Goal: Task Accomplishment & Management: Complete application form

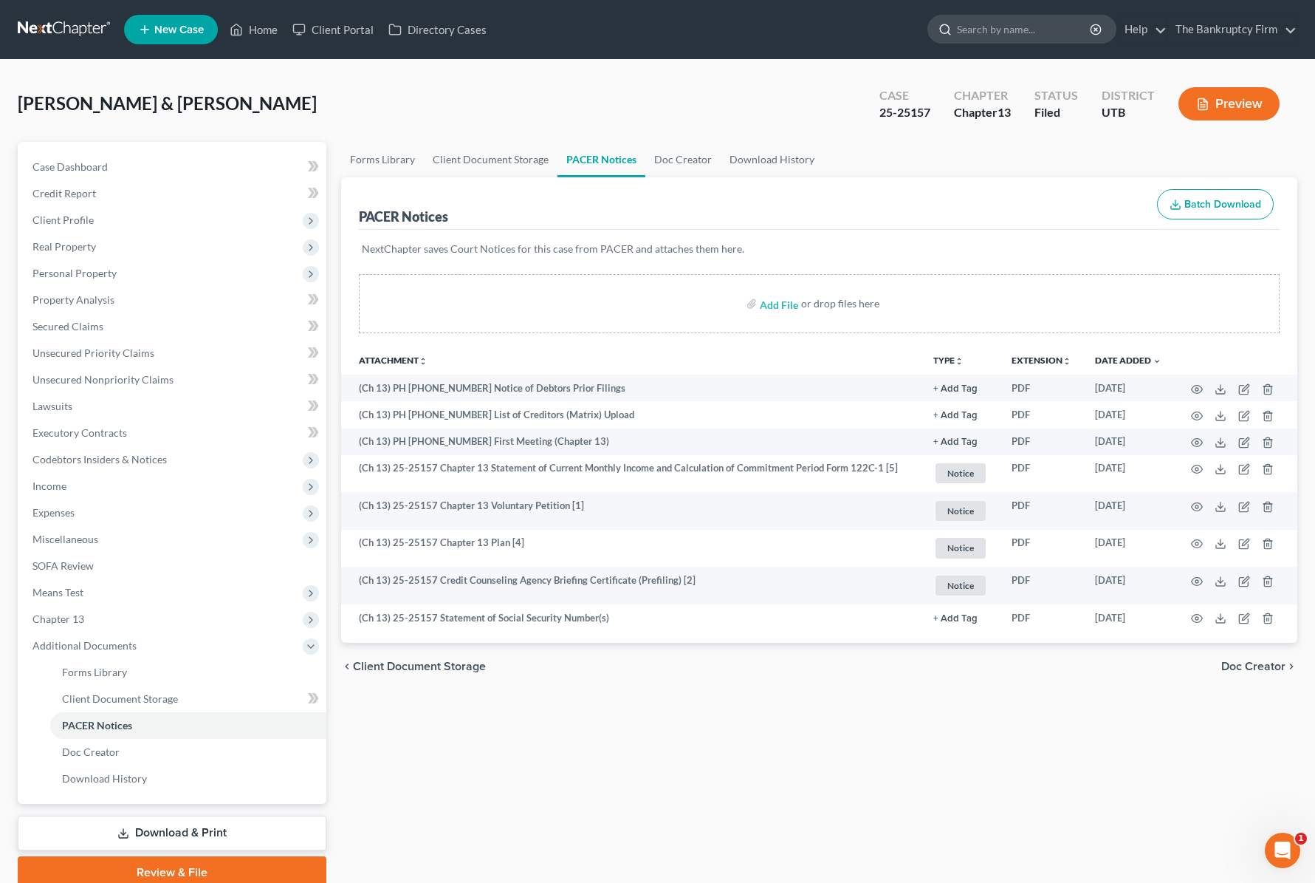
click at [993, 32] on input "search" at bounding box center [1024, 29] width 135 height 27
type input "[PERSON_NAME]"
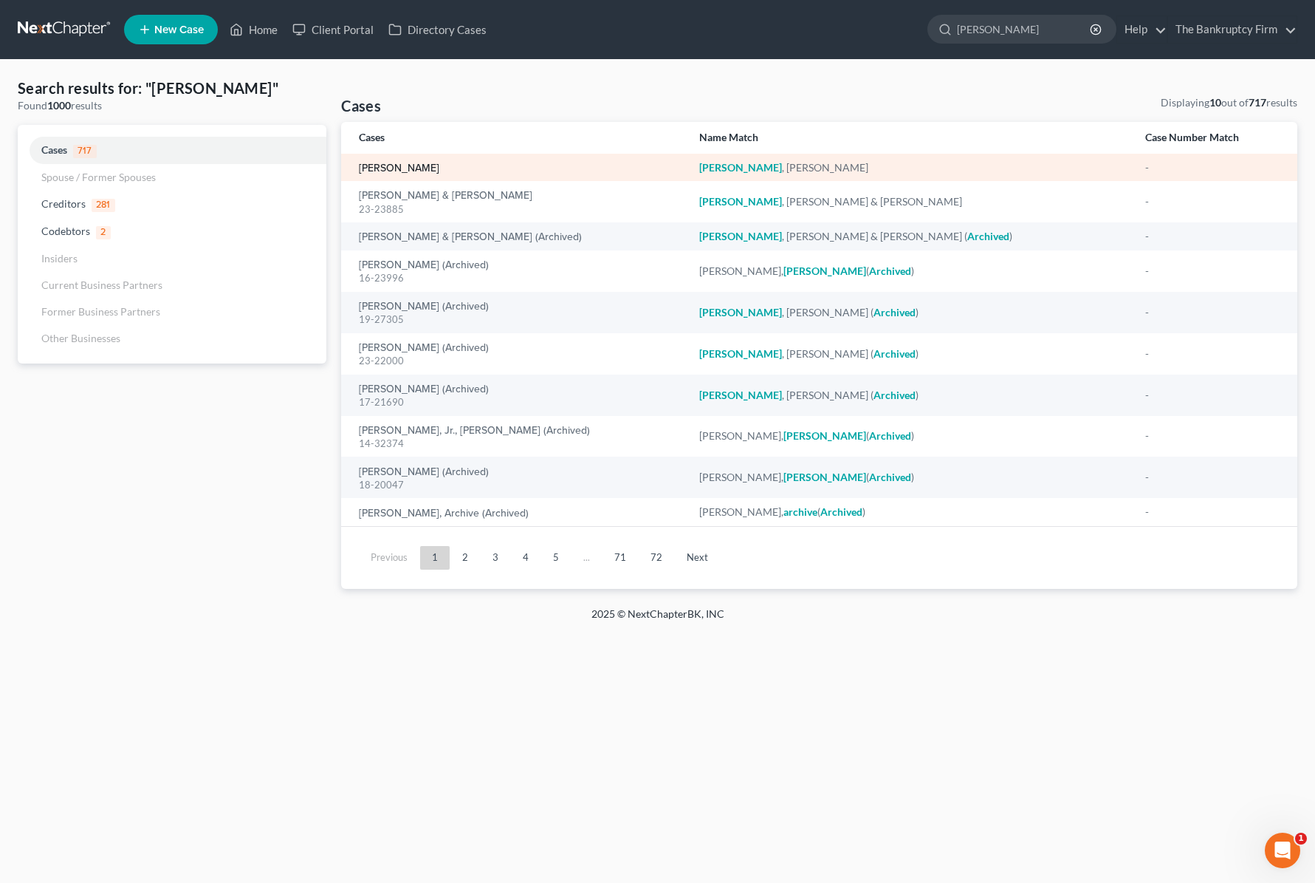
click at [391, 166] on link "[PERSON_NAME]" at bounding box center [399, 168] width 80 height 10
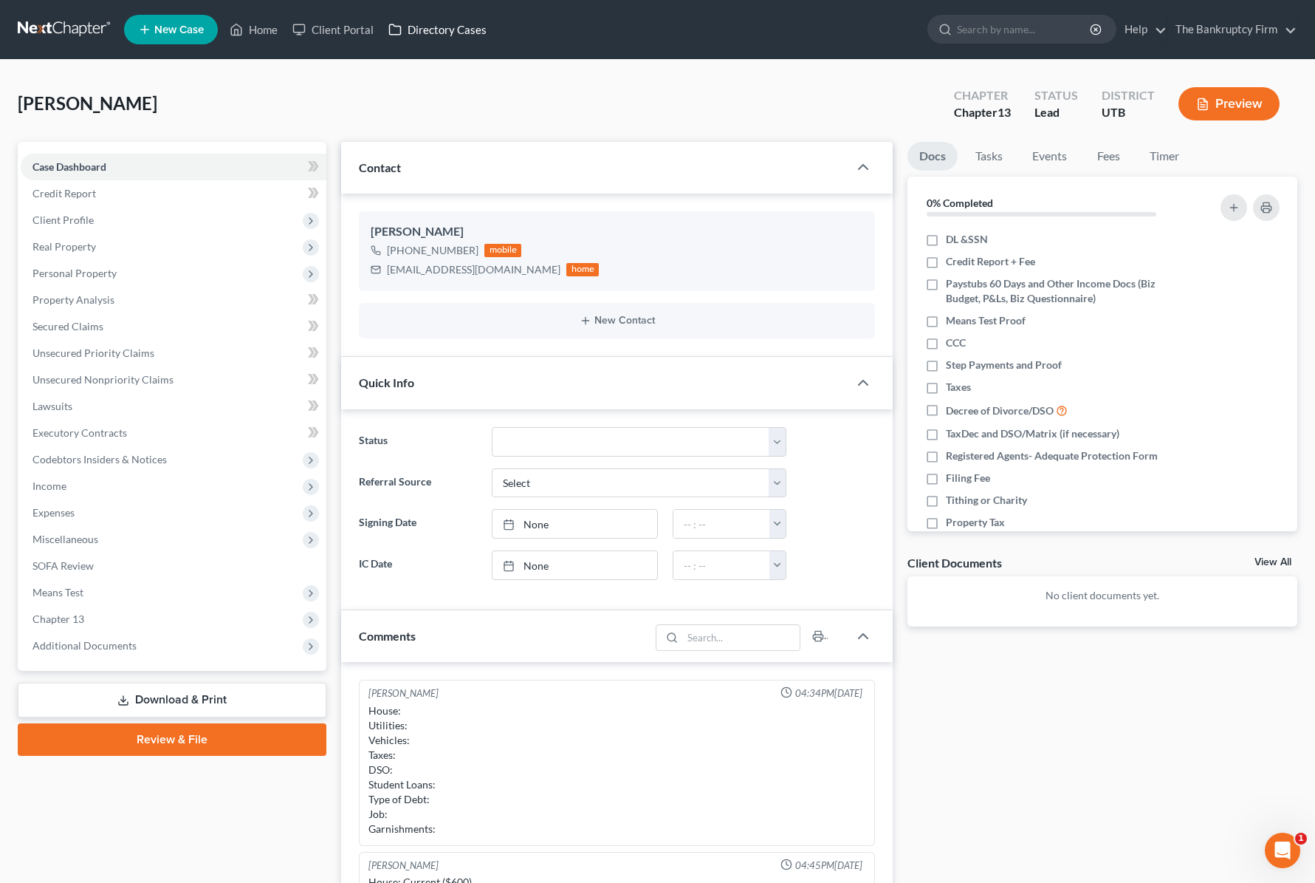
scroll to position [116, 0]
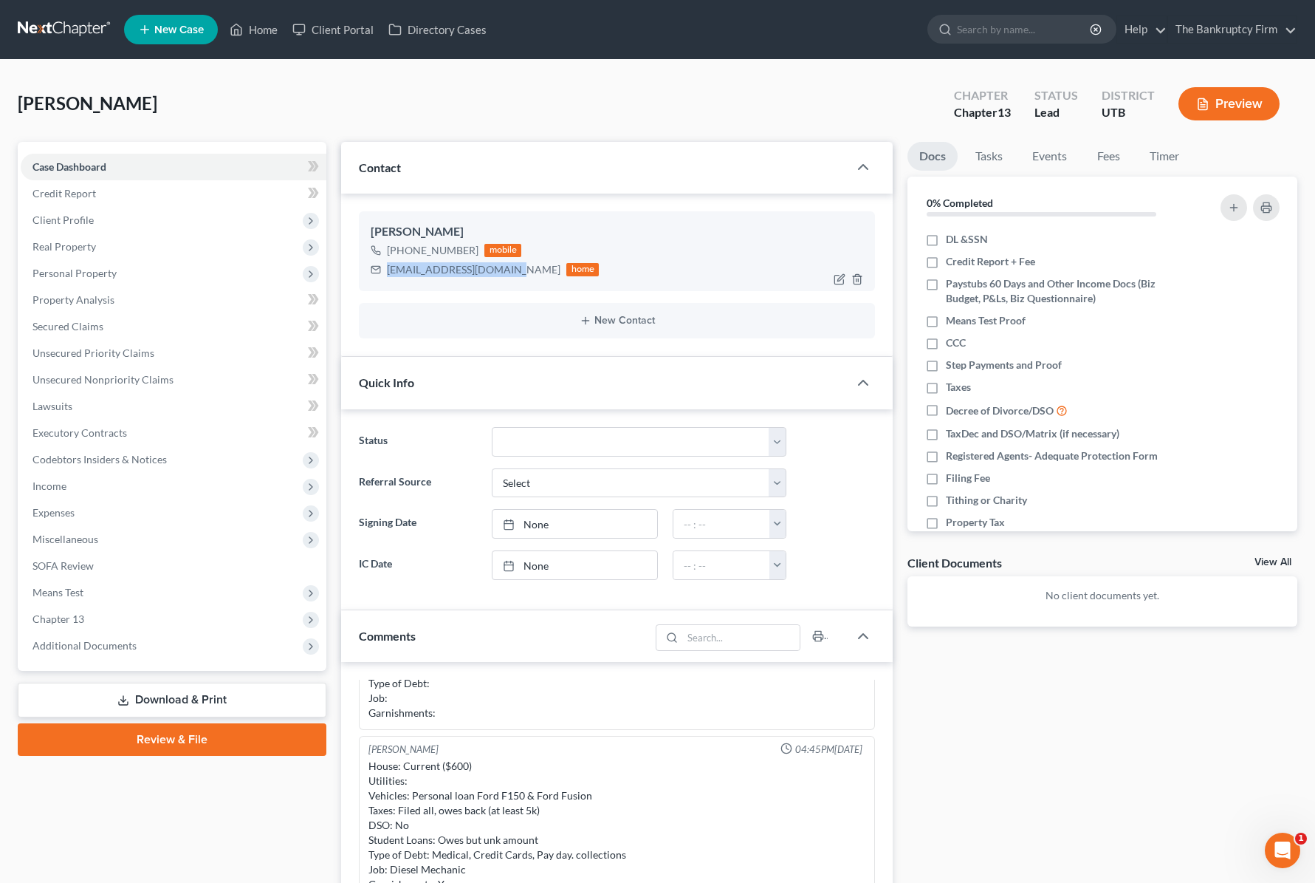
drag, startPoint x: 388, startPoint y: 270, endPoint x: 507, endPoint y: 276, distance: 119.1
click at [507, 276] on div "[EMAIL_ADDRESS][DOMAIN_NAME]" at bounding box center [474, 269] width 174 height 15
copy div "[EMAIL_ADDRESS][DOMAIN_NAME]"
click at [1010, 30] on input "search" at bounding box center [1024, 29] width 135 height 27
type input "[PERSON_NAME]"
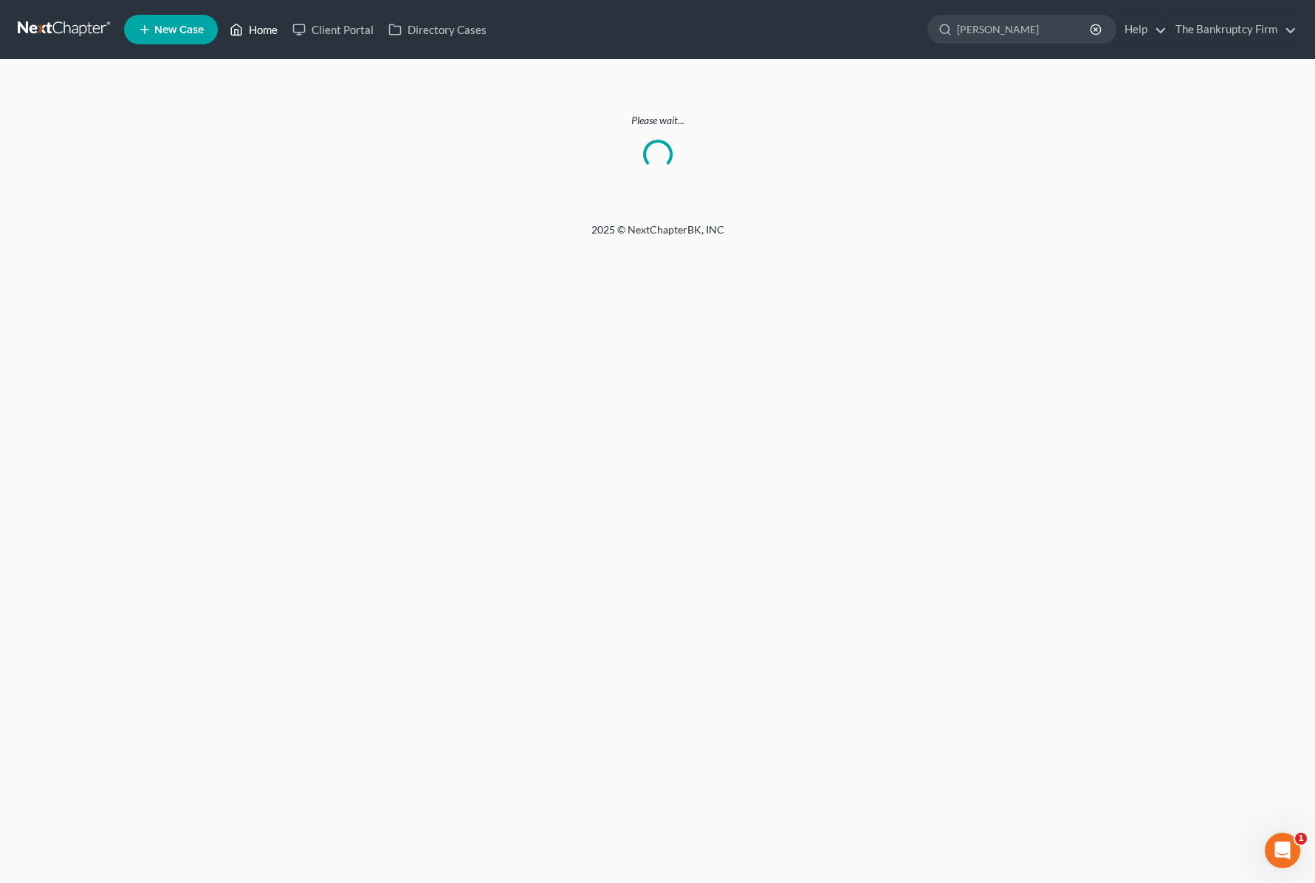
click at [258, 30] on link "Home" at bounding box center [253, 29] width 63 height 27
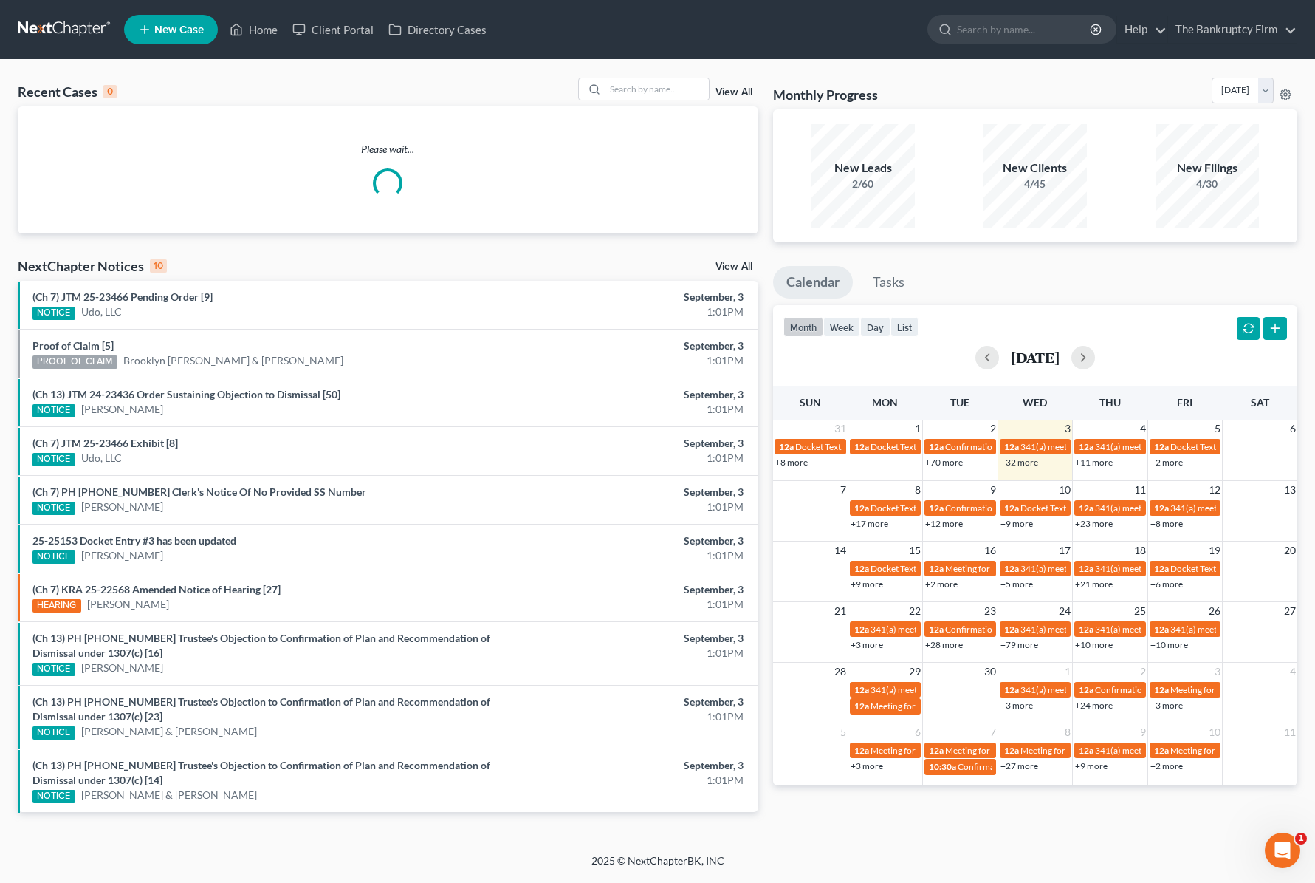
click at [733, 89] on link "View All" at bounding box center [734, 92] width 37 height 10
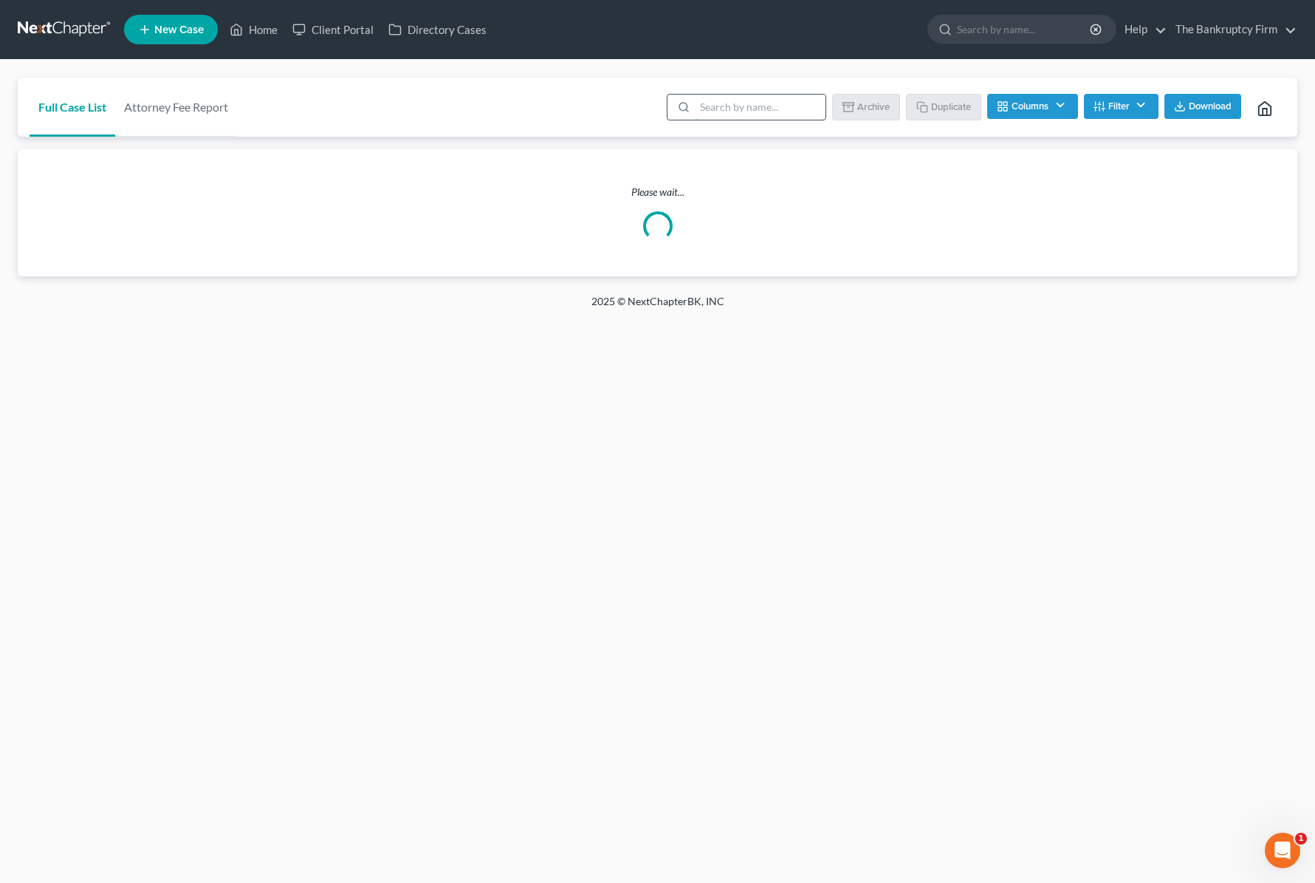
click at [729, 103] on input "search" at bounding box center [760, 107] width 131 height 25
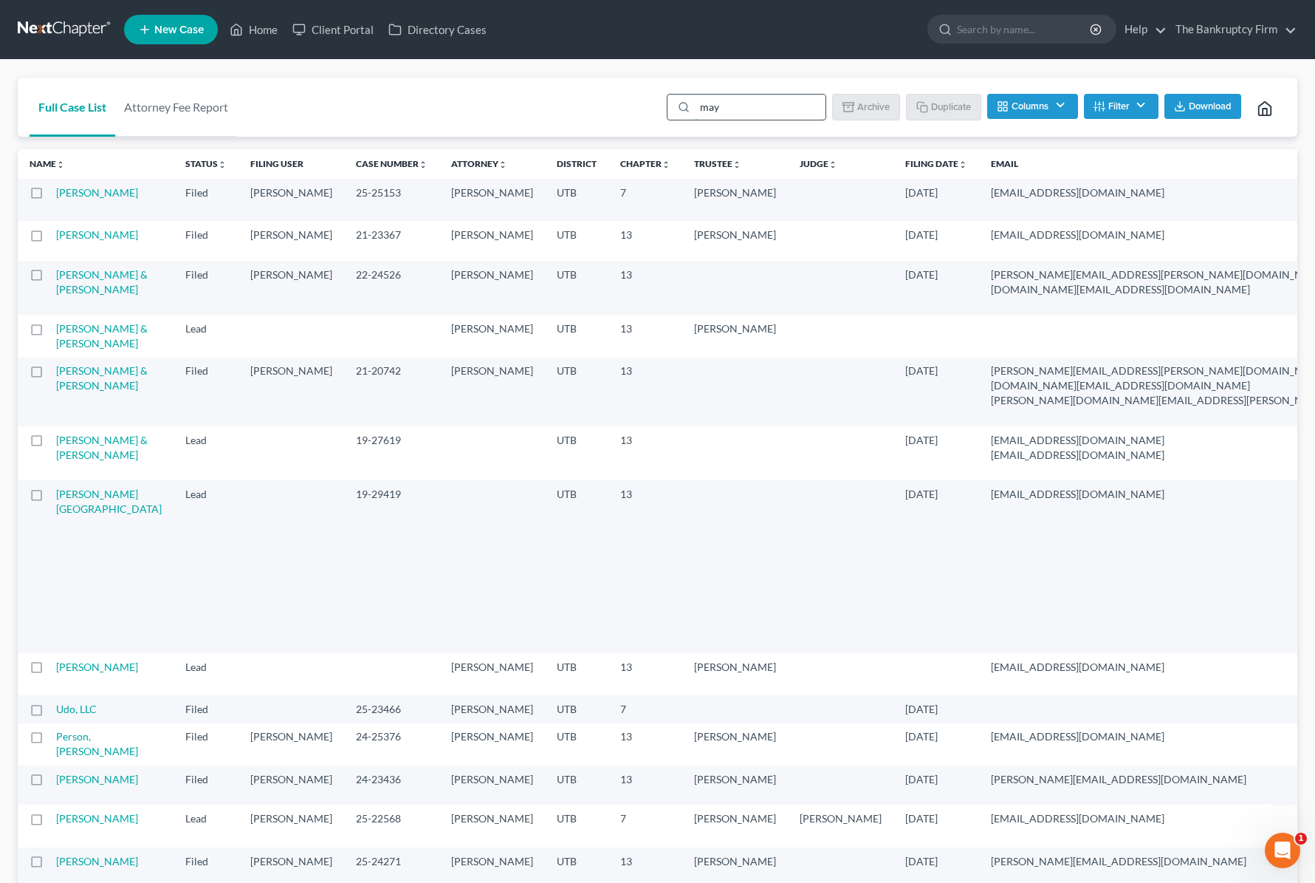
click at [747, 109] on input "may" at bounding box center [760, 107] width 131 height 25
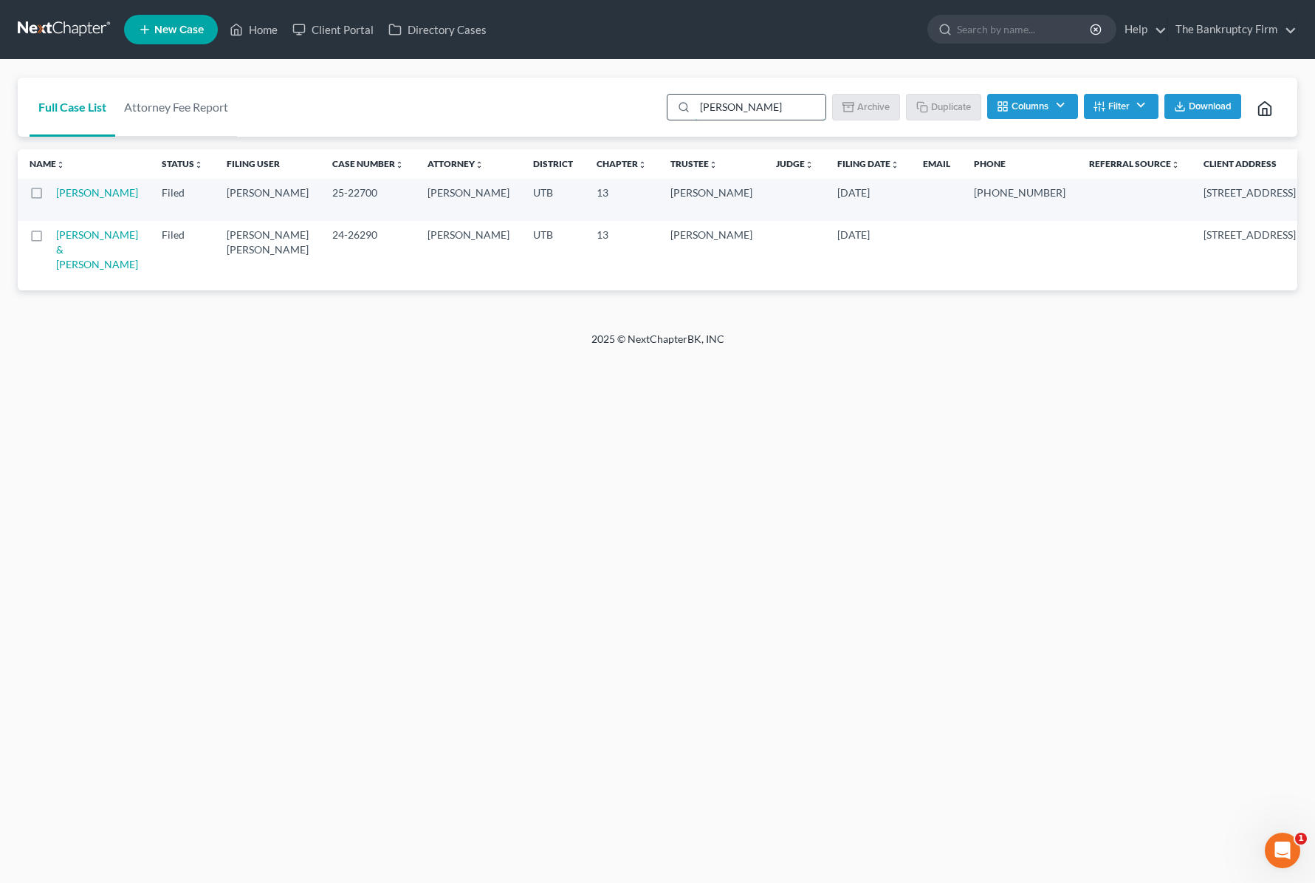
click at [739, 109] on input "[PERSON_NAME]" at bounding box center [760, 107] width 131 height 25
type input "[PERSON_NAME]"
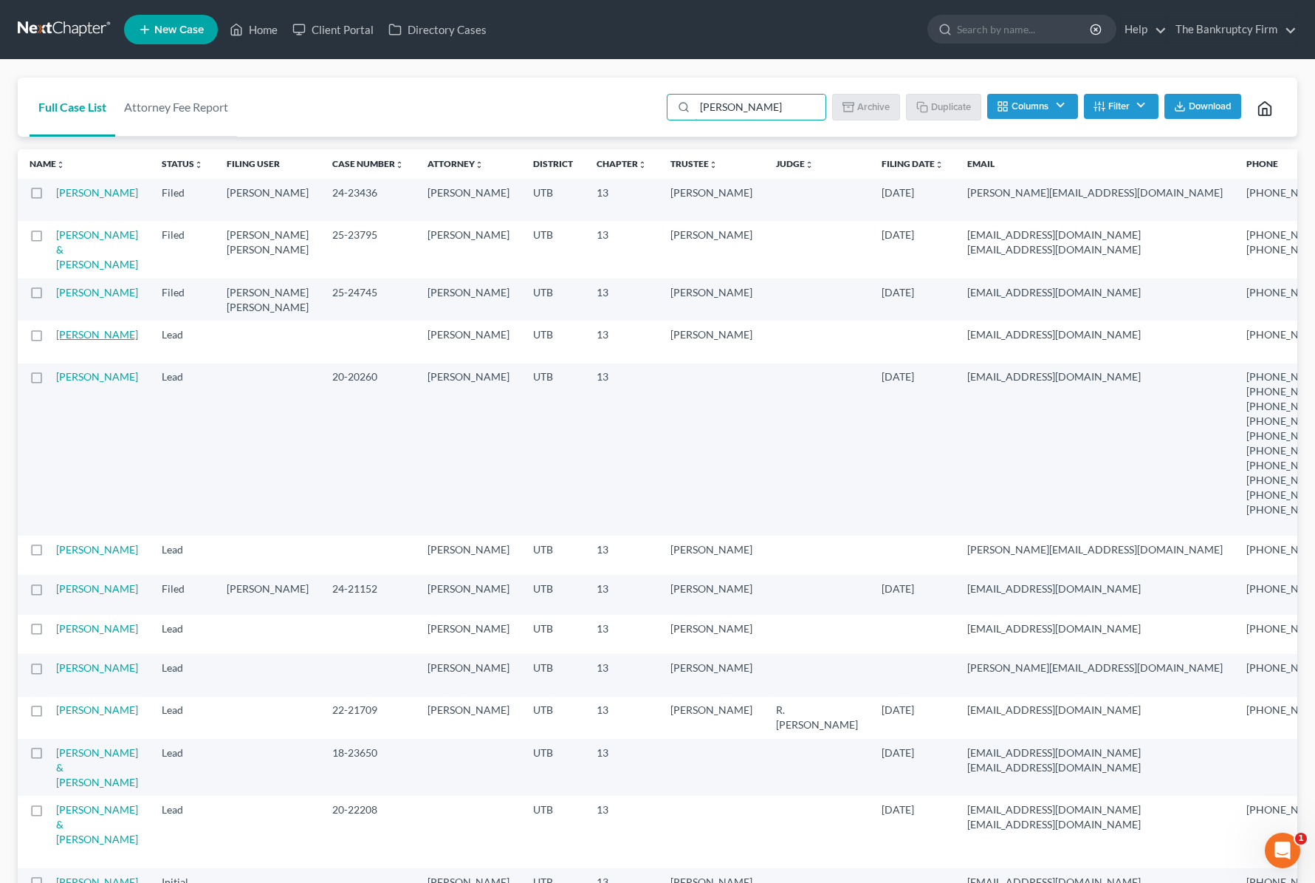
click at [66, 340] on link "[PERSON_NAME]" at bounding box center [97, 334] width 82 height 13
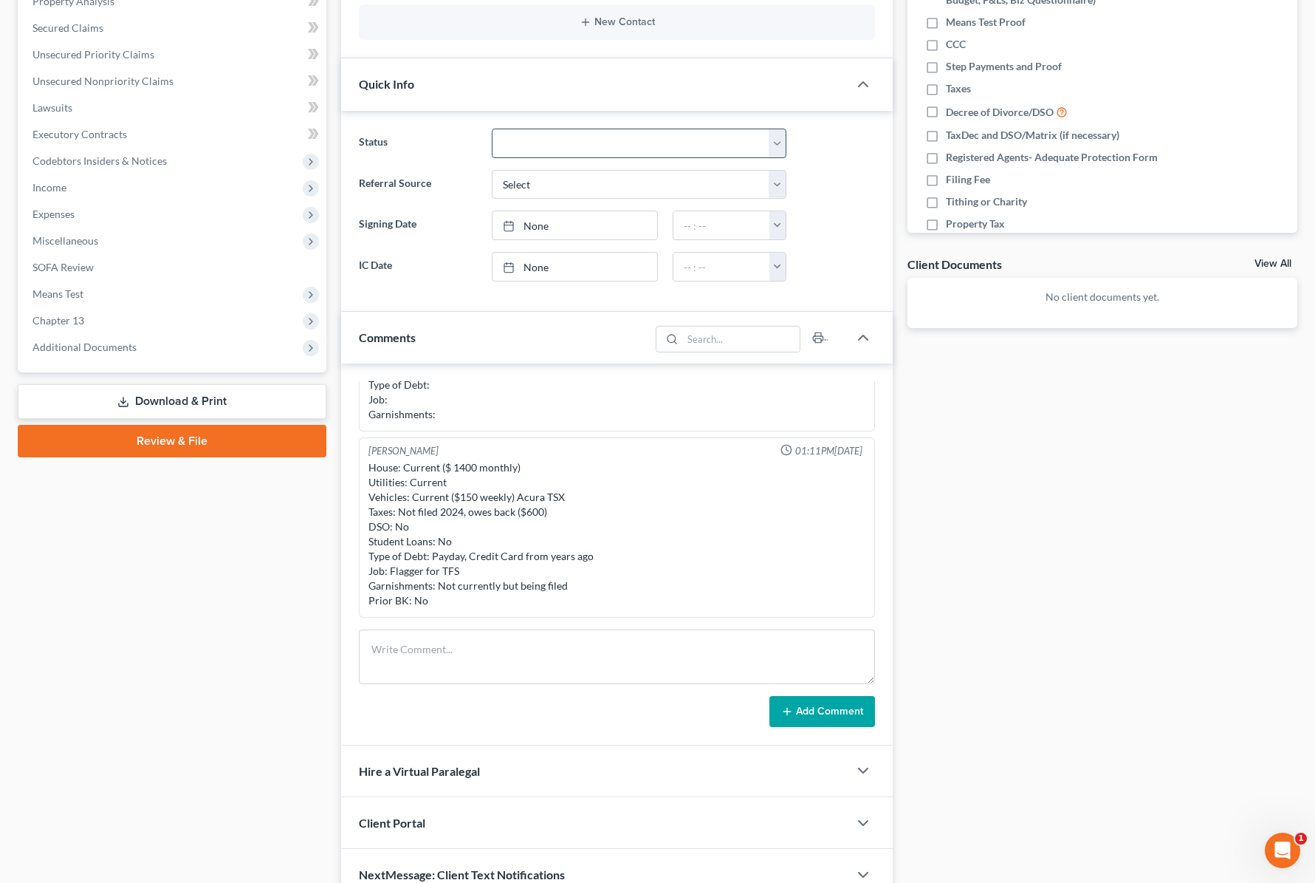
scroll to position [373, 0]
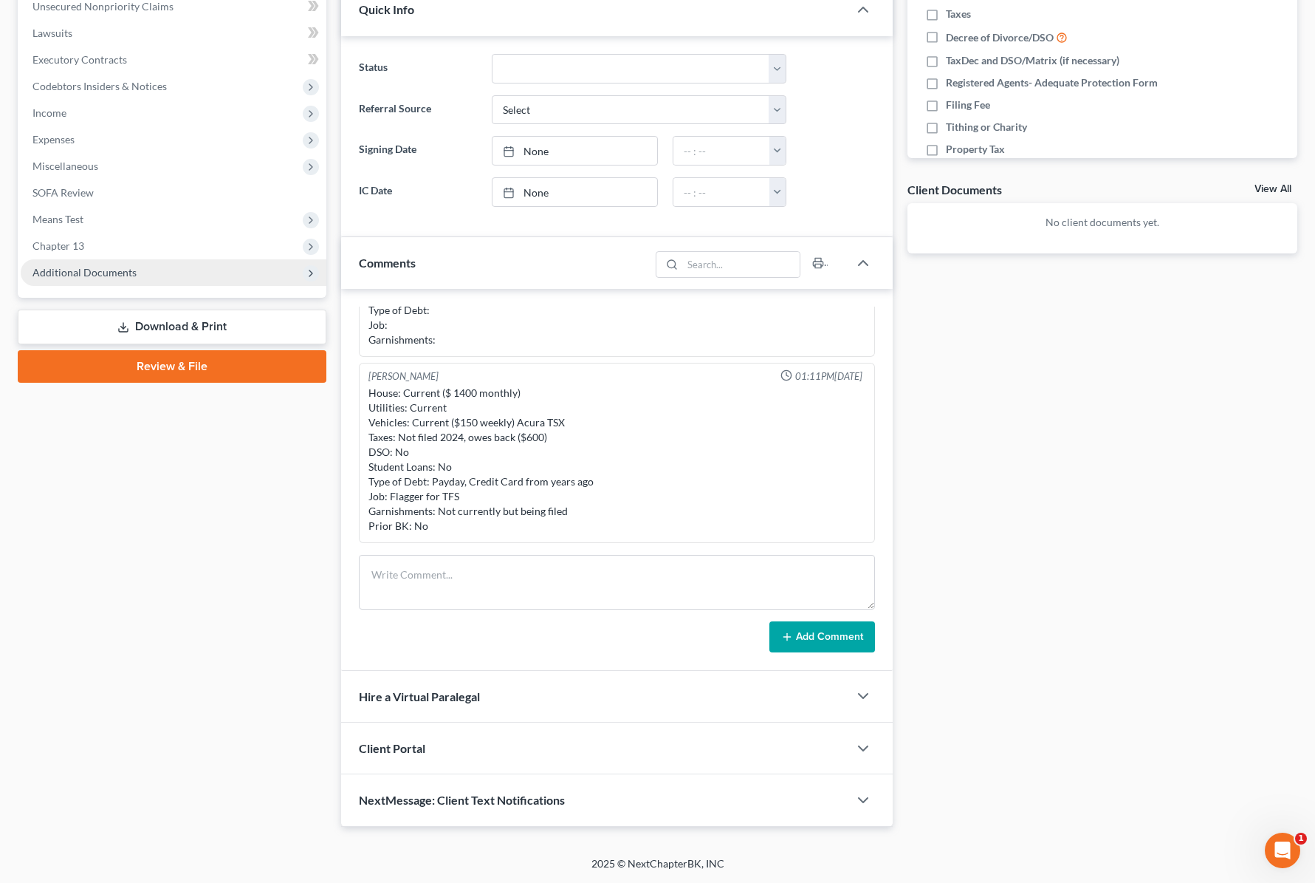
click at [98, 264] on span "Additional Documents" at bounding box center [174, 272] width 306 height 27
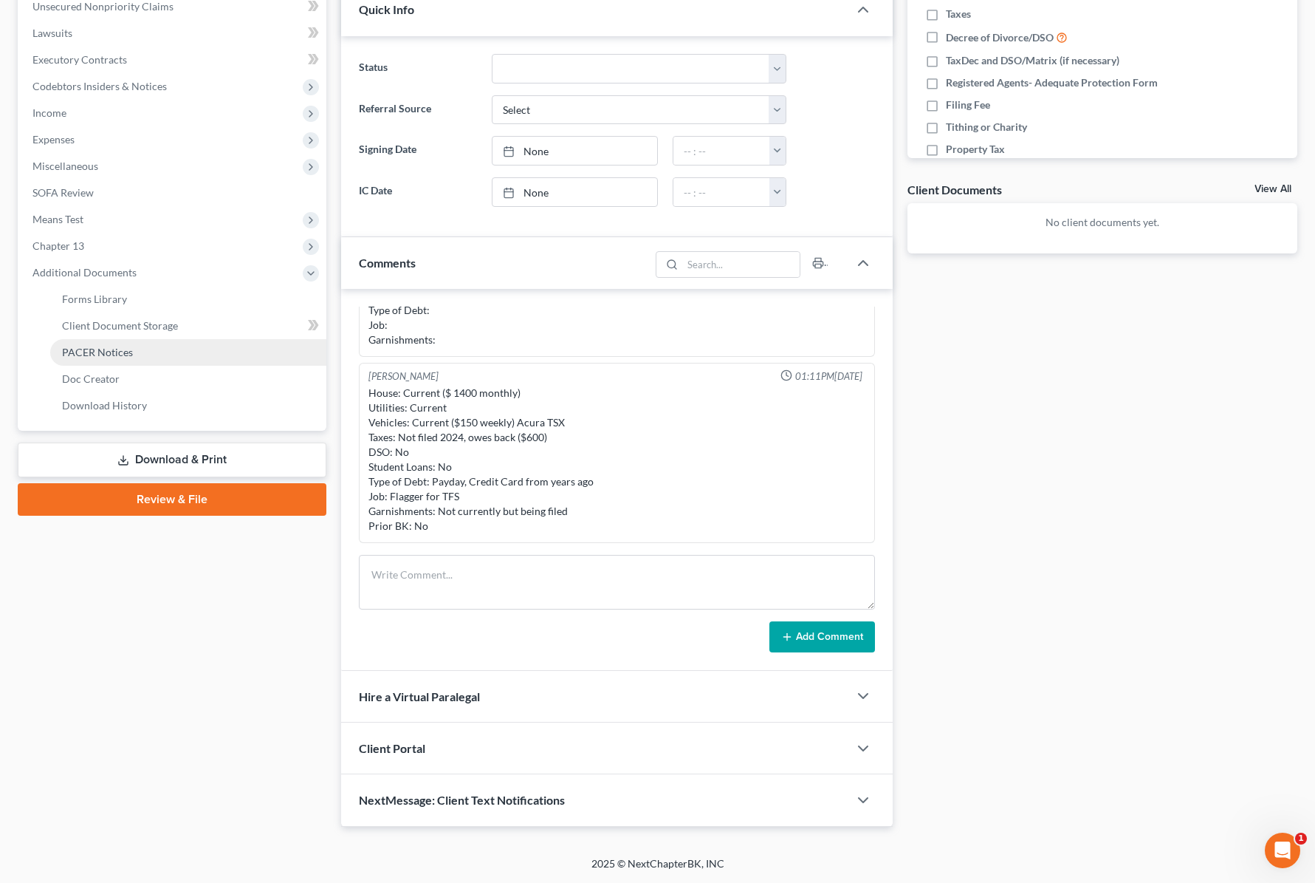
click at [143, 349] on link "PACER Notices" at bounding box center [188, 352] width 276 height 27
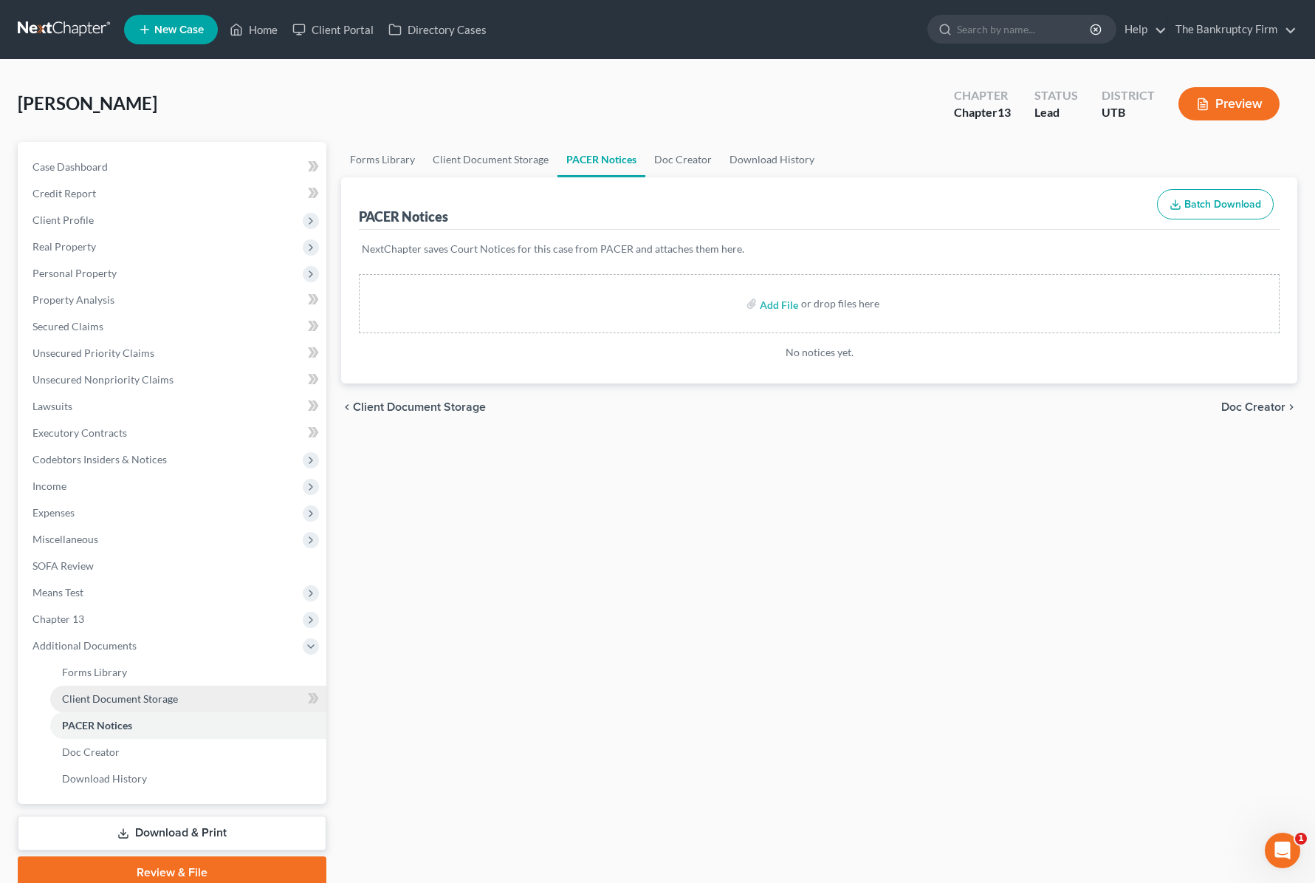
click at [180, 690] on link "Client Document Storage" at bounding box center [188, 698] width 276 height 27
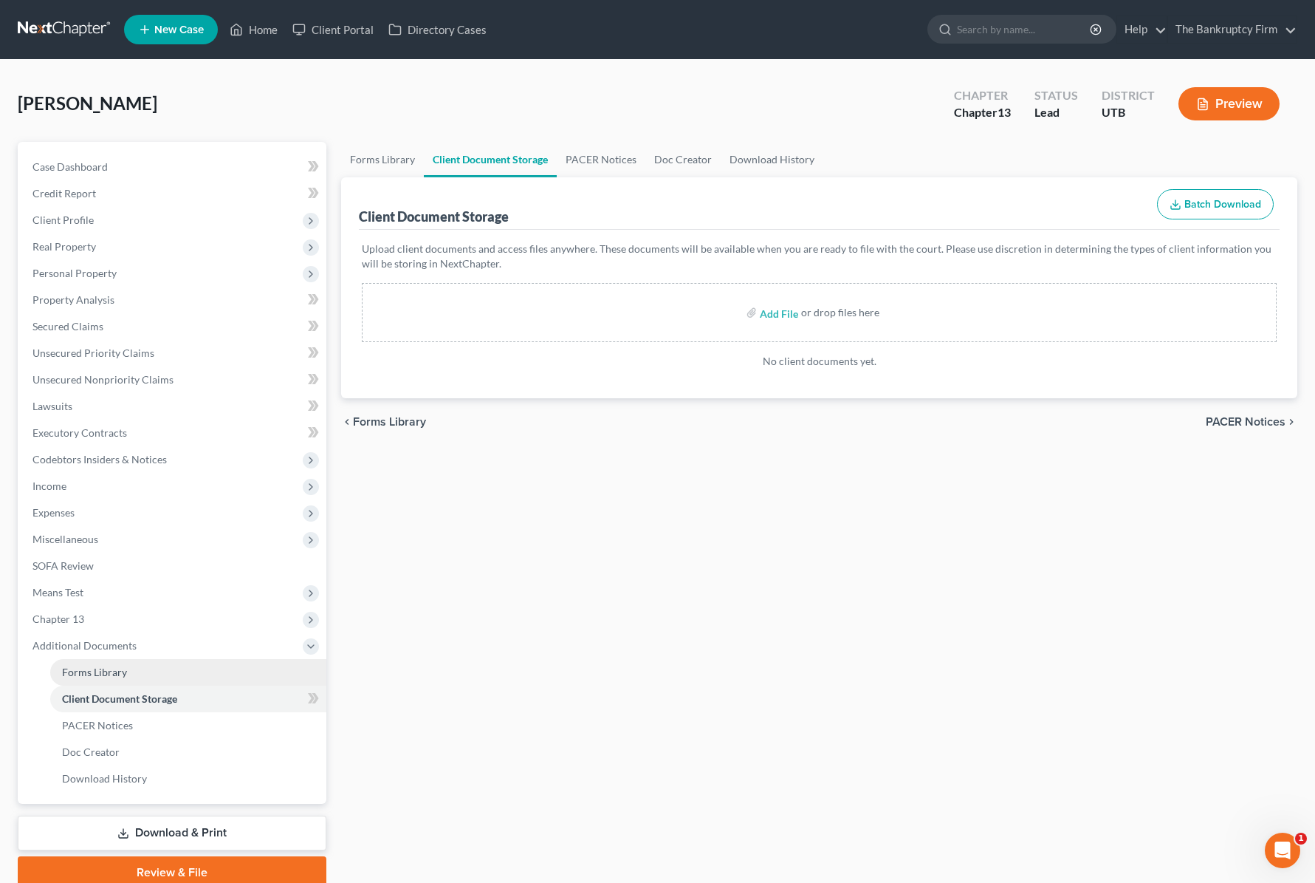
click at [90, 662] on link "Forms Library" at bounding box center [188, 672] width 276 height 27
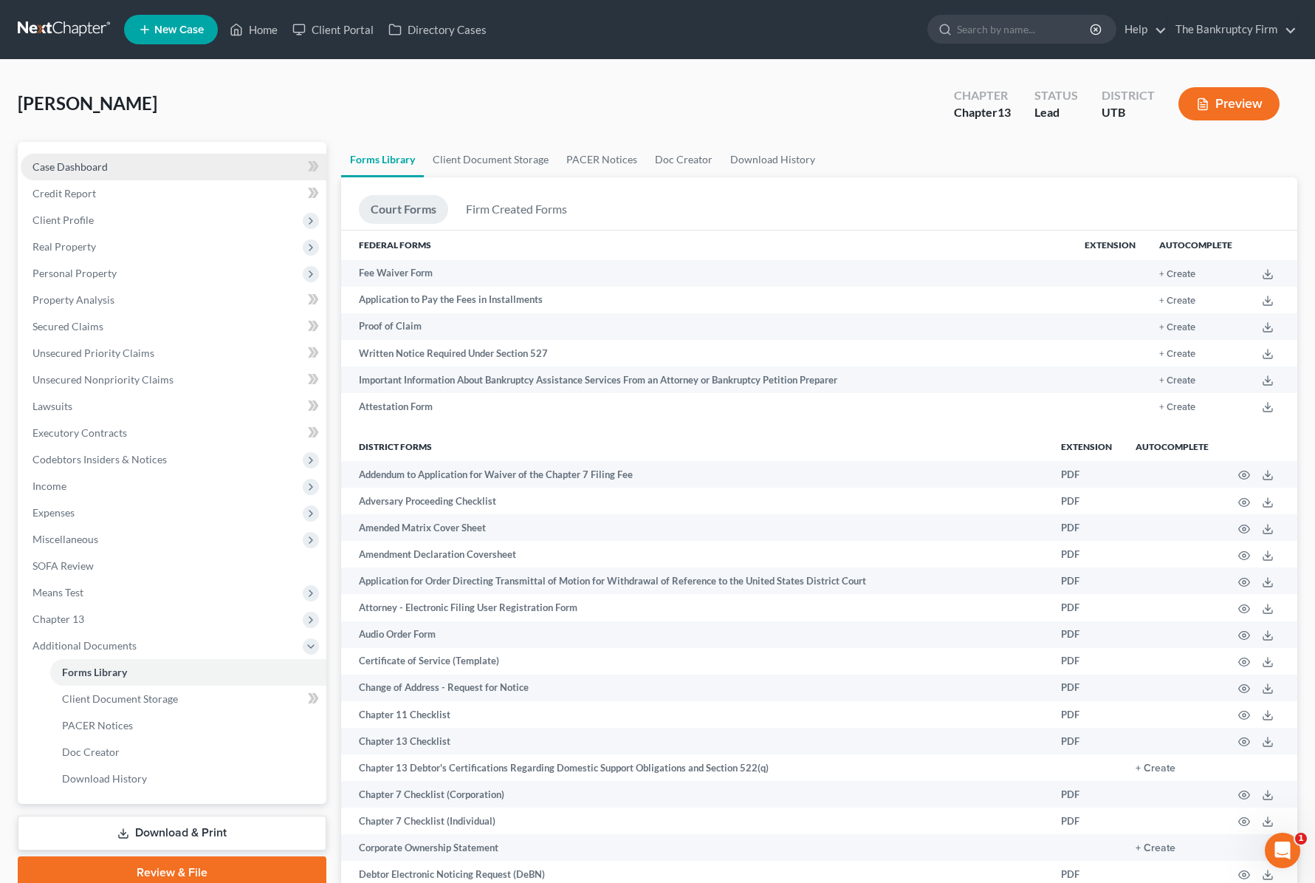
click at [64, 162] on span "Case Dashboard" at bounding box center [69, 166] width 75 height 13
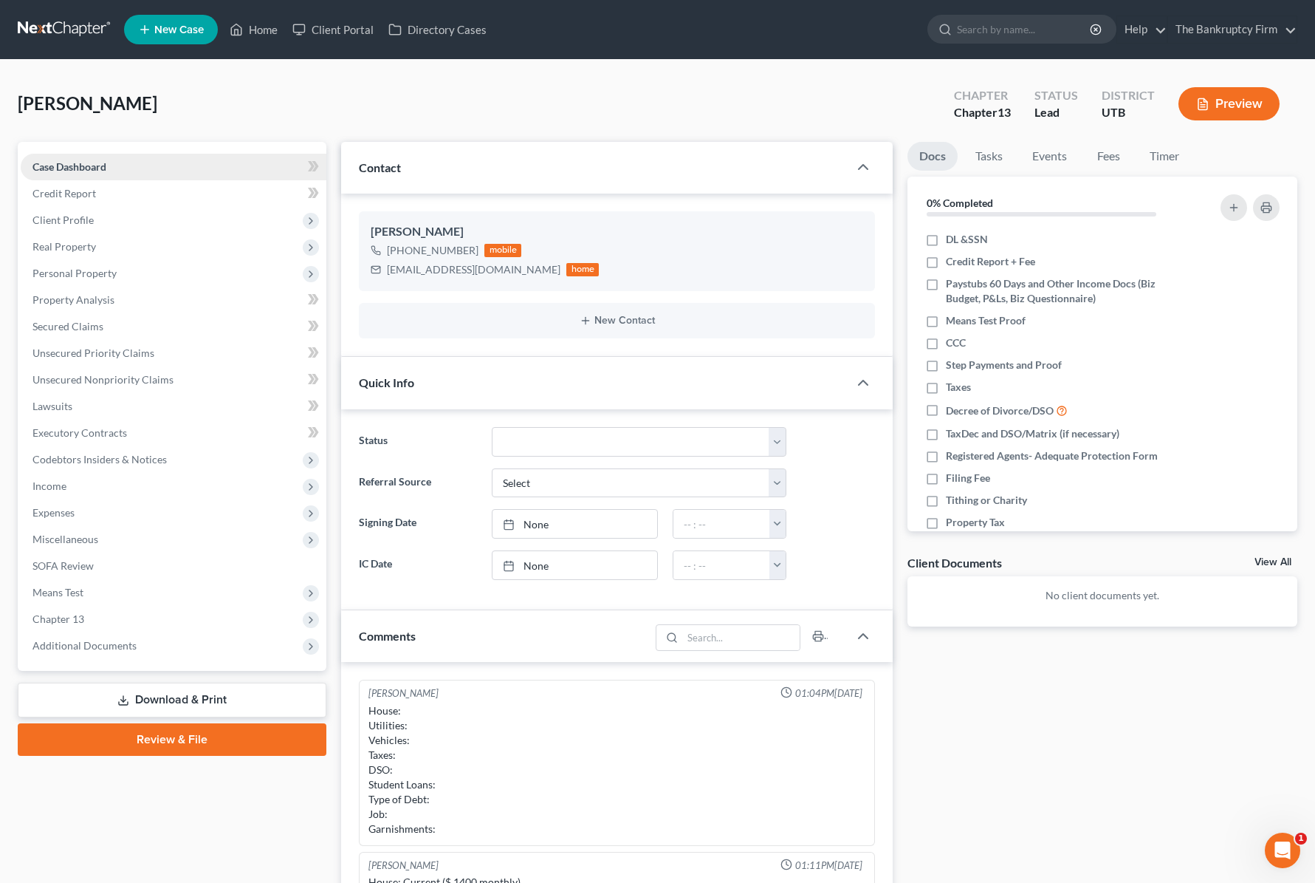
scroll to position [116, 0]
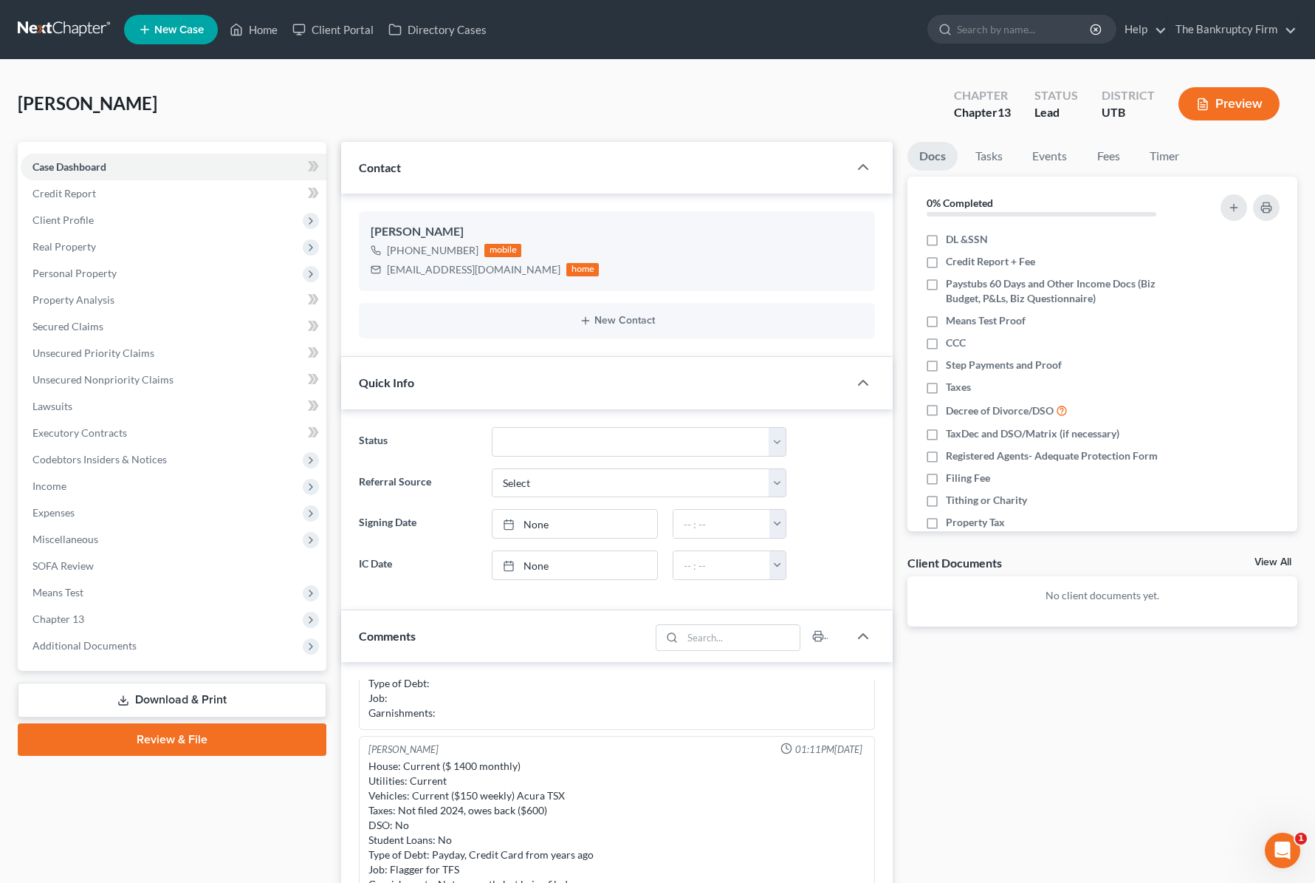
click at [501, 99] on div "[PERSON_NAME] Upgraded Chapter Chapter 13 Status Lead District UTB Preview" at bounding box center [658, 110] width 1280 height 64
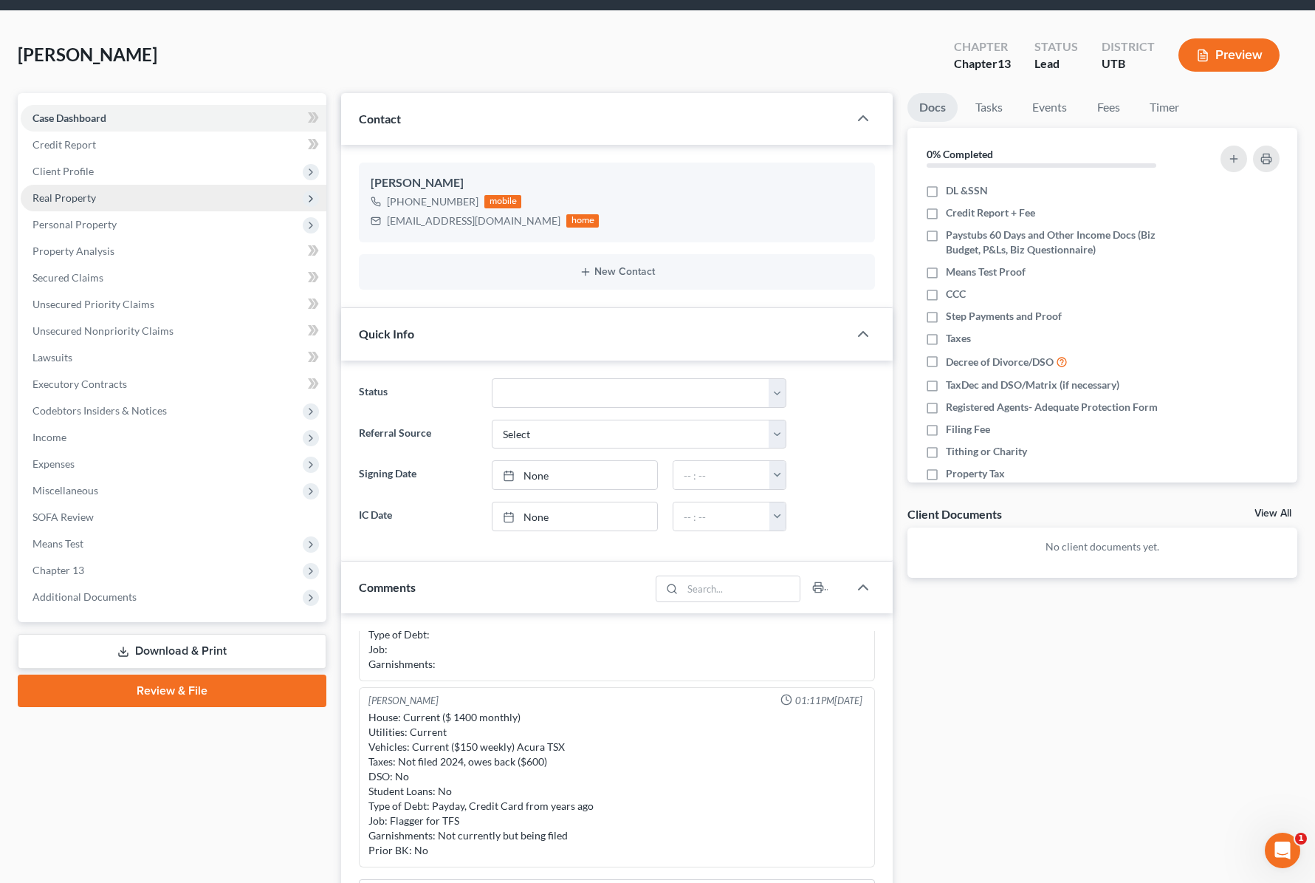
scroll to position [52, 0]
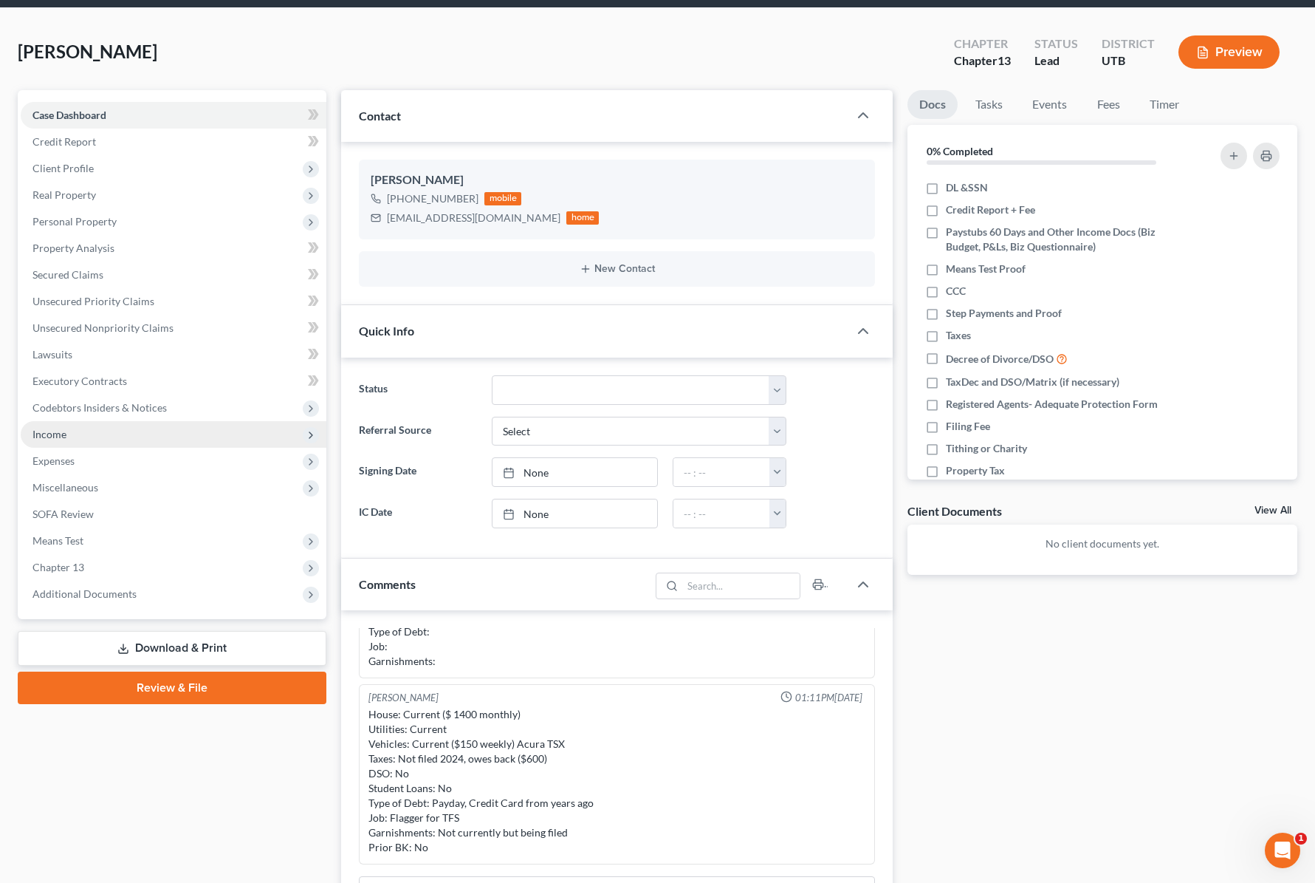
click at [115, 434] on span "Income" at bounding box center [174, 434] width 306 height 27
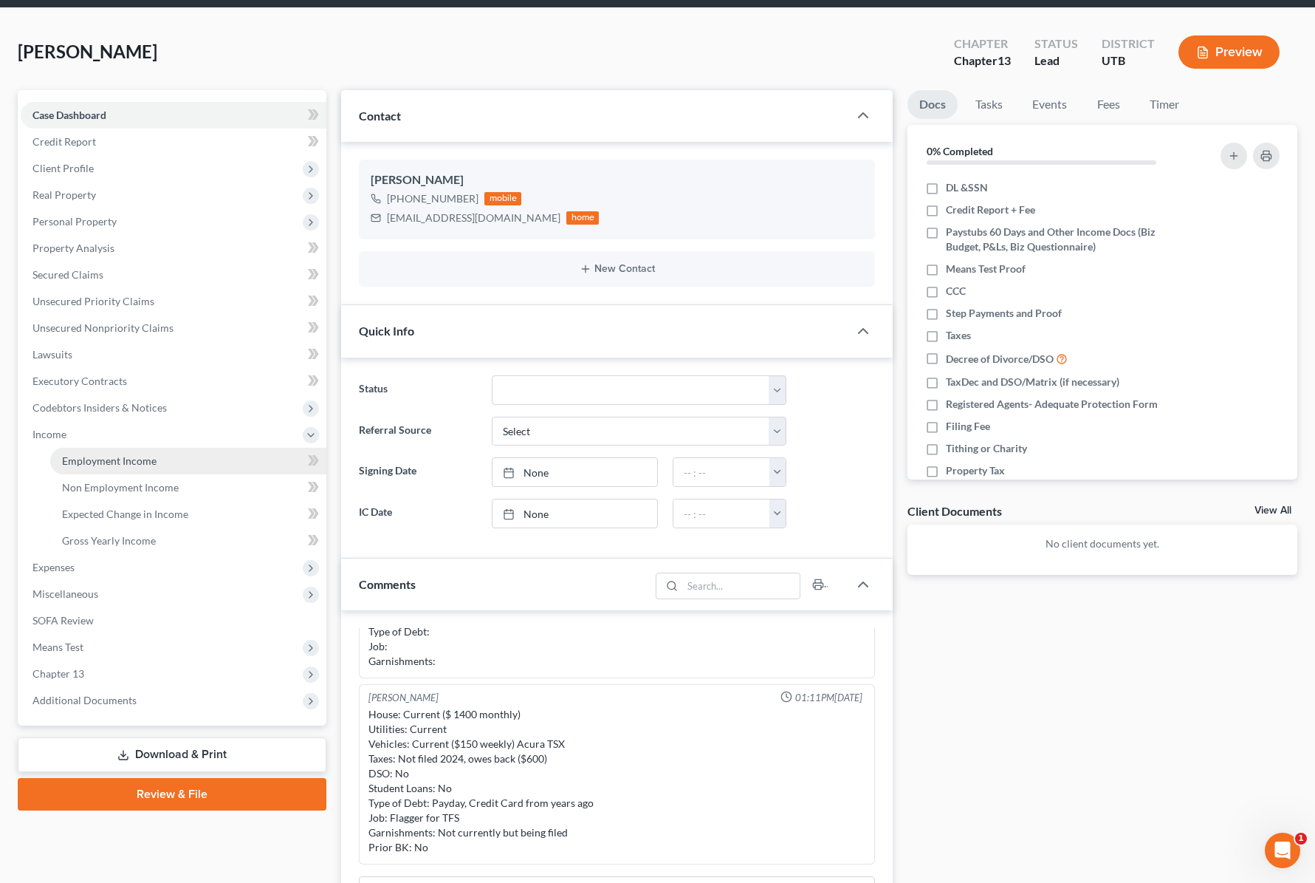
click at [160, 464] on link "Employment Income" at bounding box center [188, 461] width 276 height 27
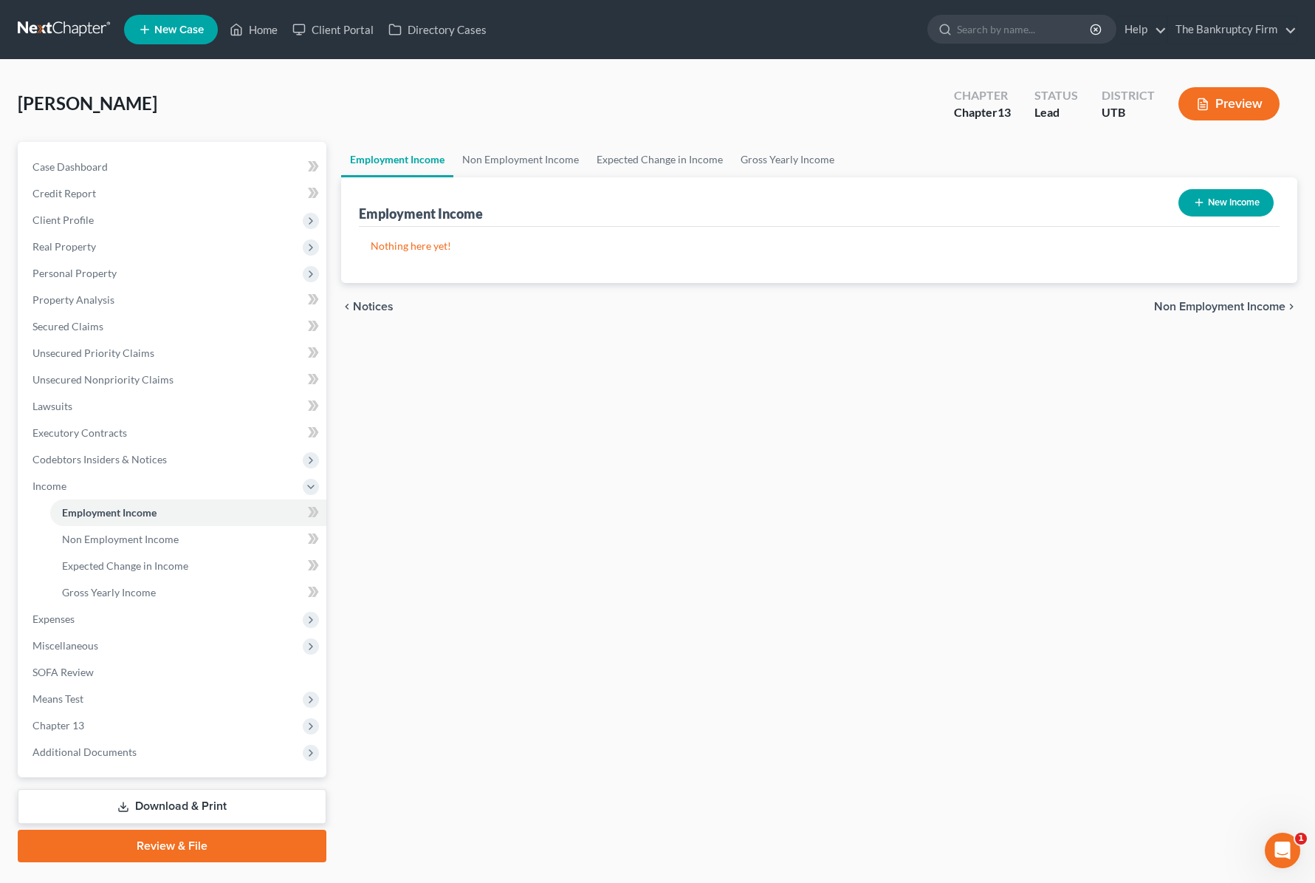
click at [1235, 204] on button "New Income" at bounding box center [1226, 202] width 95 height 27
select select "0"
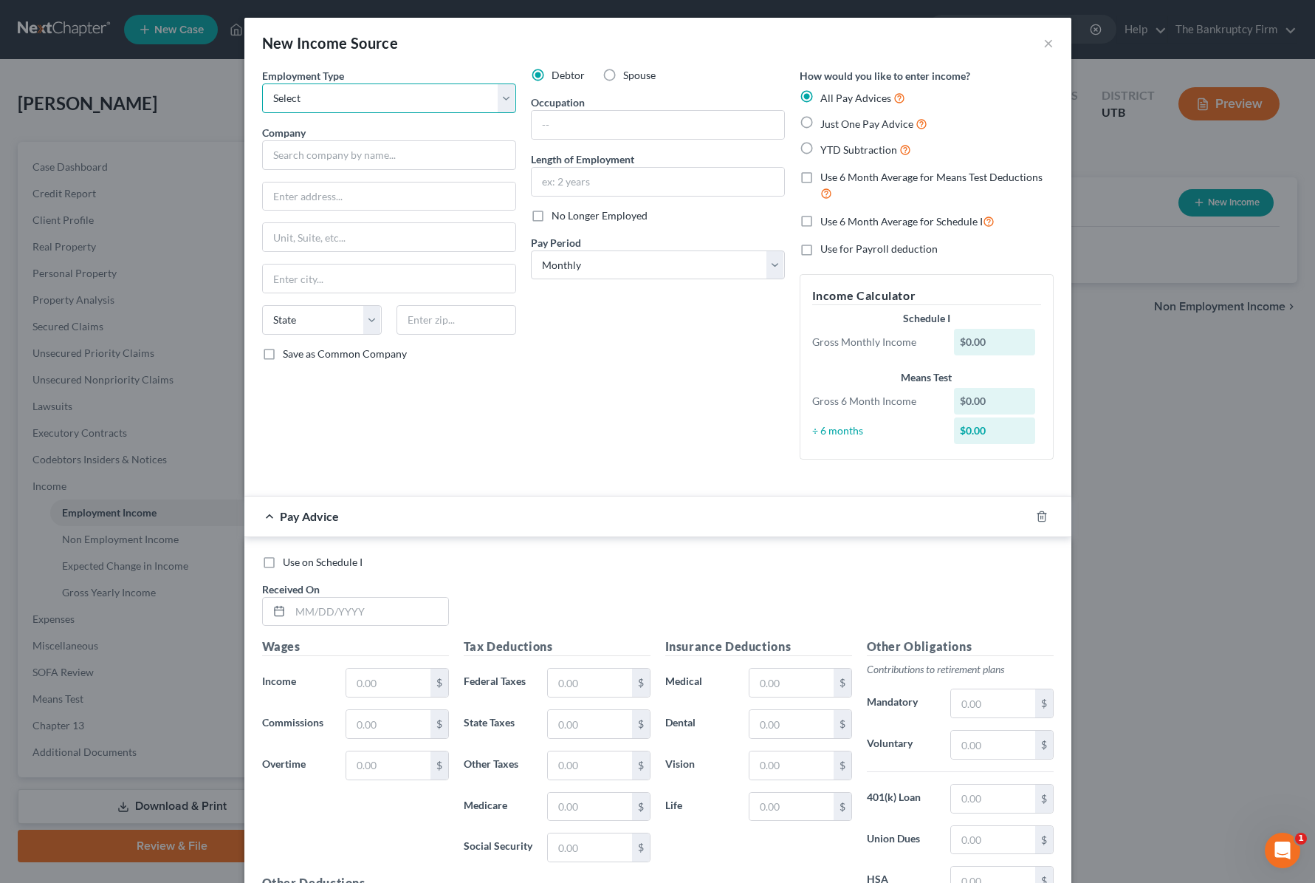
click at [325, 96] on select "Select Full or [DEMOGRAPHIC_DATA] Employment Self Employment" at bounding box center [389, 98] width 254 height 30
select select "0"
click at [262, 83] on select "Select Full or [DEMOGRAPHIC_DATA] Employment Self Employment" at bounding box center [389, 98] width 254 height 30
click at [318, 158] on input "text" at bounding box center [389, 155] width 254 height 30
click at [581, 393] on div "Debtor Spouse Occupation Length of Employment No Longer Employed Pay Period * S…" at bounding box center [658, 269] width 269 height 403
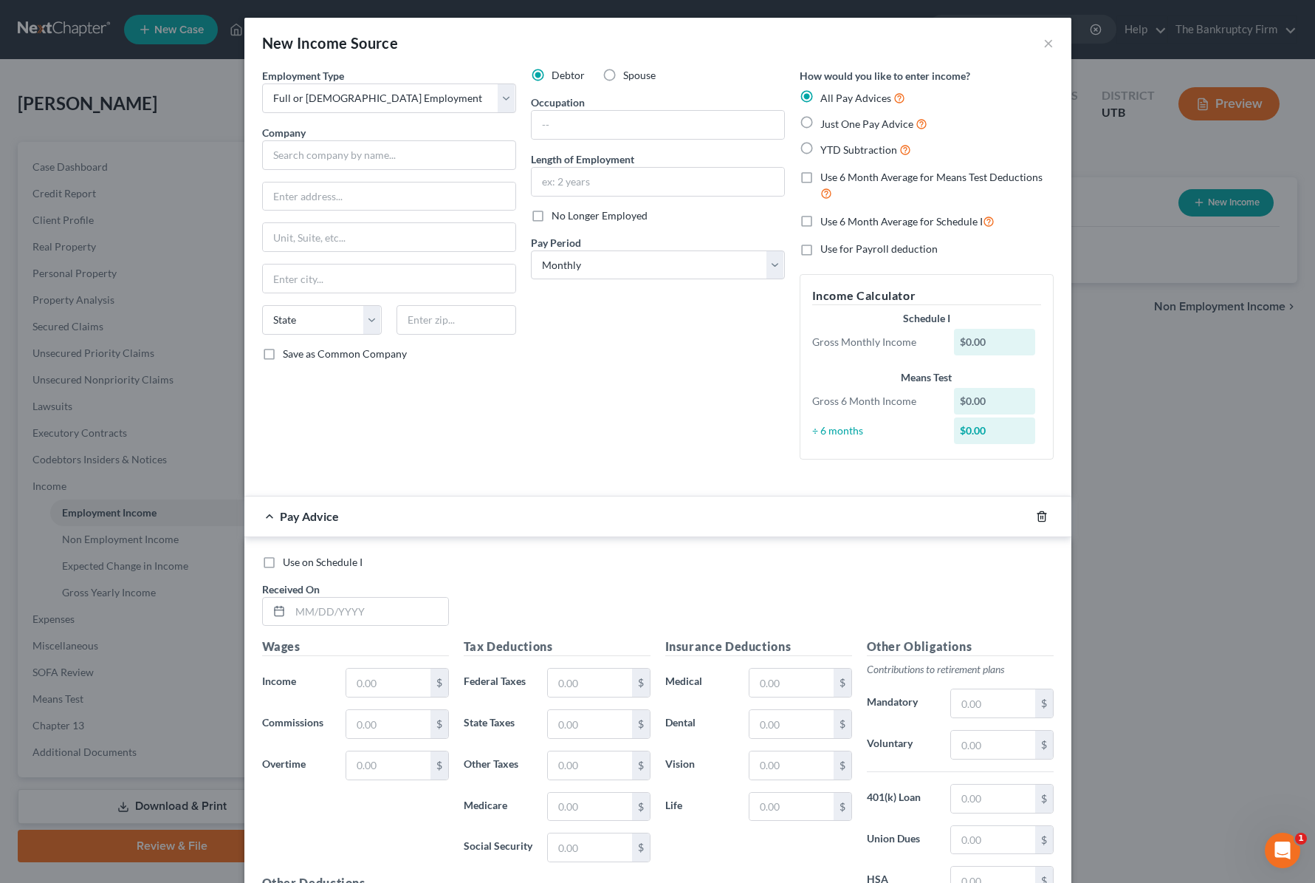
click at [1041, 514] on icon "button" at bounding box center [1042, 516] width 12 height 12
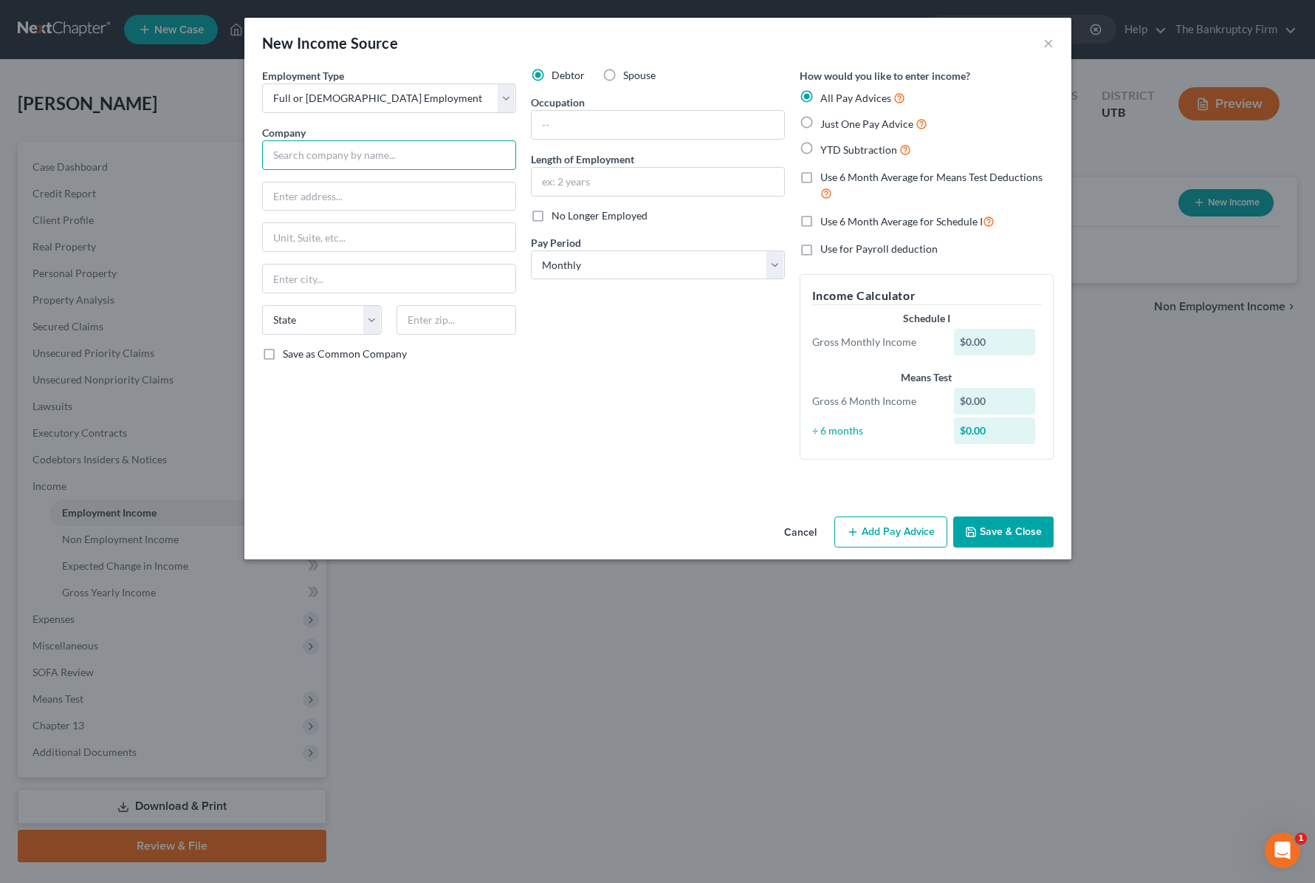
click at [304, 160] on input "text" at bounding box center [389, 155] width 254 height 30
type input "Traffic Flagging Services LLS"
click at [583, 260] on select "Select Monthly Twice Monthly Every Other Week Weekly" at bounding box center [658, 265] width 254 height 30
click at [660, 260] on select "Select Monthly Twice Monthly Every Other Week Weekly" at bounding box center [658, 265] width 254 height 30
select select "3"
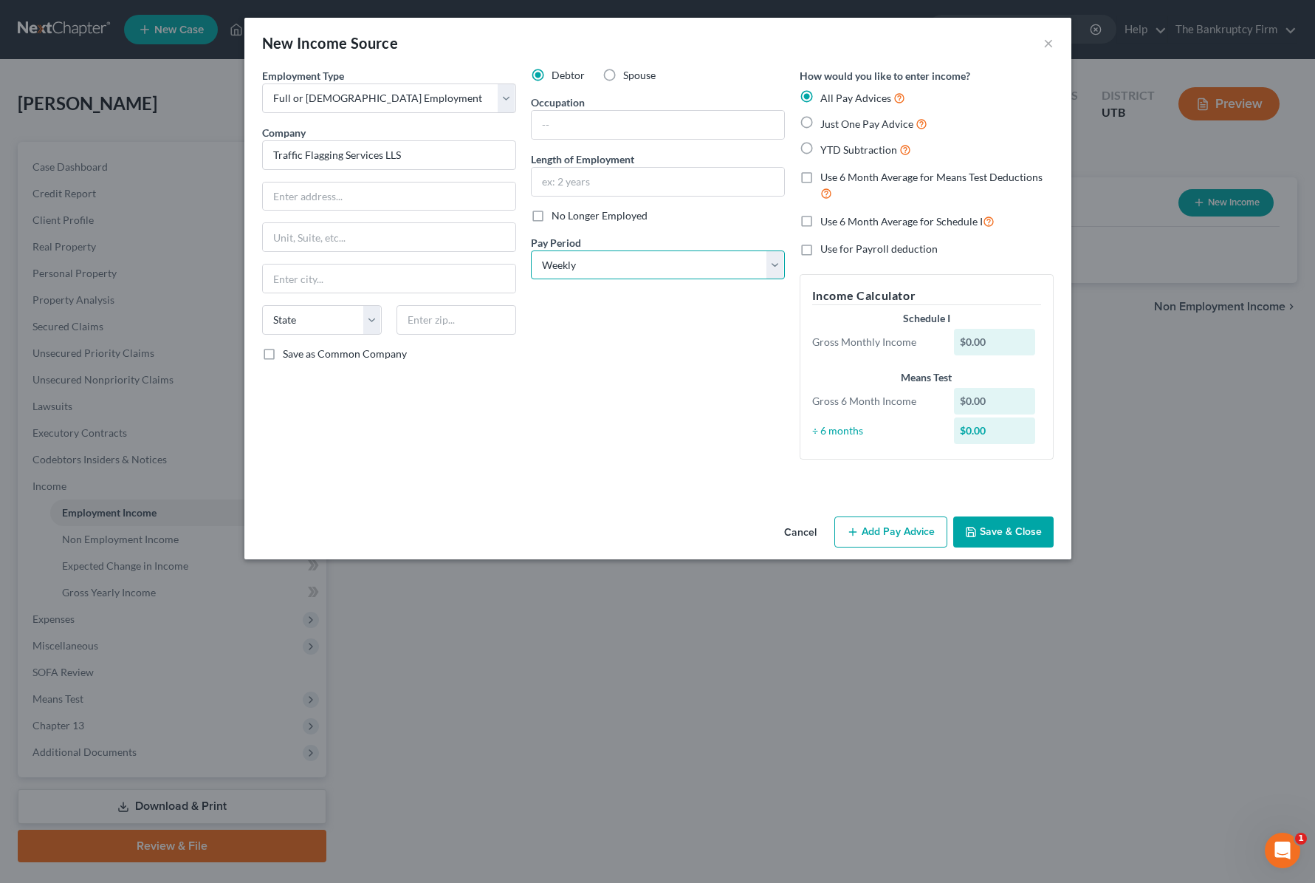
click at [531, 250] on select "Select Monthly Twice Monthly Every Other Week Weekly" at bounding box center [658, 265] width 254 height 30
click at [821, 149] on label "YTD Subtraction" at bounding box center [866, 149] width 91 height 17
click at [826, 149] on input "YTD Subtraction" at bounding box center [831, 146] width 10 height 10
radio input "true"
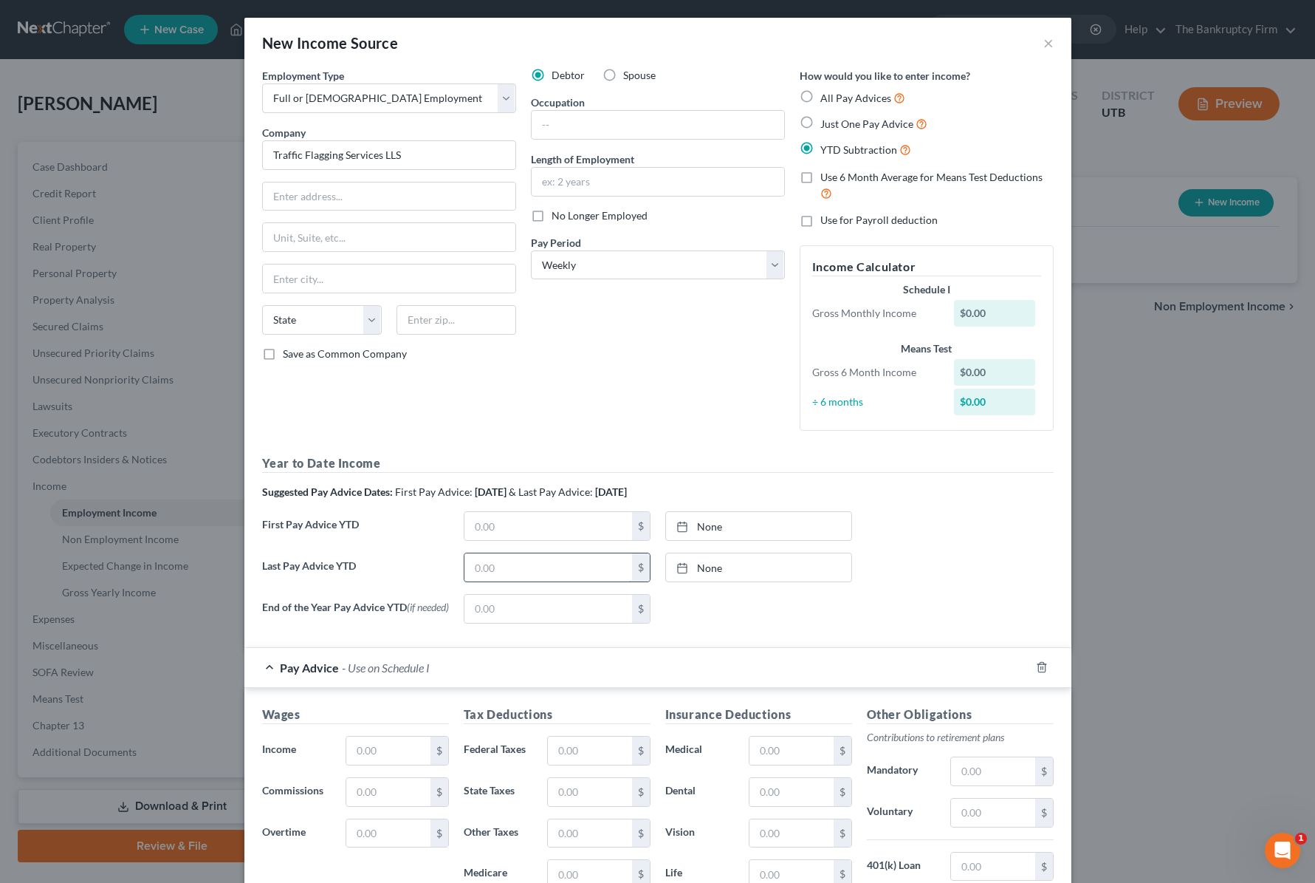
click at [528, 564] on input "text" at bounding box center [549, 567] width 168 height 28
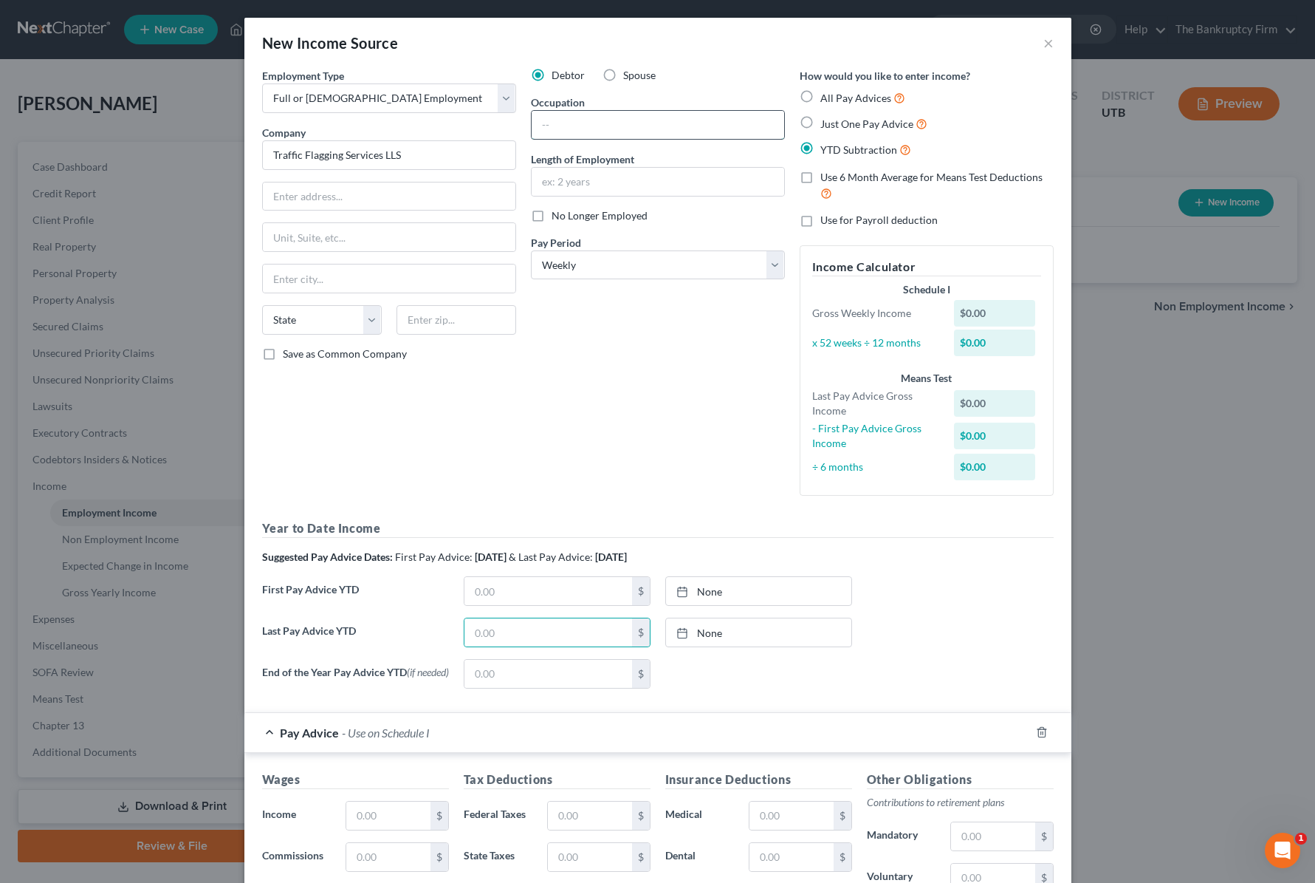
click at [563, 127] on input "text" at bounding box center [658, 125] width 253 height 28
type input "Traffic Flaggin"
click at [542, 469] on div "Debtor Spouse Occupation Traffic Flaggin Length of Employment No Longer Employe…" at bounding box center [658, 287] width 269 height 439
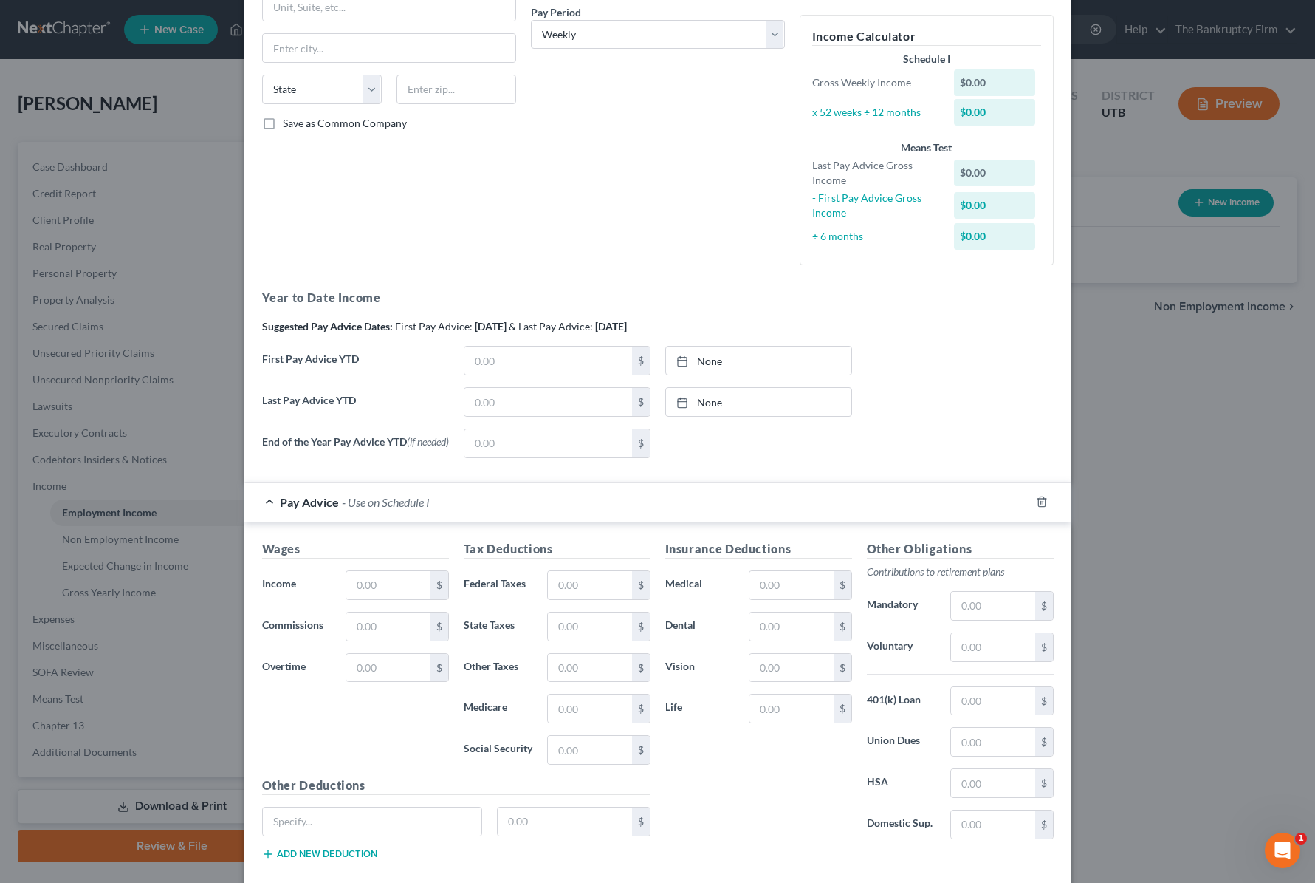
scroll to position [303, 0]
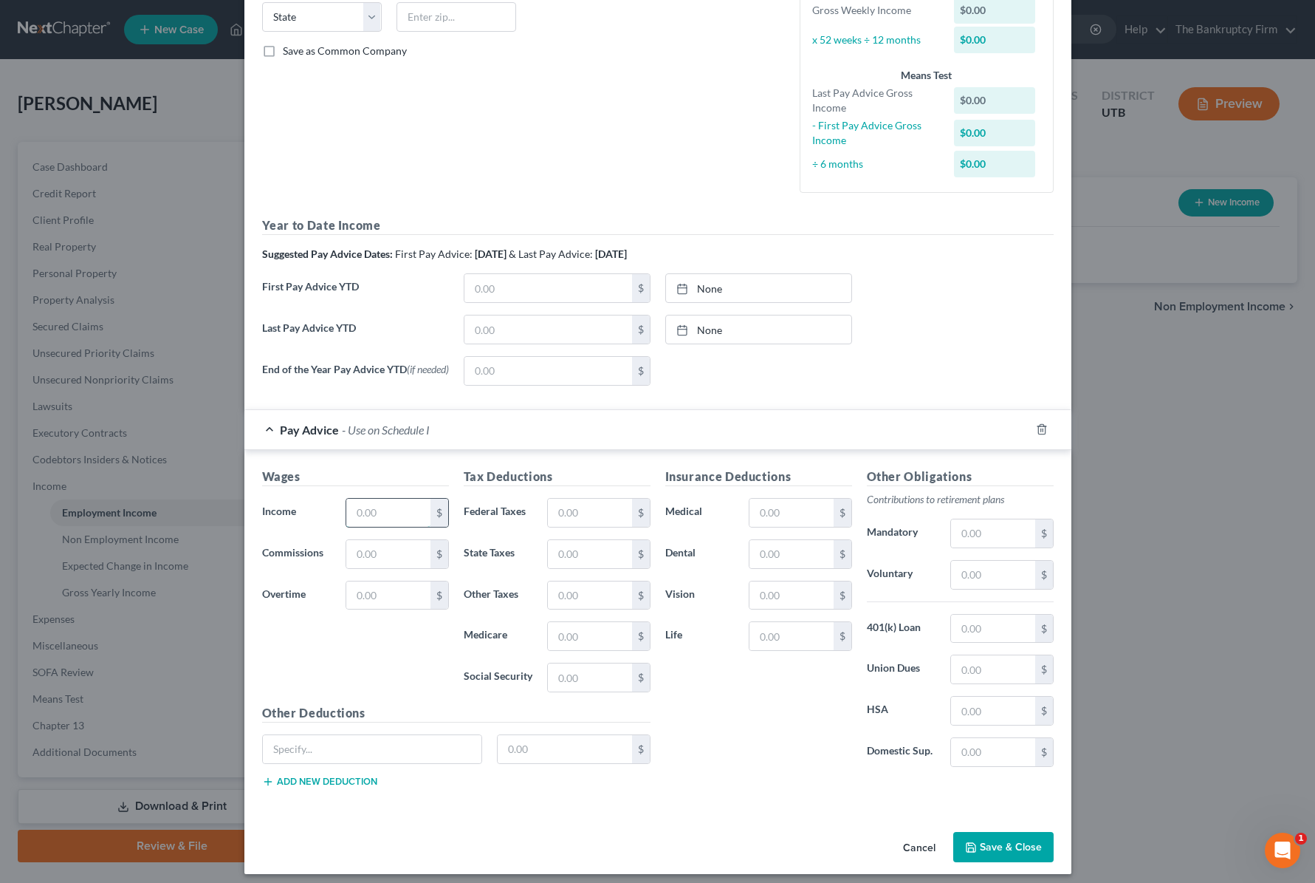
click at [372, 511] on input "text" at bounding box center [387, 513] width 83 height 28
type input "822.91"
click at [611, 515] on input "text" at bounding box center [589, 513] width 83 height 28
type input "159.93"
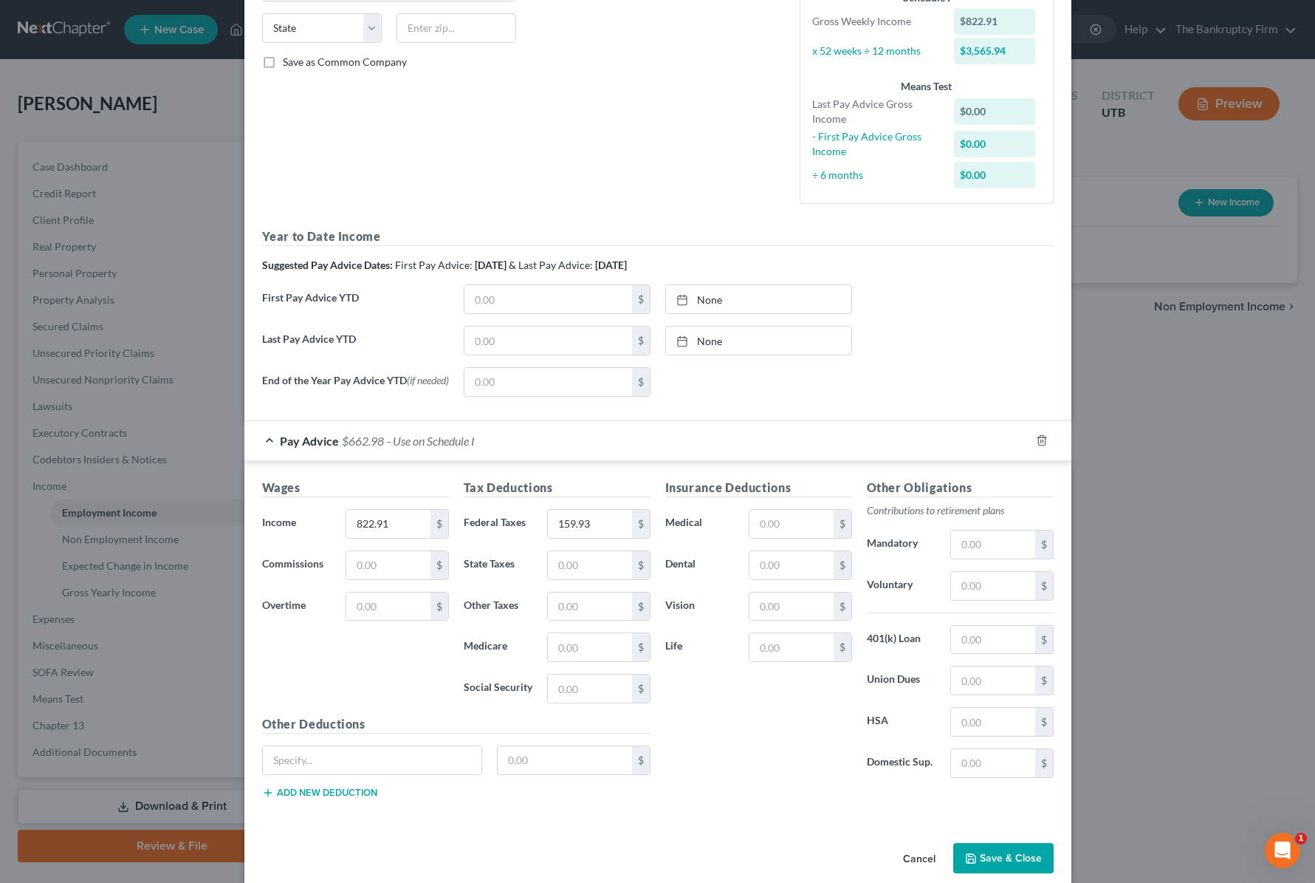
scroll to position [315, 0]
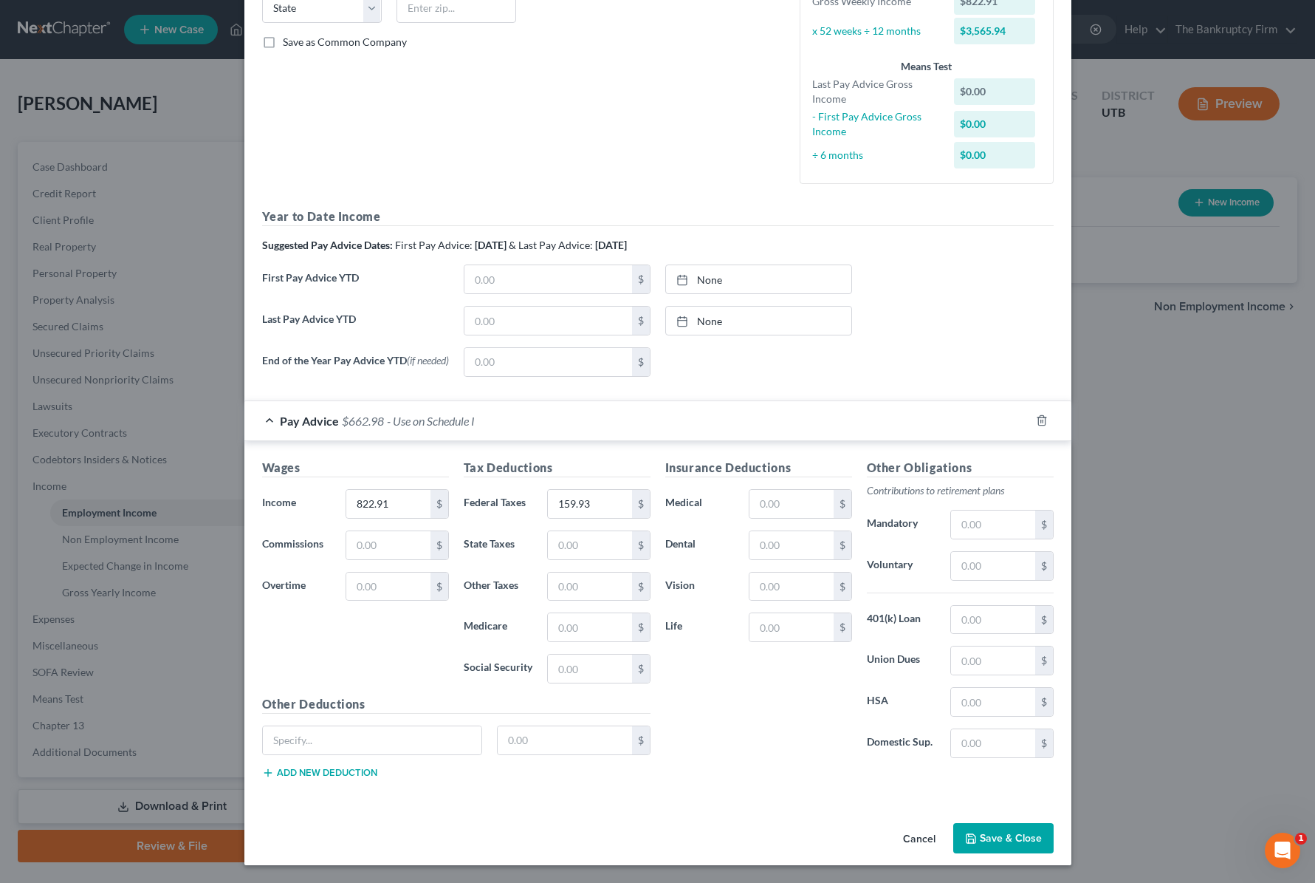
click at [1007, 831] on button "Save & Close" at bounding box center [1003, 838] width 100 height 31
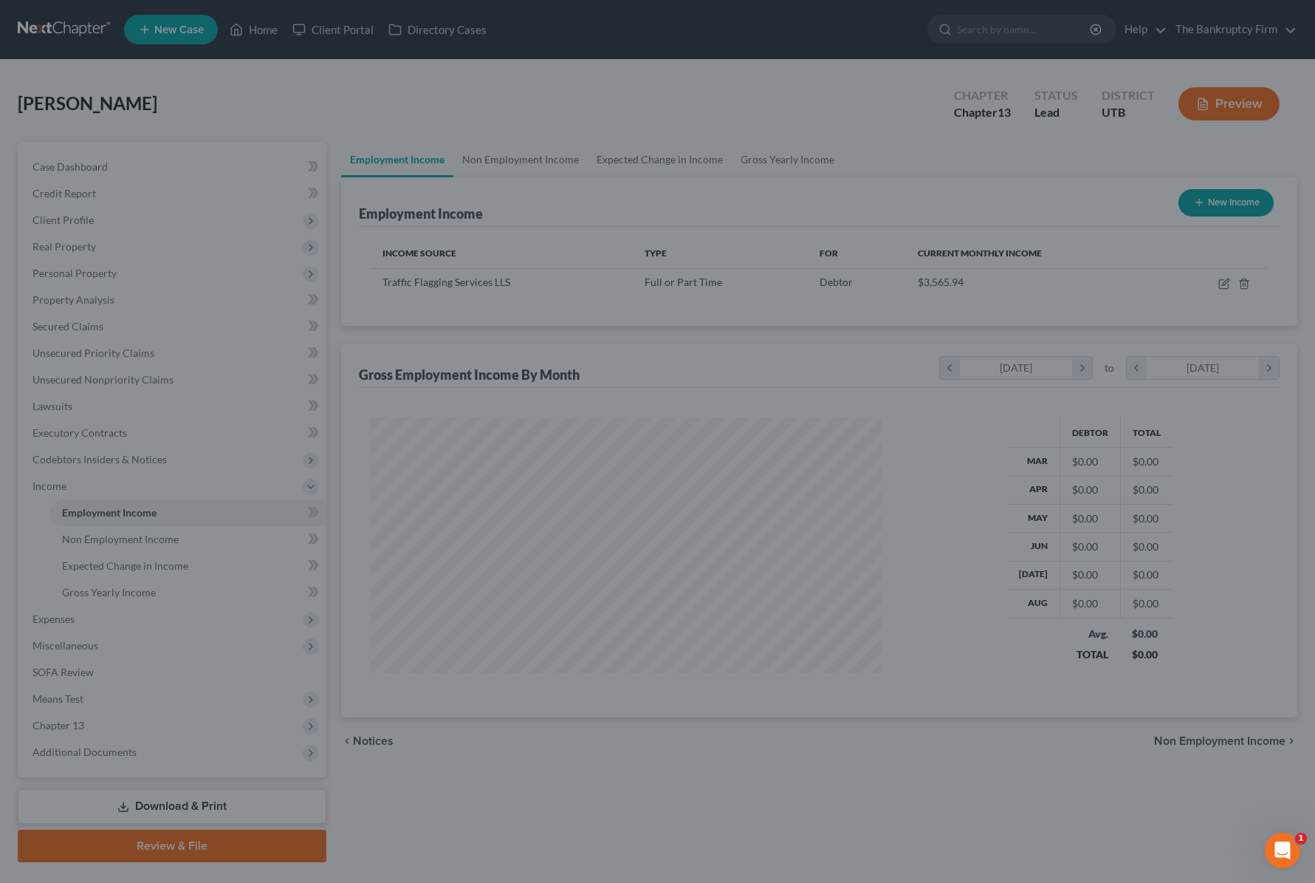
scroll to position [265, 541]
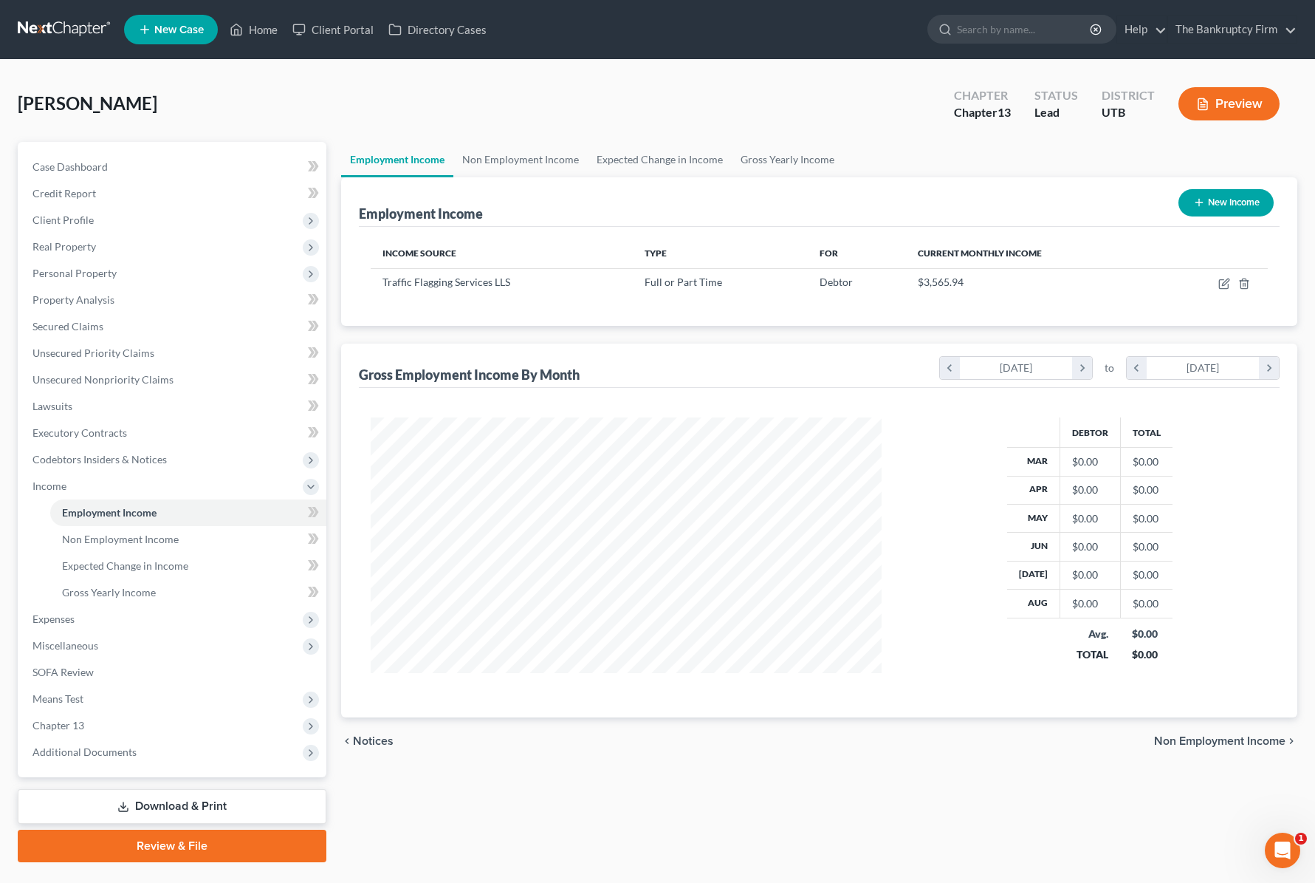
click at [1219, 196] on button "New Income" at bounding box center [1226, 202] width 95 height 27
select select "0"
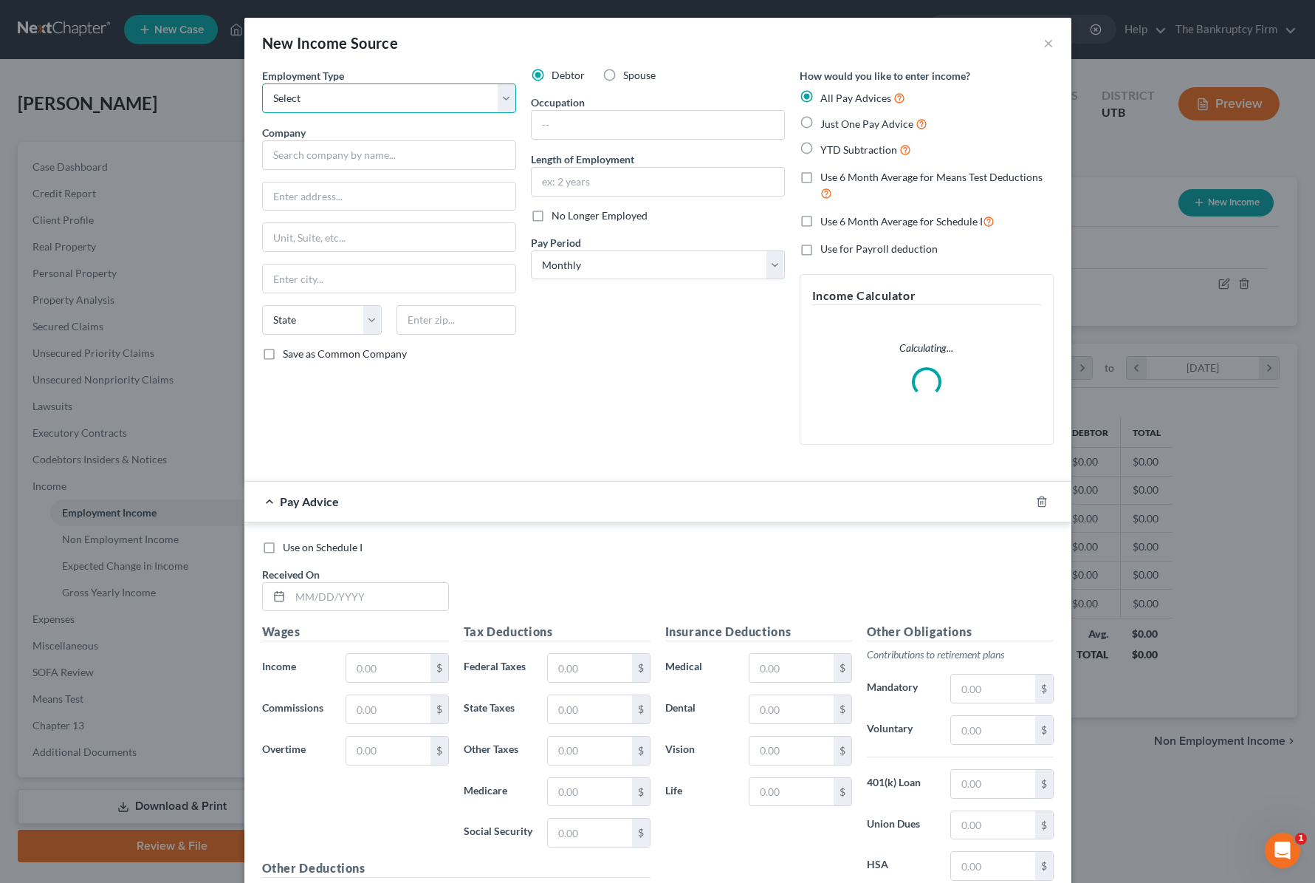
click at [388, 90] on select "Select Full or [DEMOGRAPHIC_DATA] Employment Self Employment" at bounding box center [389, 98] width 254 height 30
select select "0"
click at [262, 83] on select "Select Full or [DEMOGRAPHIC_DATA] Employment Self Employment" at bounding box center [389, 98] width 254 height 30
click at [311, 160] on input "text" at bounding box center [389, 155] width 254 height 30
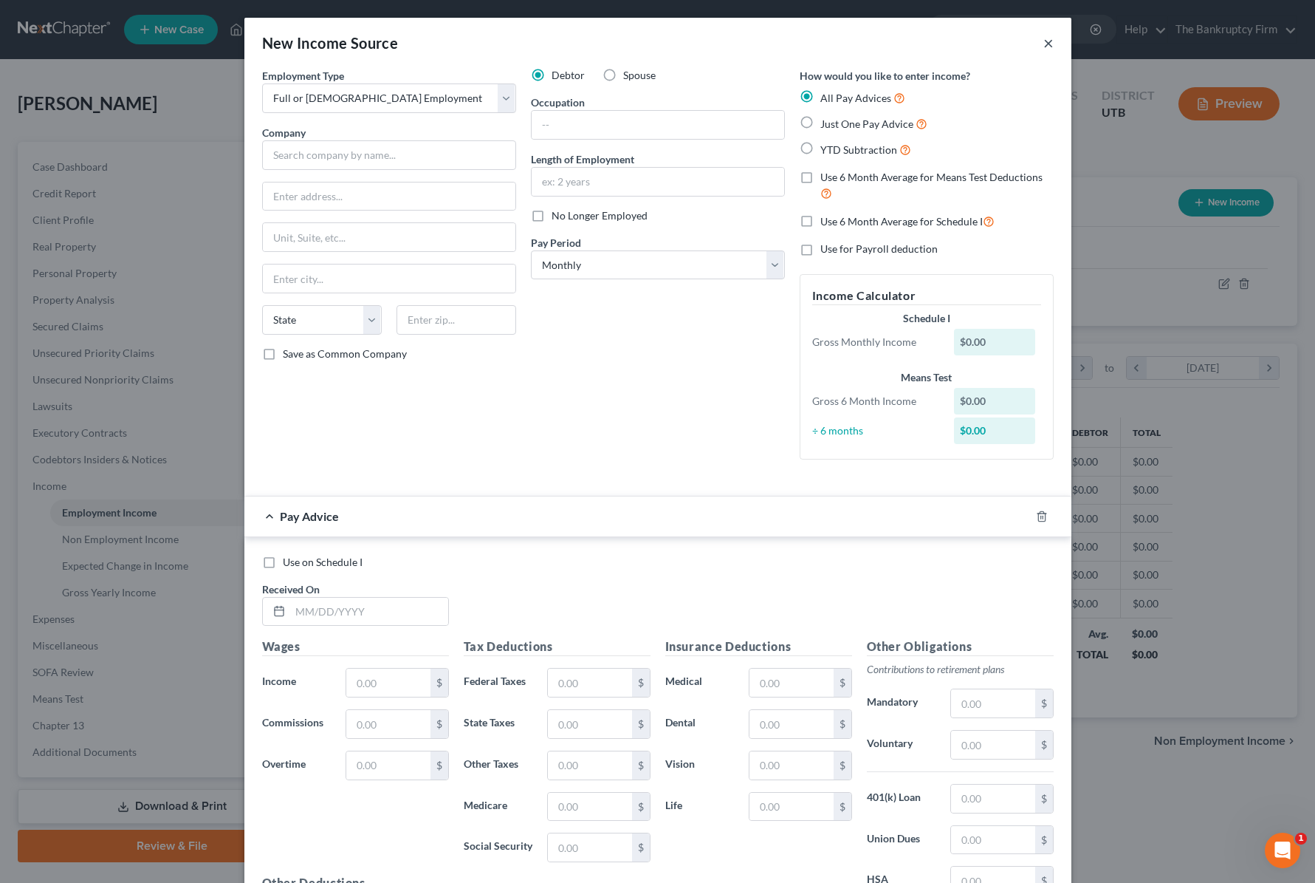
click at [1049, 38] on button "×" at bounding box center [1049, 43] width 10 height 18
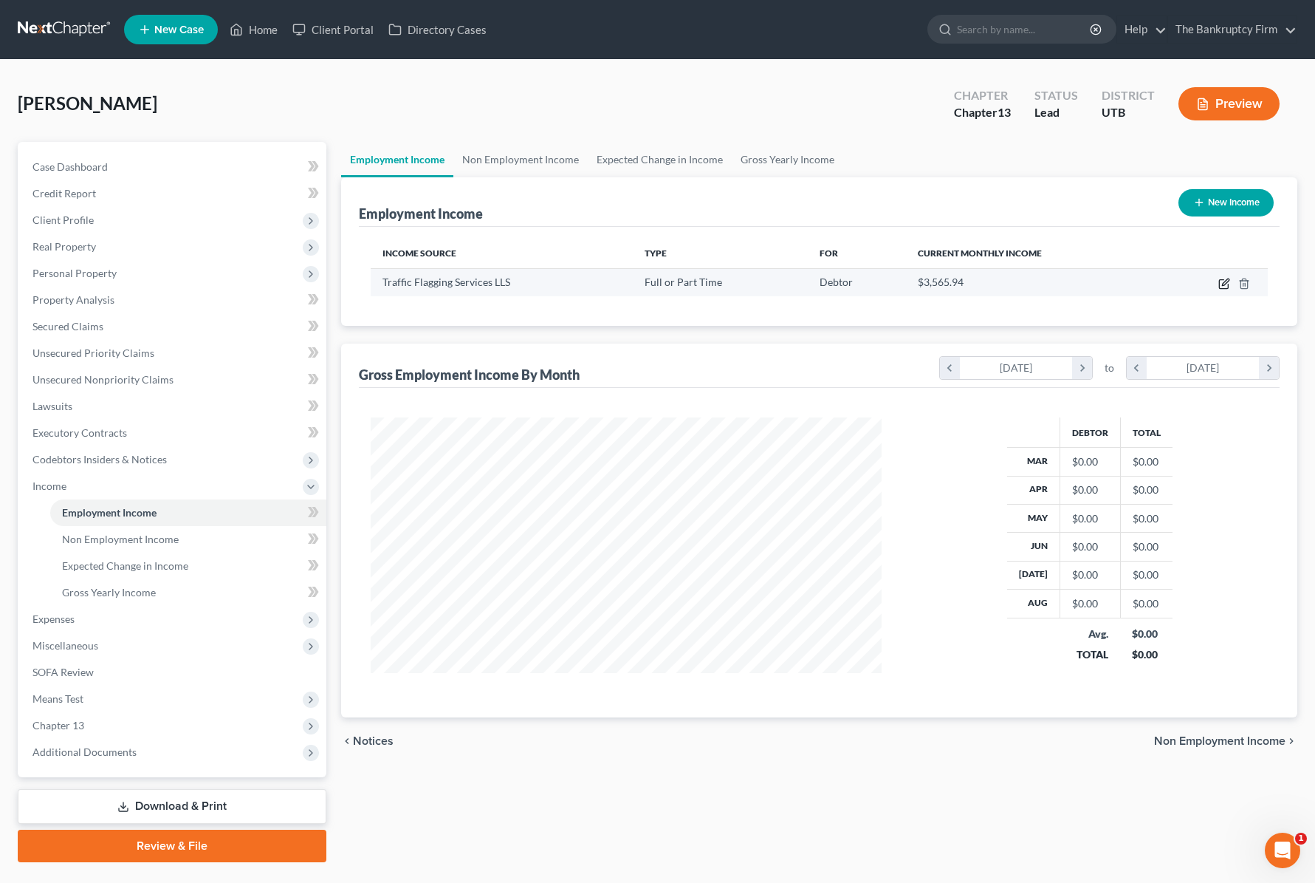
click at [1225, 280] on icon "button" at bounding box center [1225, 284] width 12 height 12
select select "0"
select select "3"
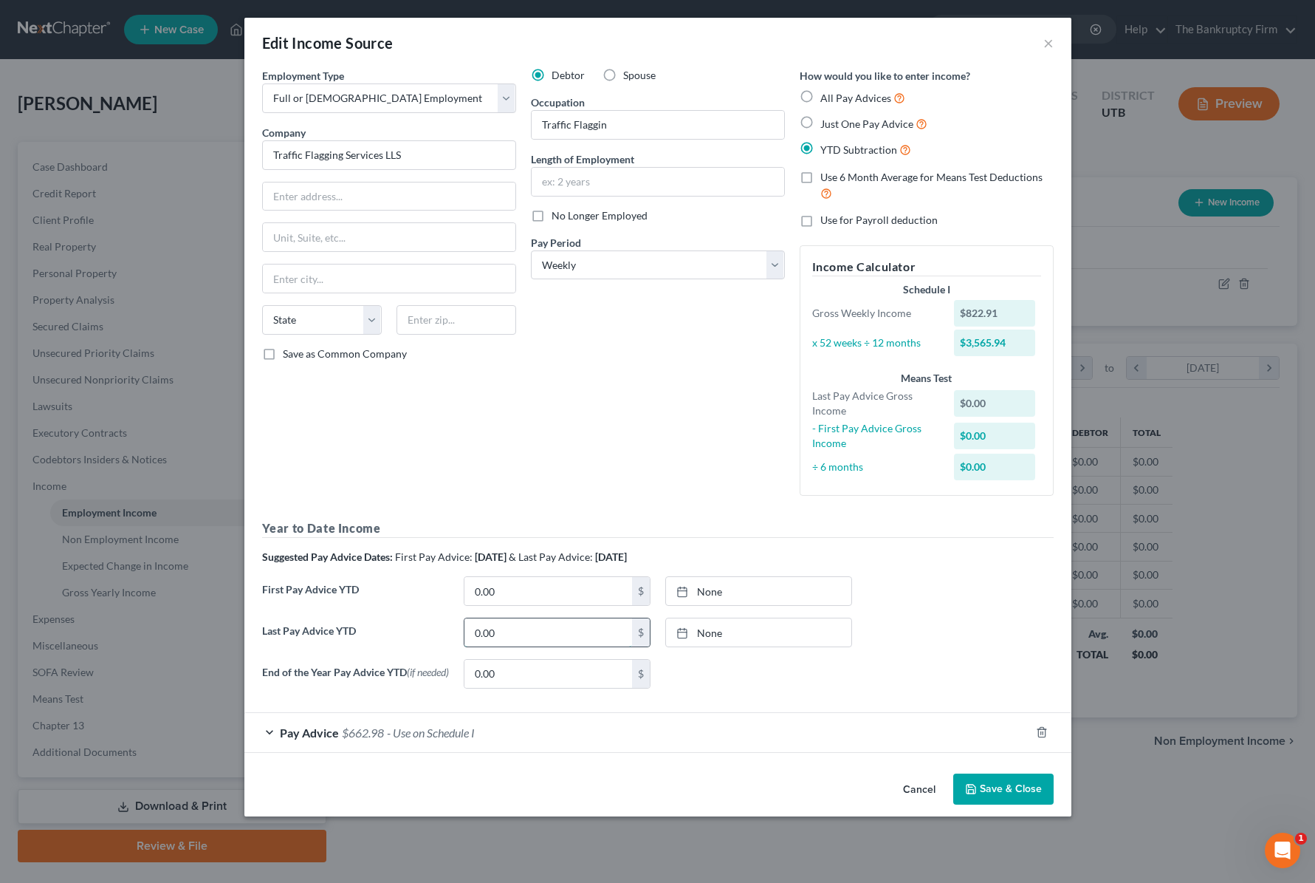
click at [538, 638] on input "0.00" at bounding box center [549, 632] width 168 height 28
type input "7,406.24"
type input "[DATE]"
click at [729, 637] on link "[DATE]" at bounding box center [758, 632] width 185 height 28
click at [745, 674] on div "None close Date Time chevron_left [DATE] chevron_right Su M Tu W Th F Sa 31 1 2…" at bounding box center [759, 674] width 202 height 30
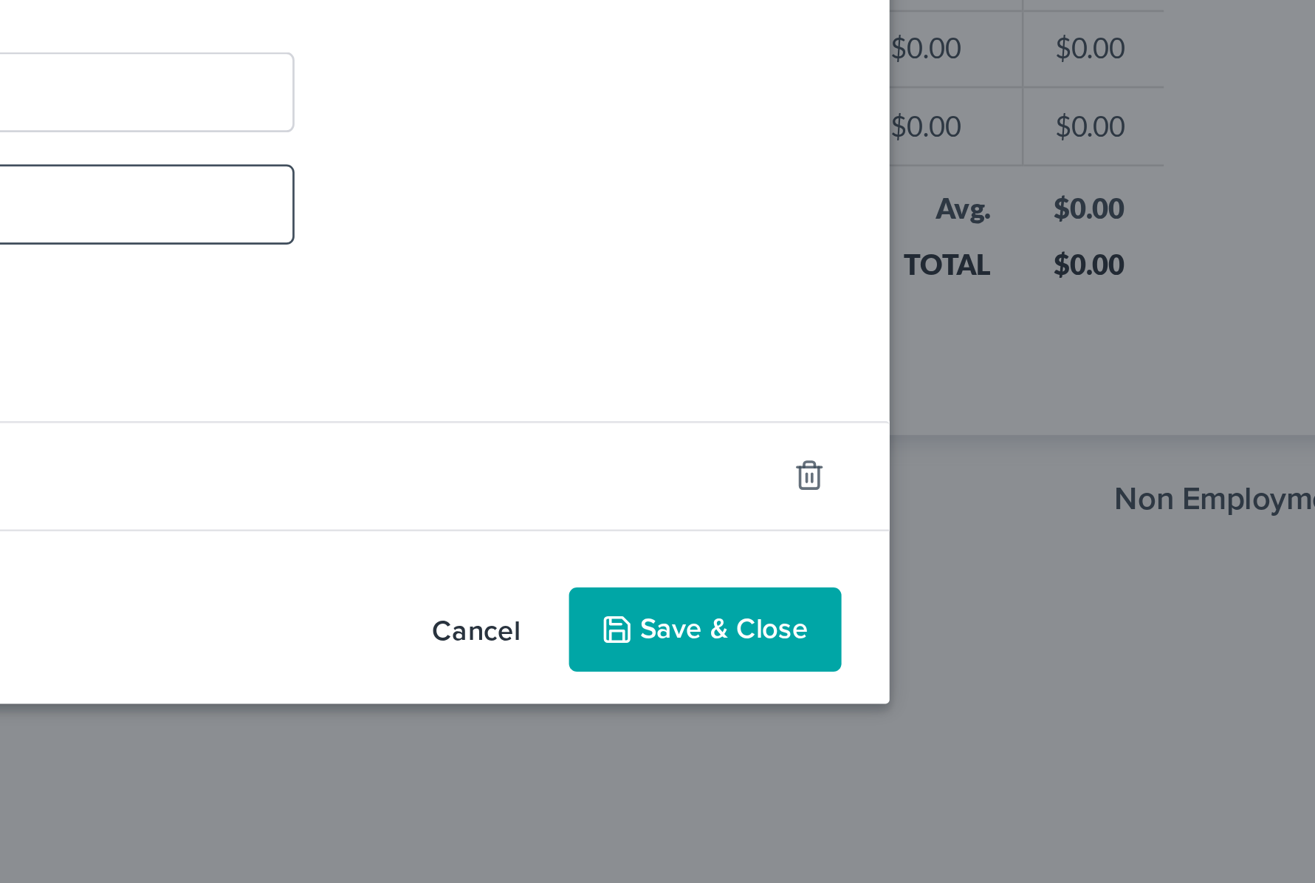
click at [1120, 848] on div "Edit Income Source × Employment Type * Select Full or [DEMOGRAPHIC_DATA] Employ…" at bounding box center [657, 441] width 1315 height 883
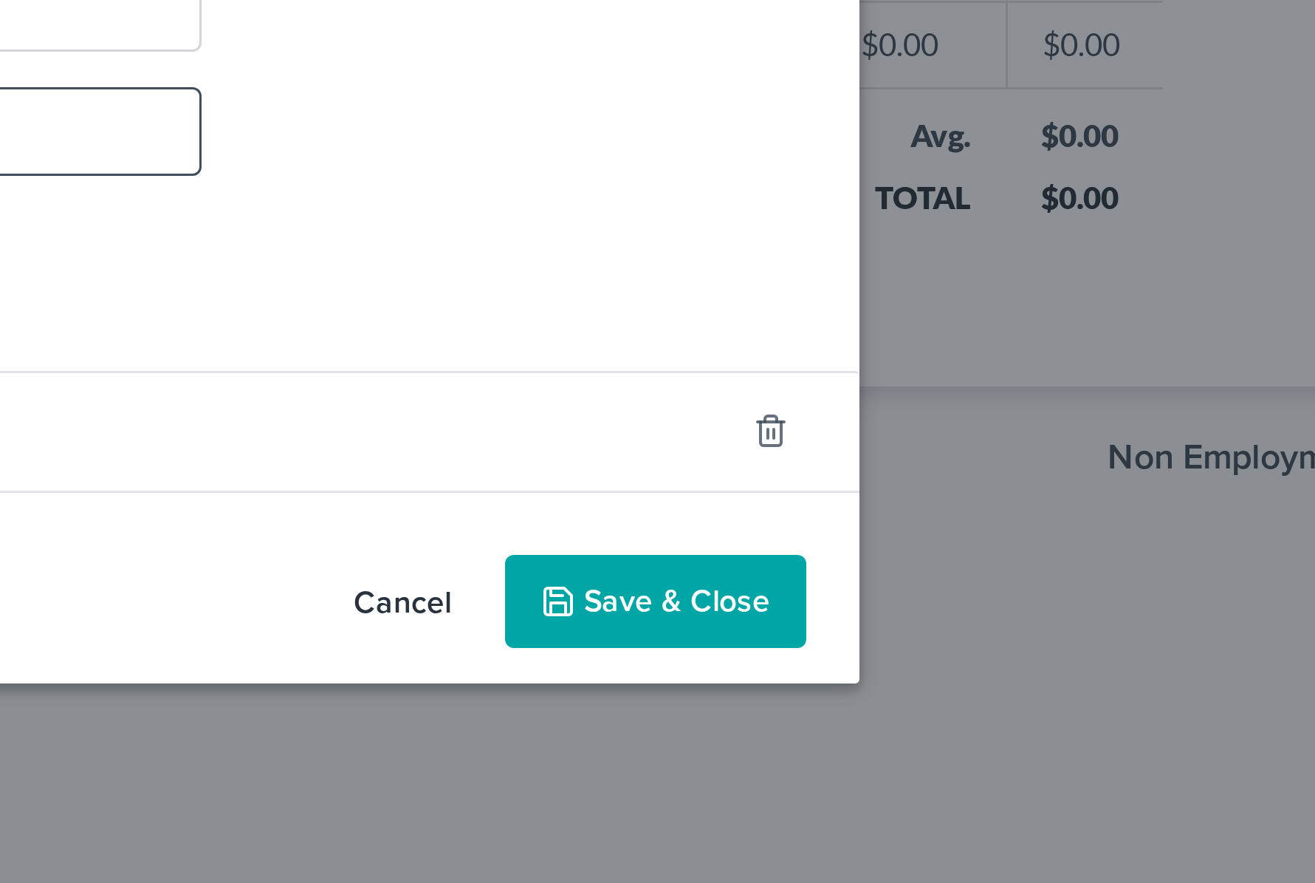
click at [993, 792] on button "Save & Close" at bounding box center [1003, 788] width 100 height 31
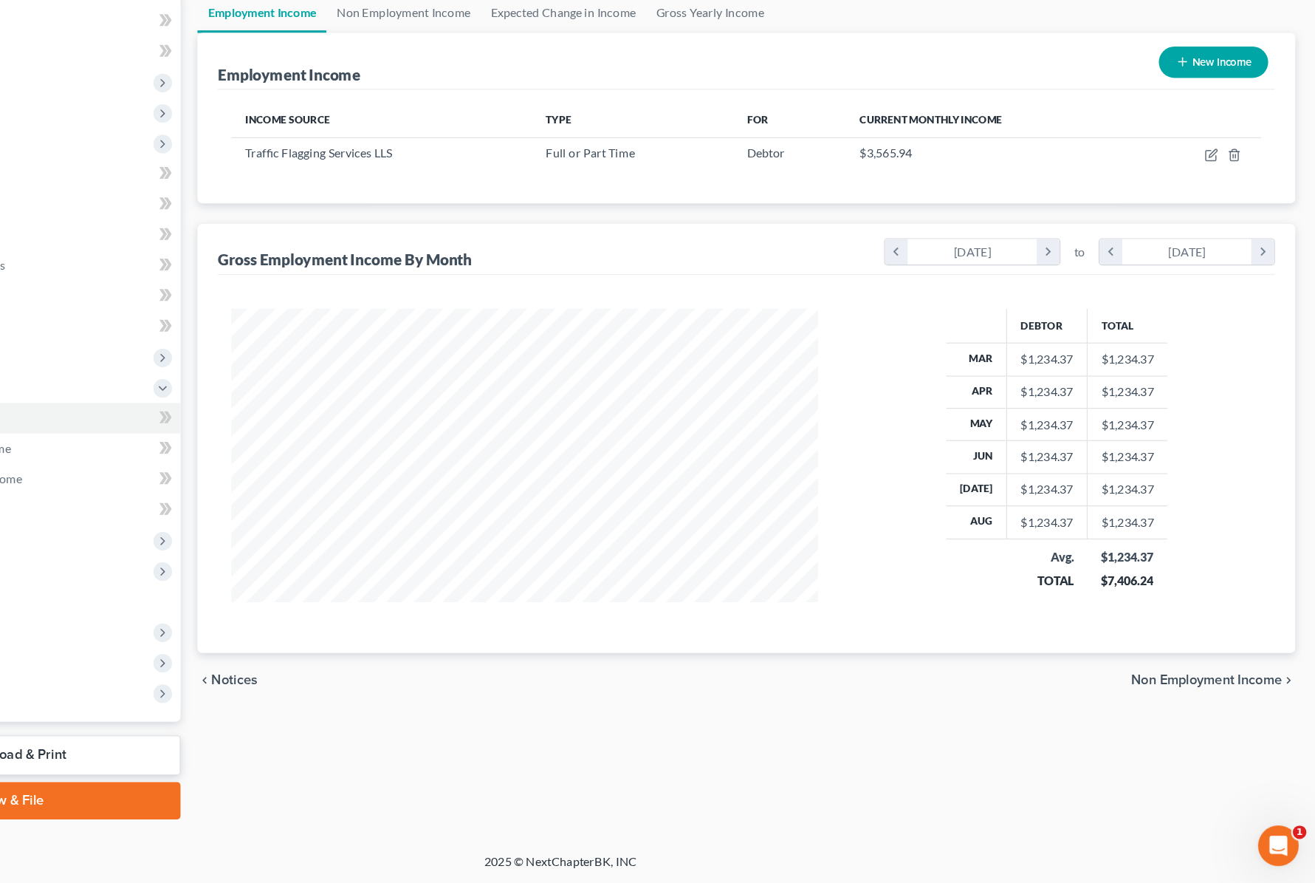
scroll to position [35, 0]
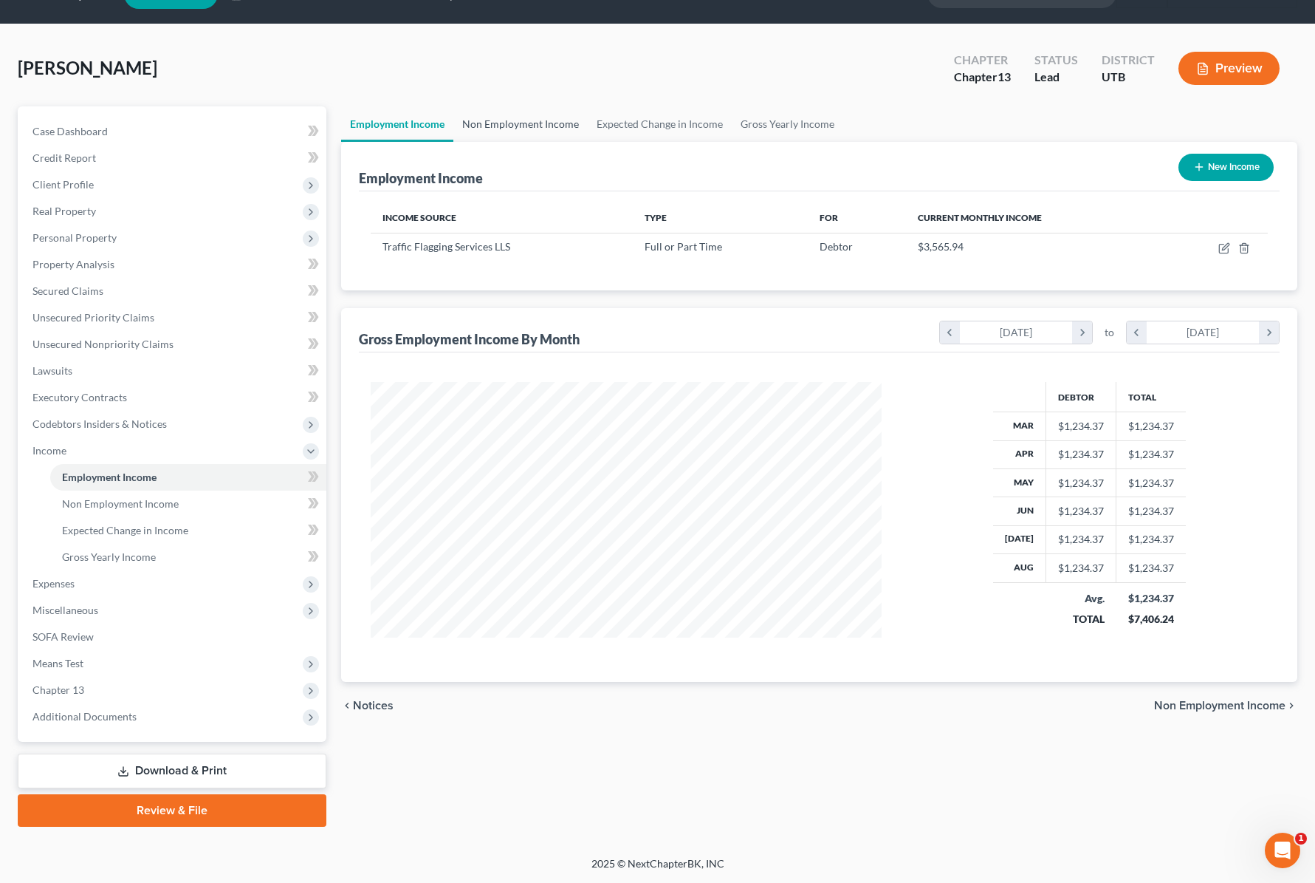
click at [535, 118] on link "Non Employment Income" at bounding box center [520, 123] width 134 height 35
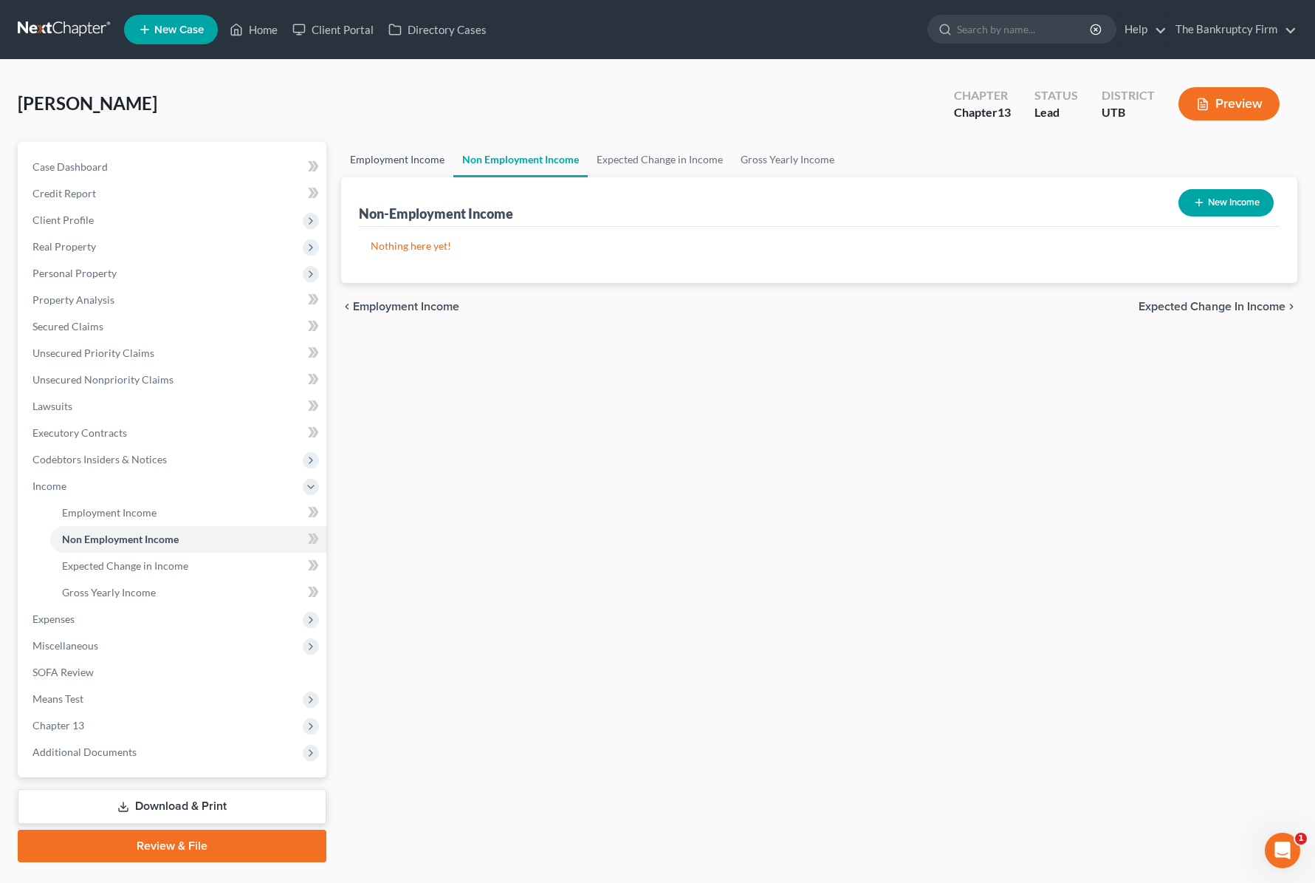
click at [374, 157] on link "Employment Income" at bounding box center [397, 159] width 112 height 35
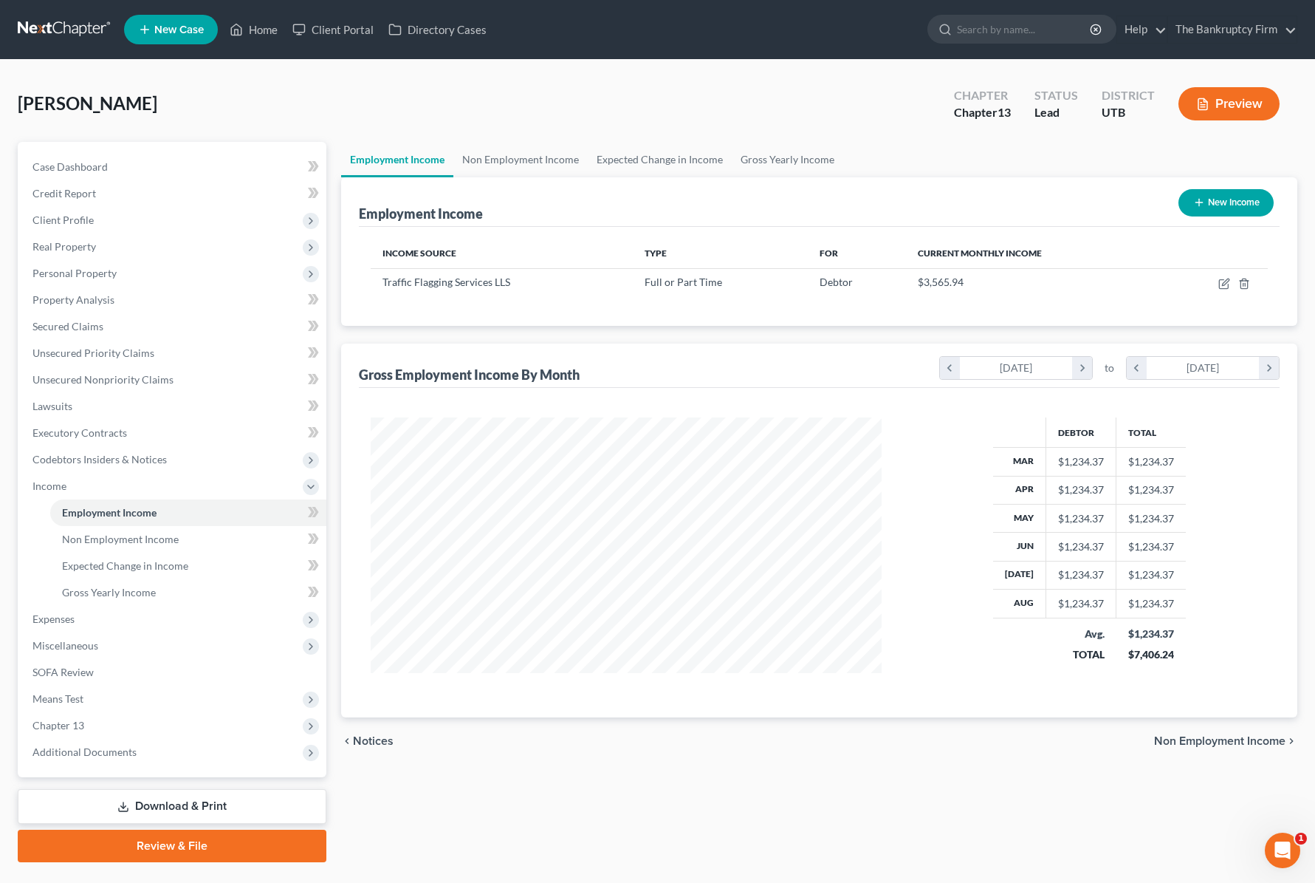
scroll to position [265, 541]
click at [1013, 34] on input "search" at bounding box center [1024, 29] width 135 height 27
type input "[PERSON_NAME]"
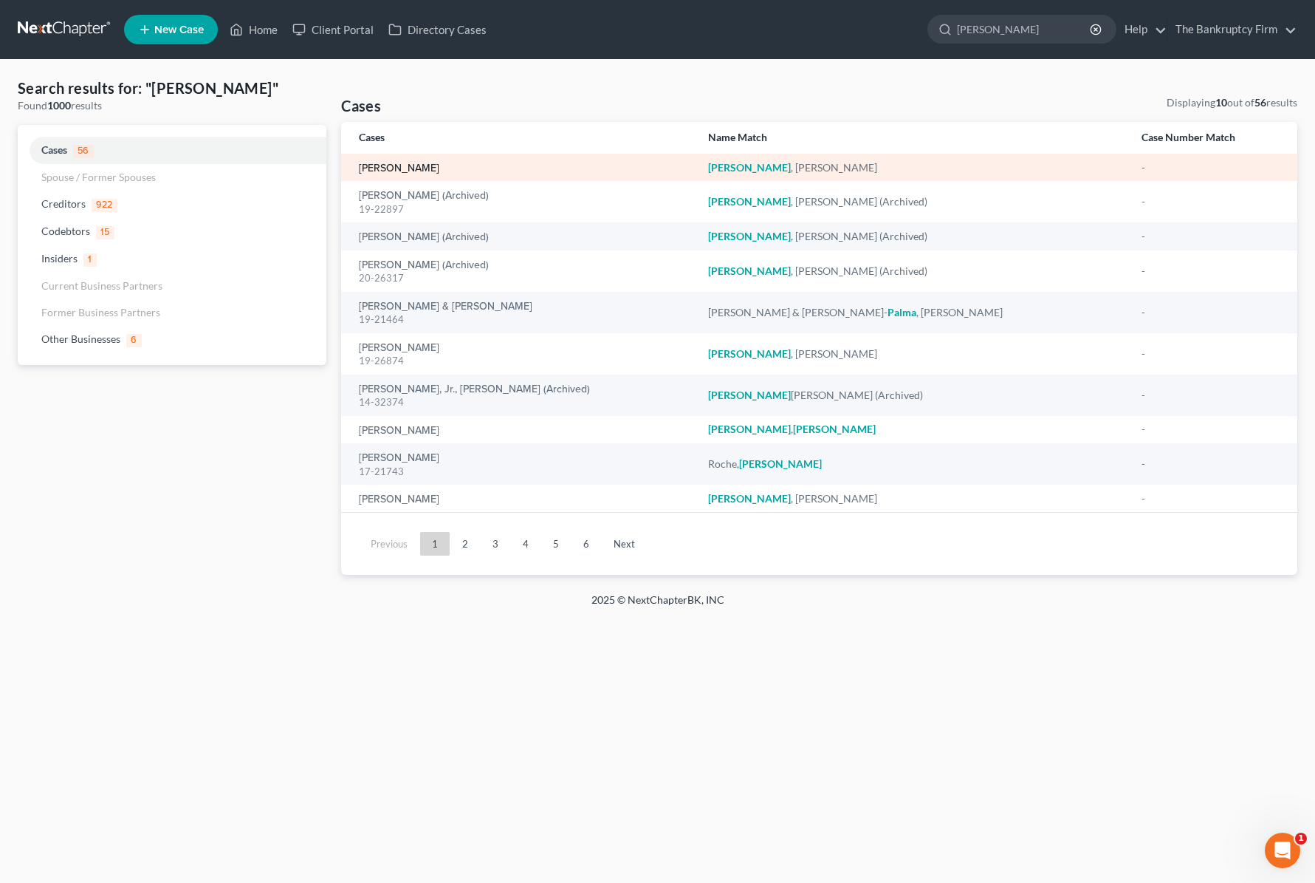
click at [410, 169] on link "[PERSON_NAME]" at bounding box center [399, 168] width 80 height 10
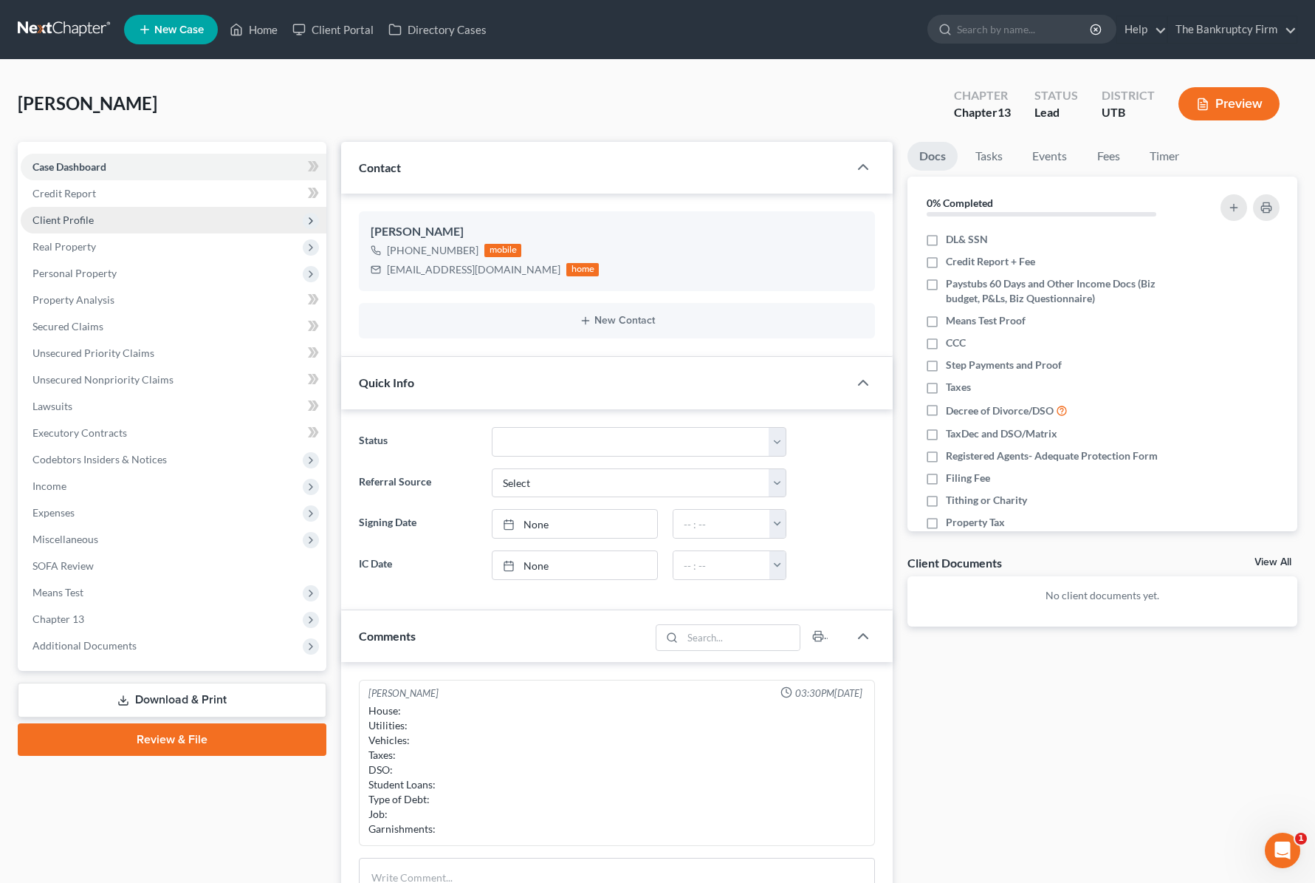
click at [81, 217] on span "Client Profile" at bounding box center [62, 219] width 61 height 13
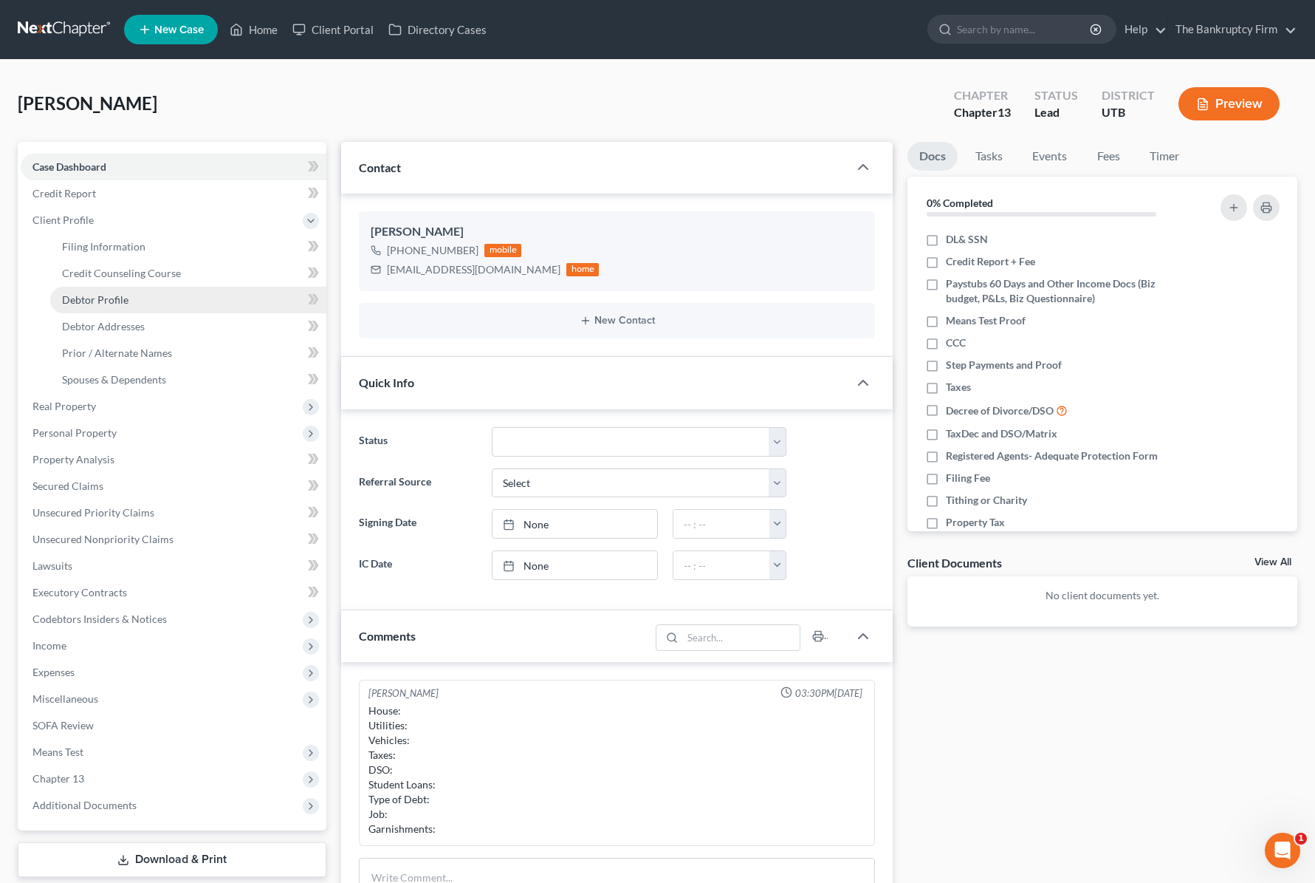
click at [126, 297] on span "Debtor Profile" at bounding box center [95, 299] width 66 height 13
select select "0"
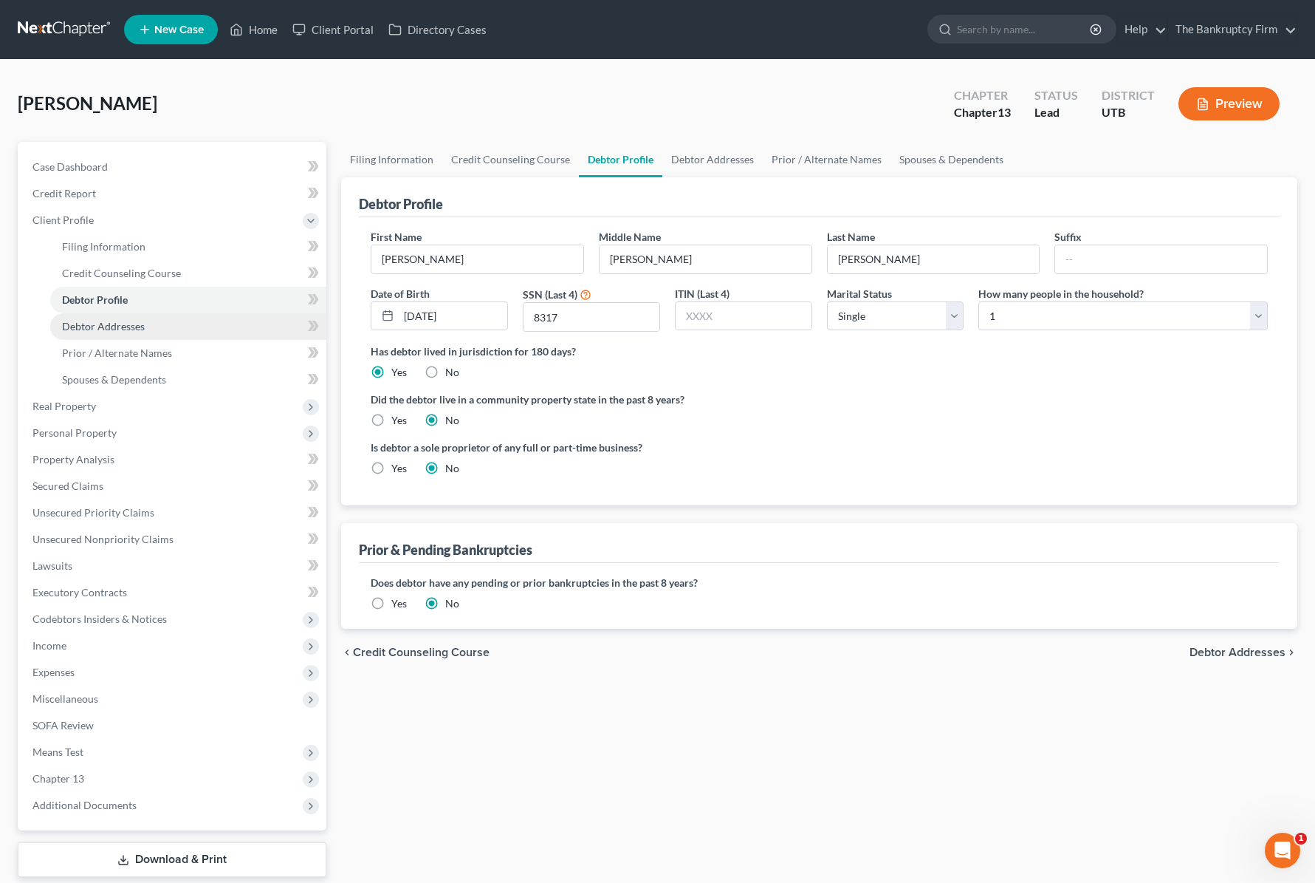
click at [129, 328] on span "Debtor Addresses" at bounding box center [103, 326] width 83 height 13
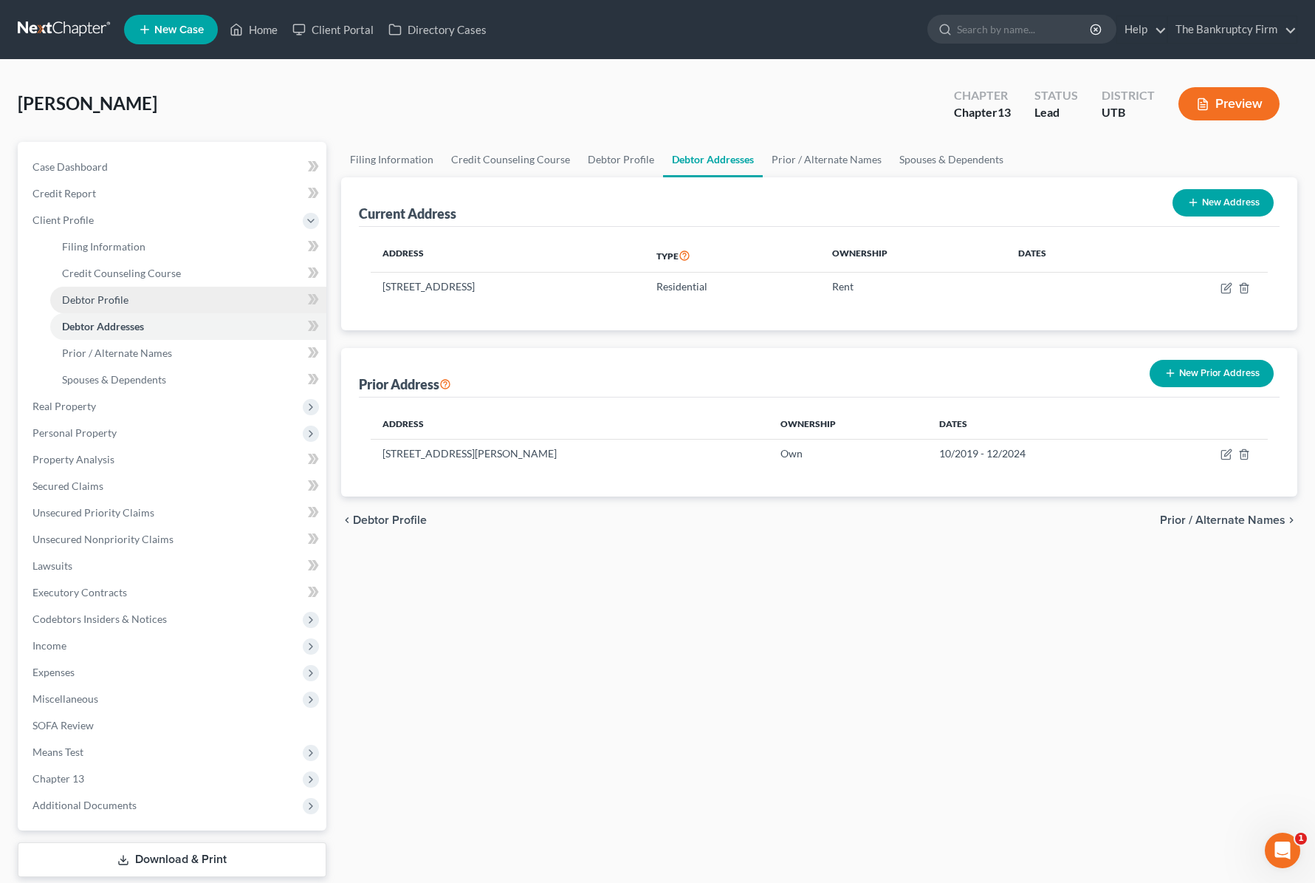
click at [106, 301] on span "Debtor Profile" at bounding box center [95, 299] width 66 height 13
select select "0"
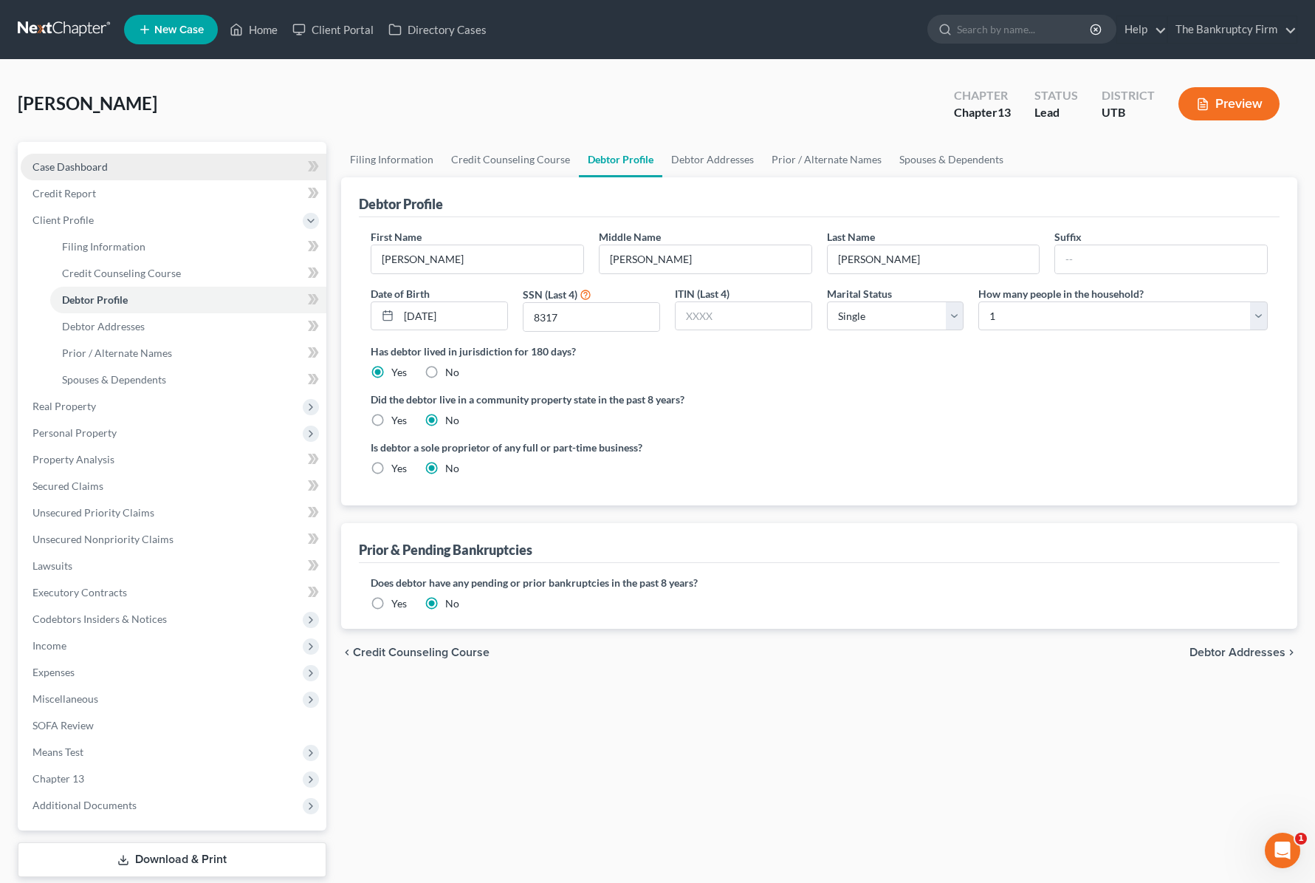
click at [71, 158] on link "Case Dashboard" at bounding box center [174, 167] width 306 height 27
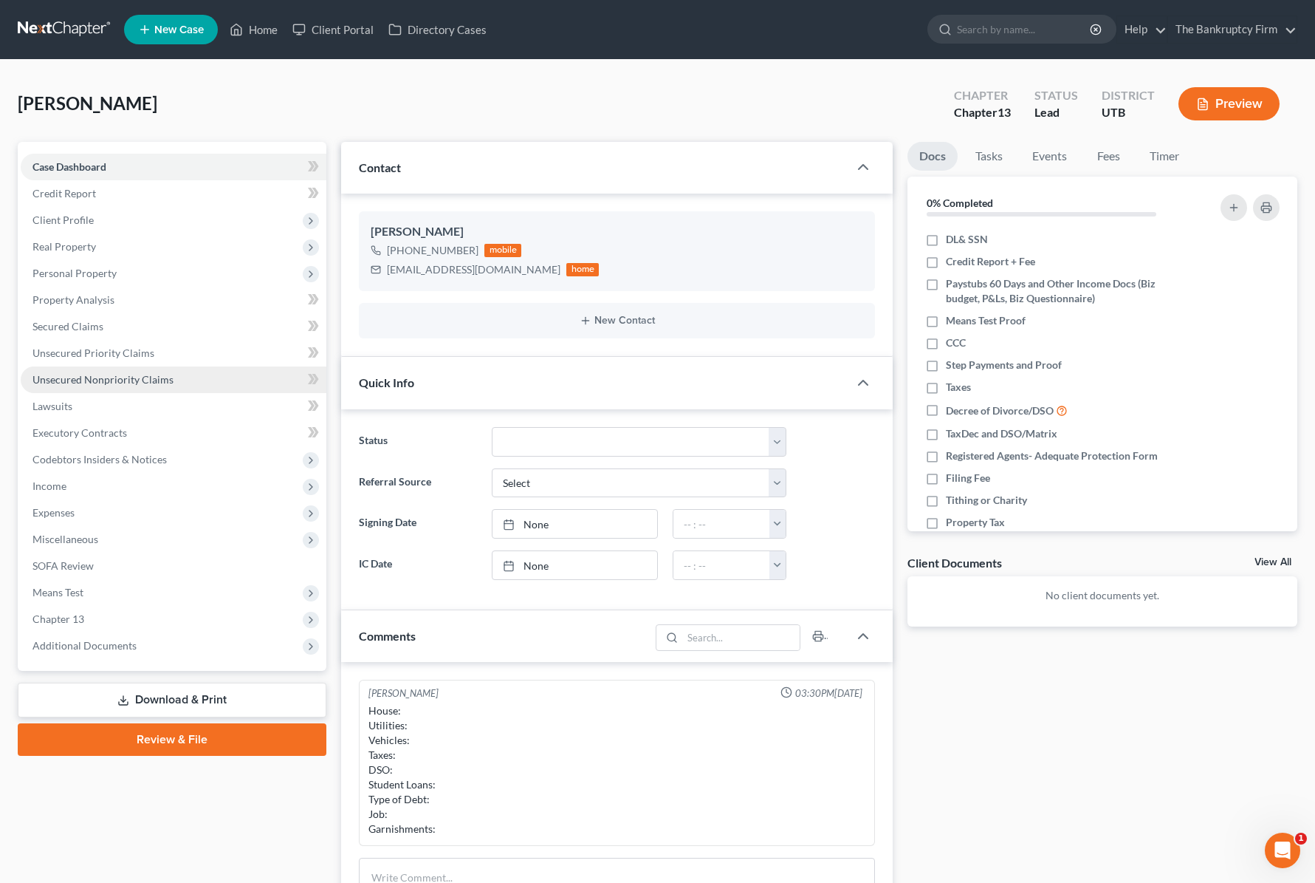
click at [106, 376] on span "Unsecured Nonpriority Claims" at bounding box center [102, 379] width 141 height 13
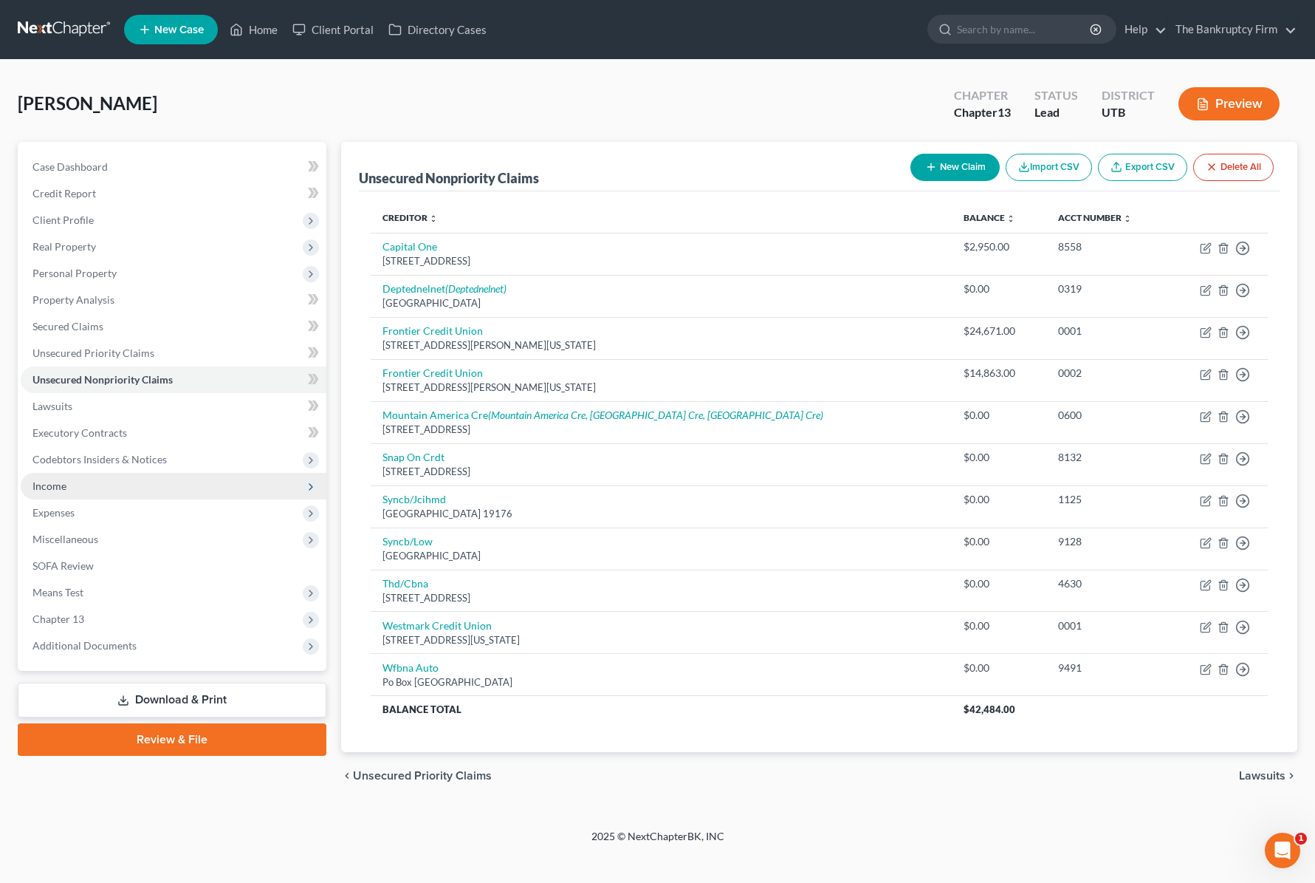
click at [94, 484] on span "Income" at bounding box center [174, 486] width 306 height 27
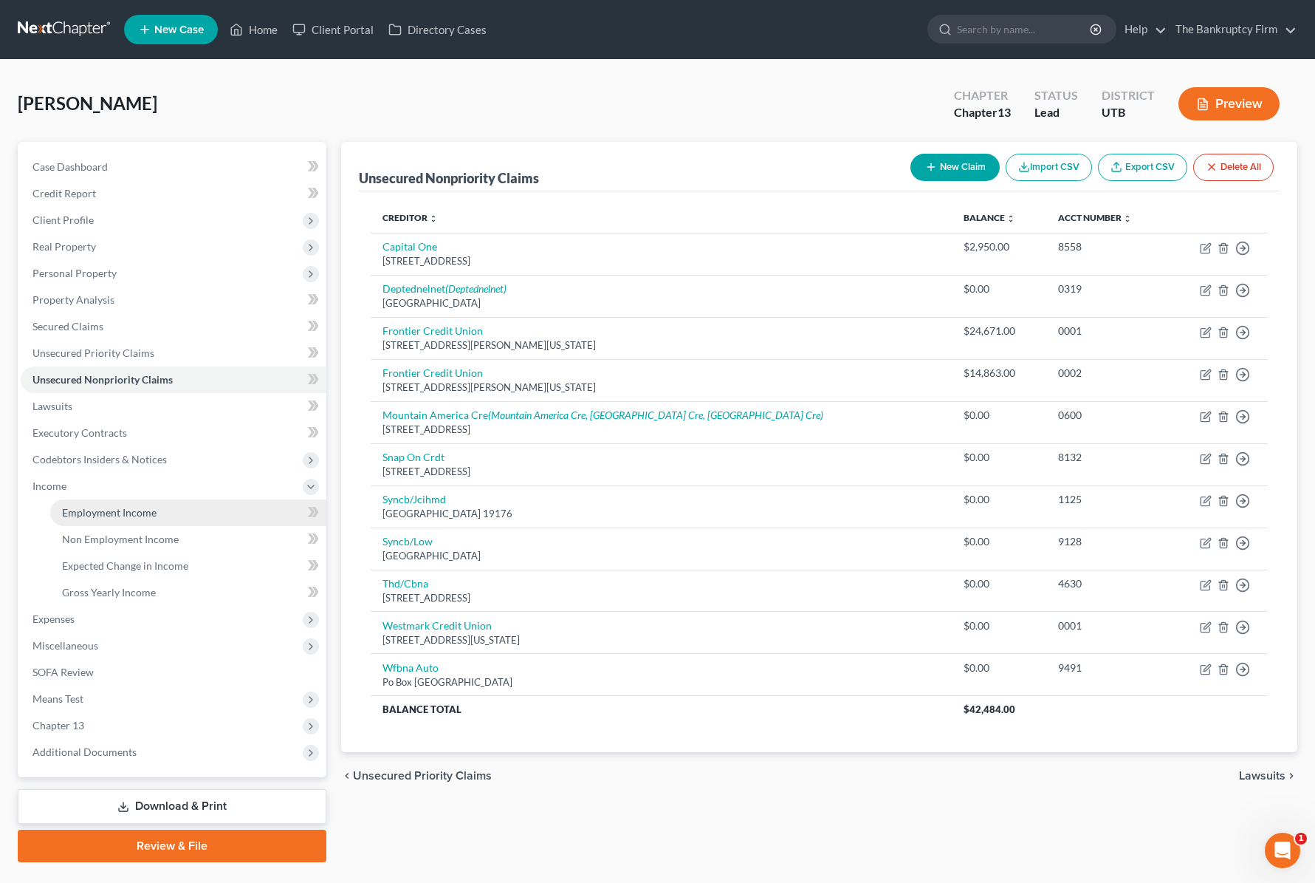
click at [126, 511] on span "Employment Income" at bounding box center [109, 512] width 95 height 13
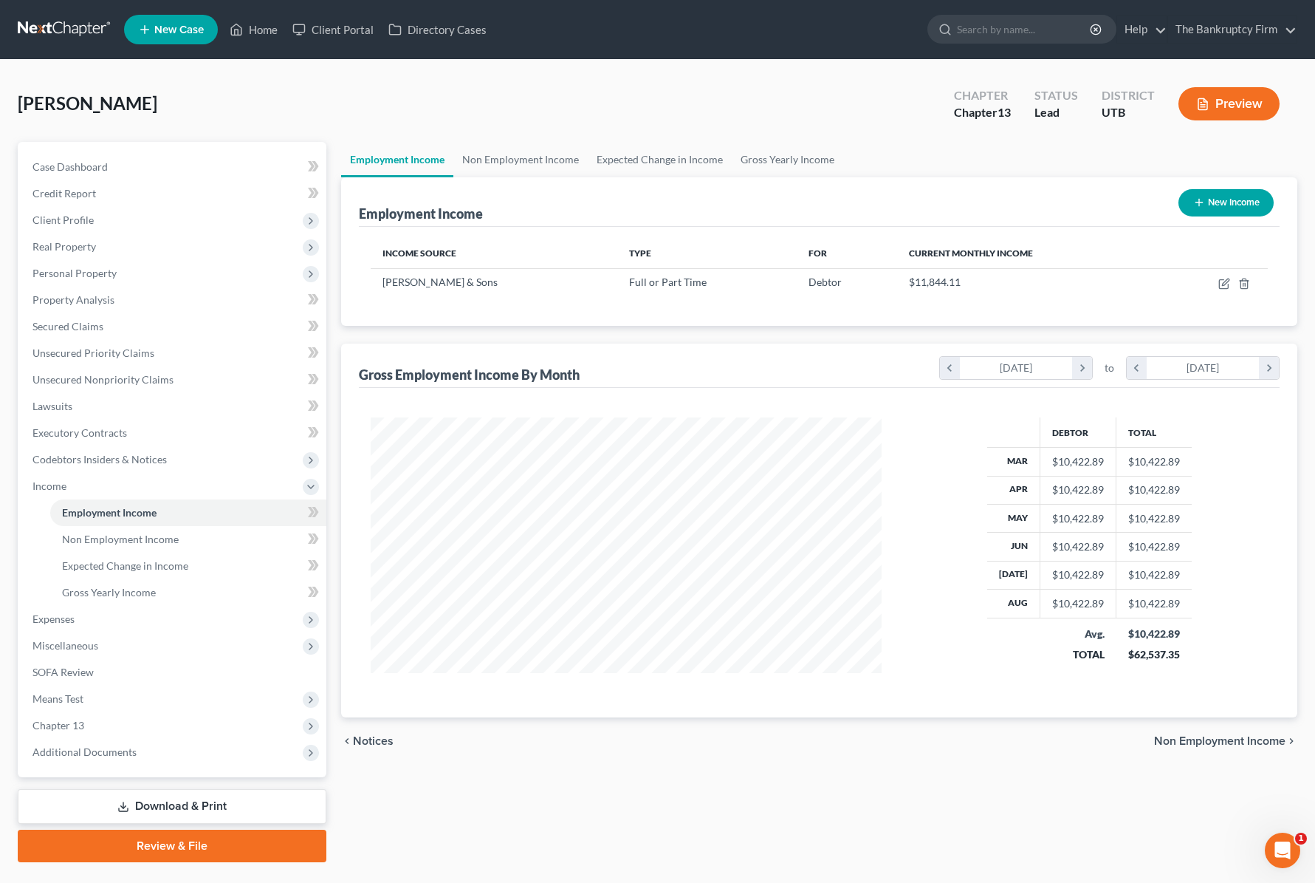
scroll to position [265, 541]
click at [1227, 278] on icon "button" at bounding box center [1225, 284] width 12 height 12
select select "0"
select select "4"
select select "2"
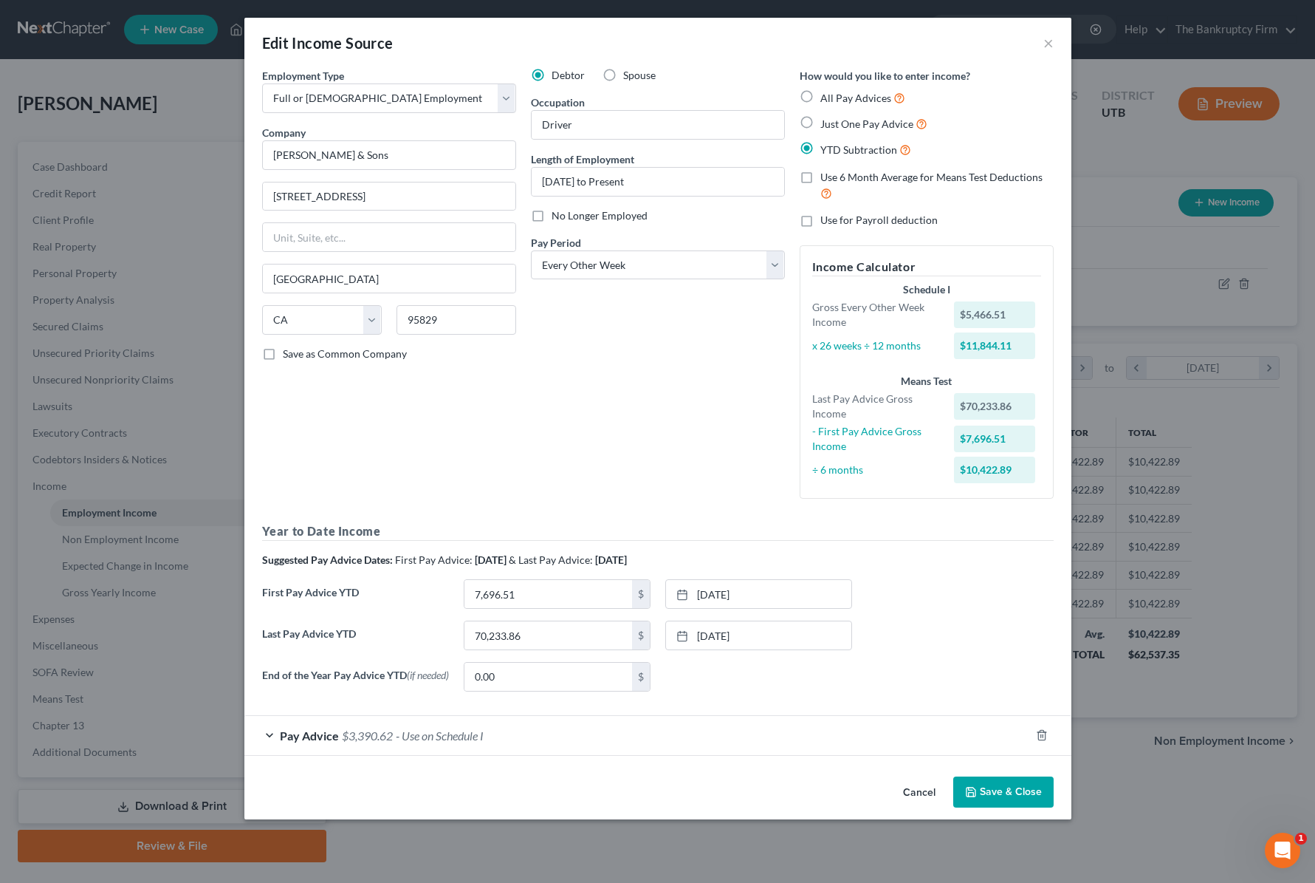
click at [1007, 790] on button "Save & Close" at bounding box center [1003, 791] width 100 height 31
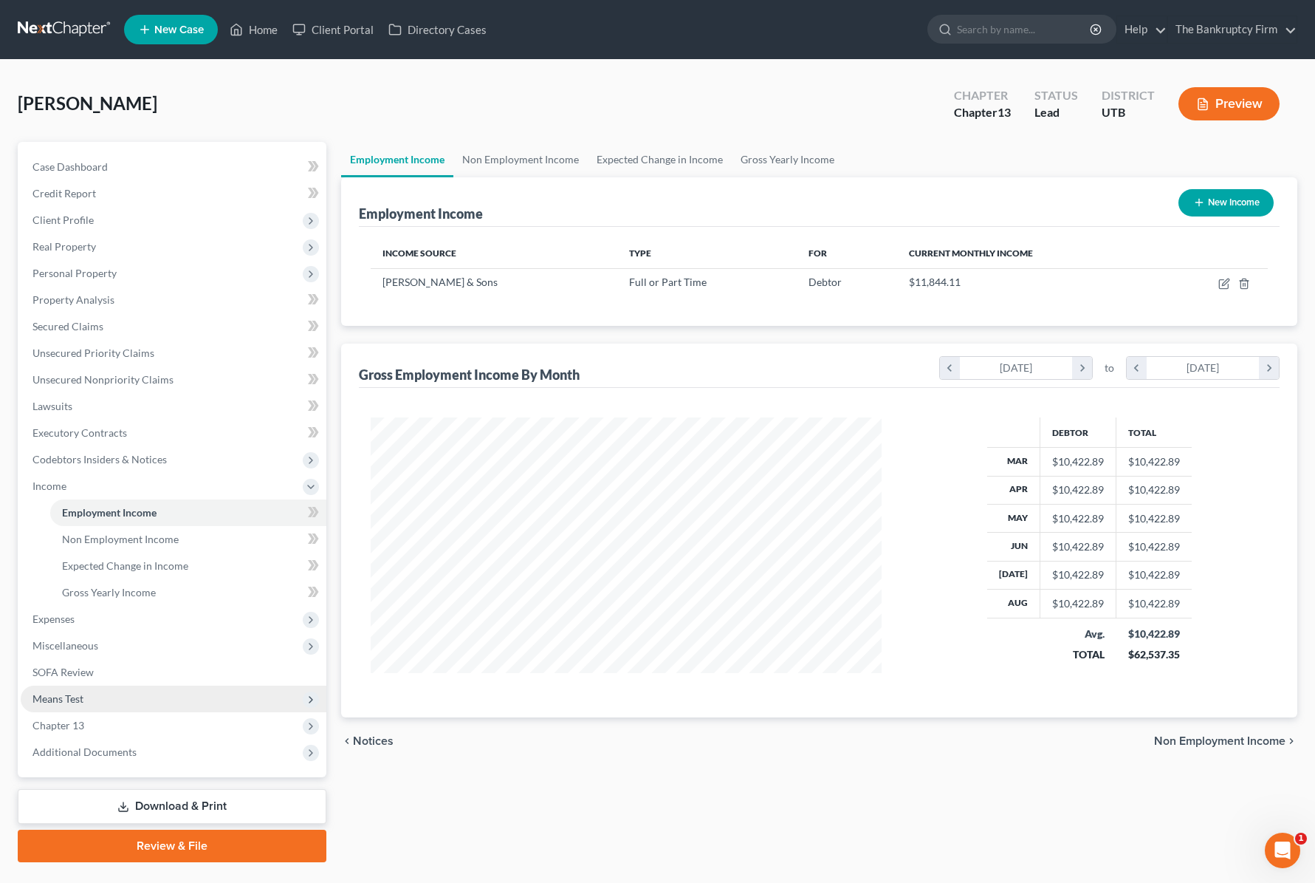
scroll to position [35, 0]
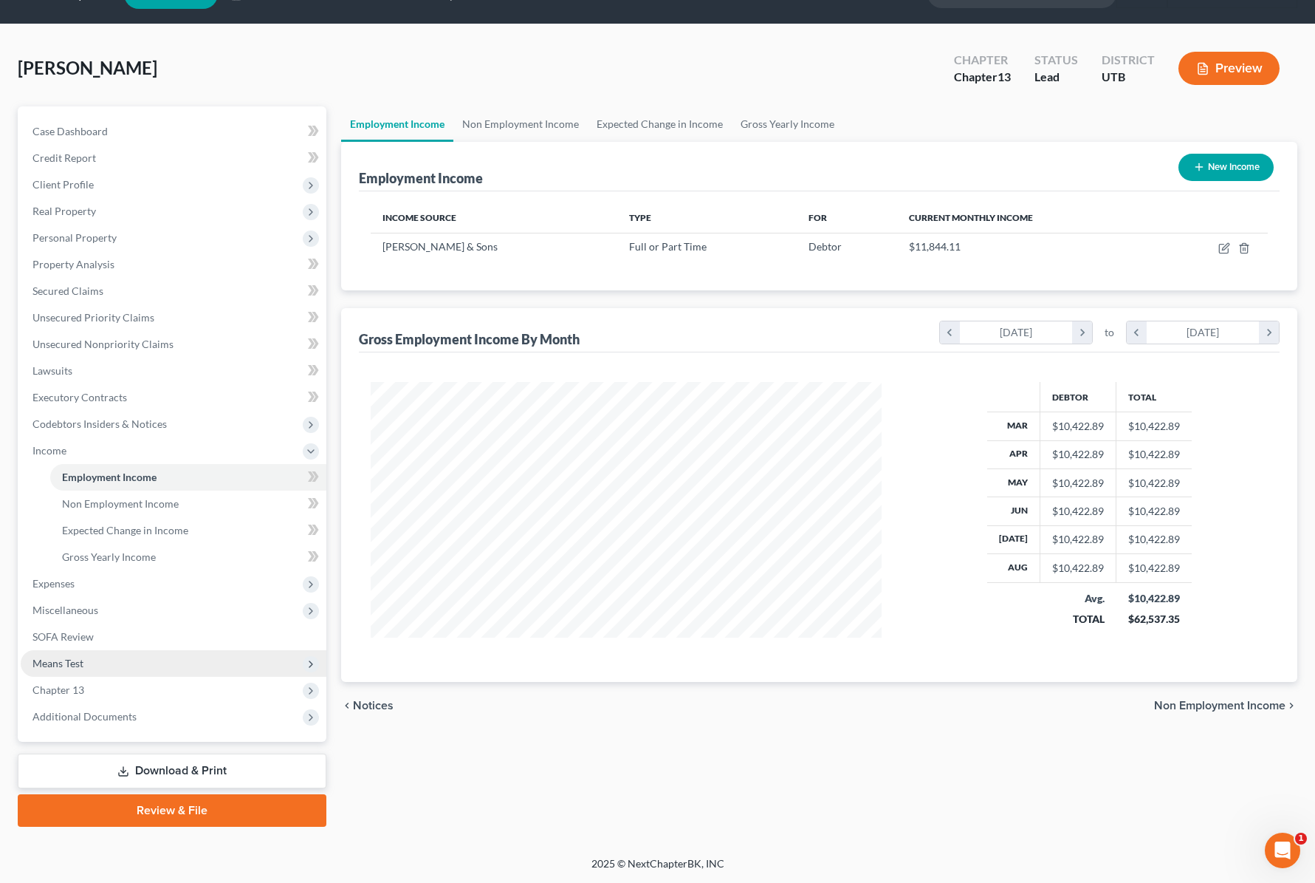
click at [145, 666] on span "Means Test" at bounding box center [174, 663] width 306 height 27
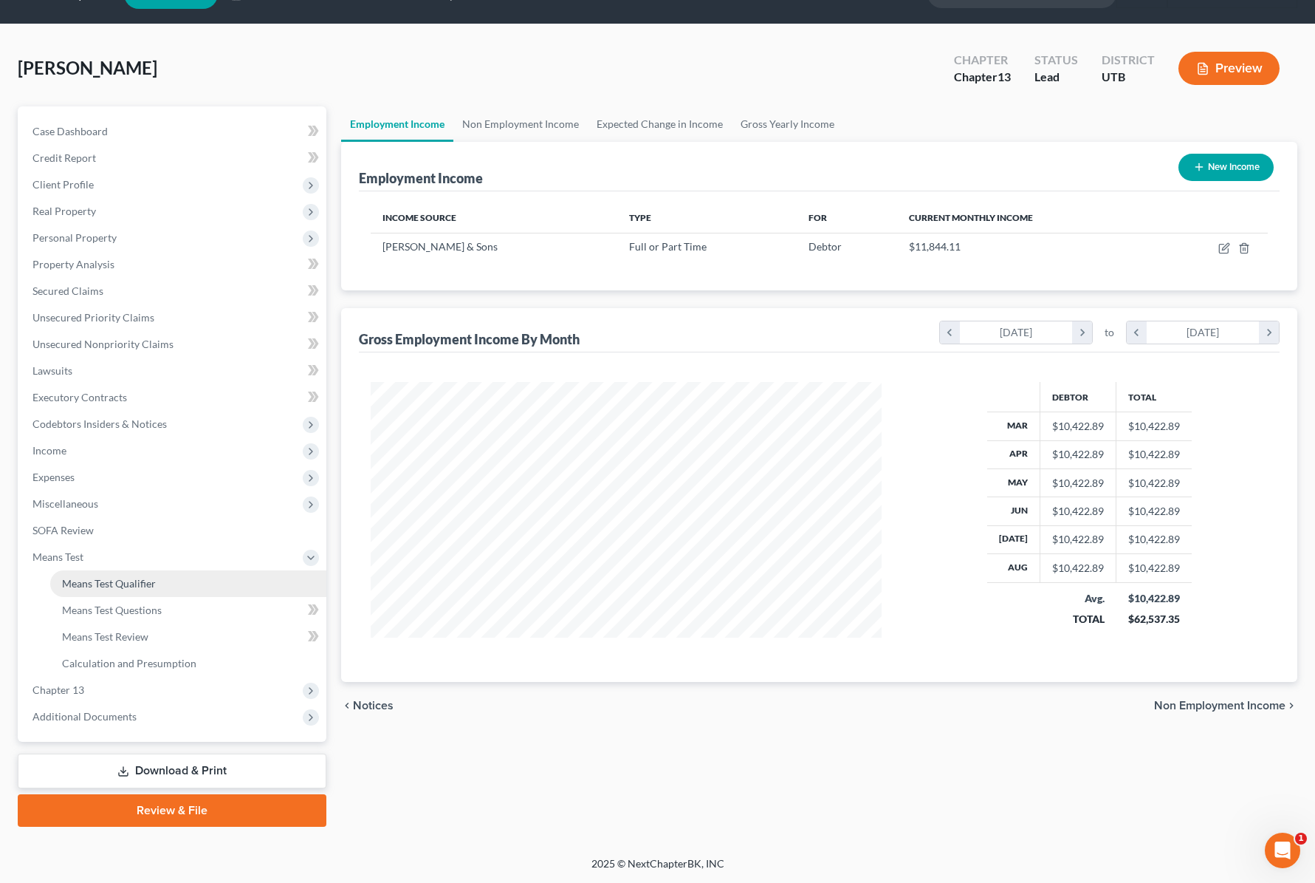
click at [121, 583] on span "Means Test Qualifier" at bounding box center [109, 583] width 94 height 13
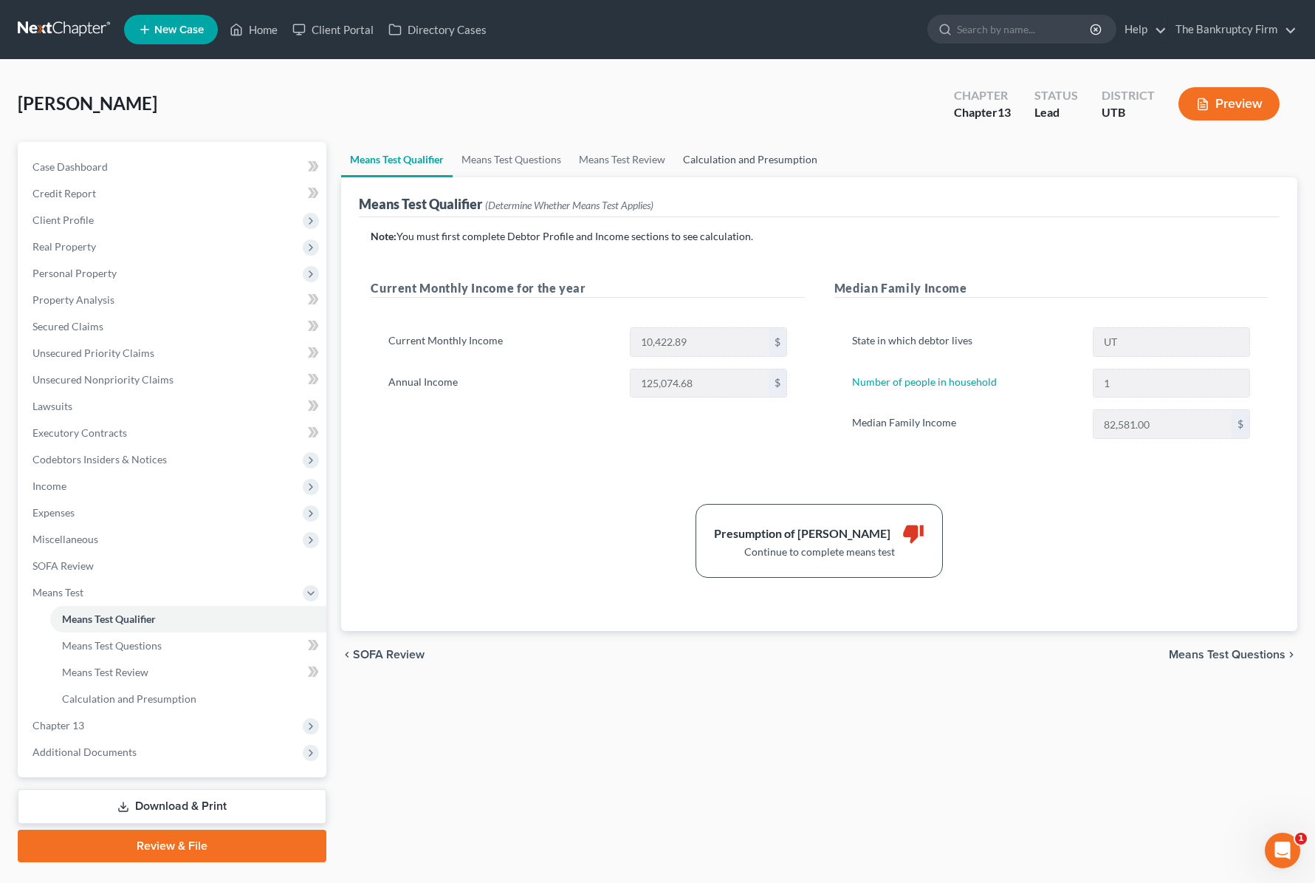
click at [759, 160] on link "Calculation and Presumption" at bounding box center [750, 159] width 152 height 35
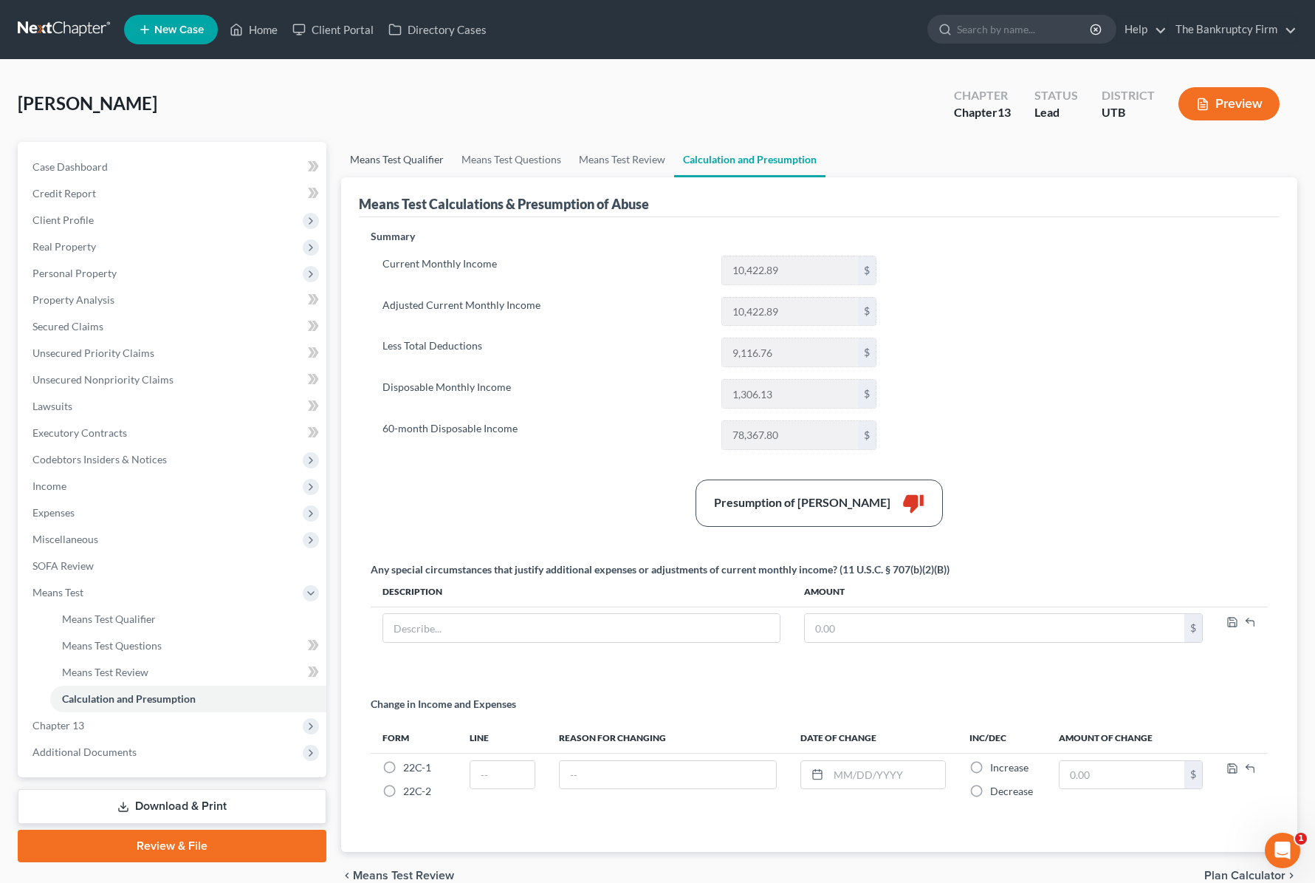
click at [397, 157] on link "Means Test Qualifier" at bounding box center [397, 159] width 112 height 35
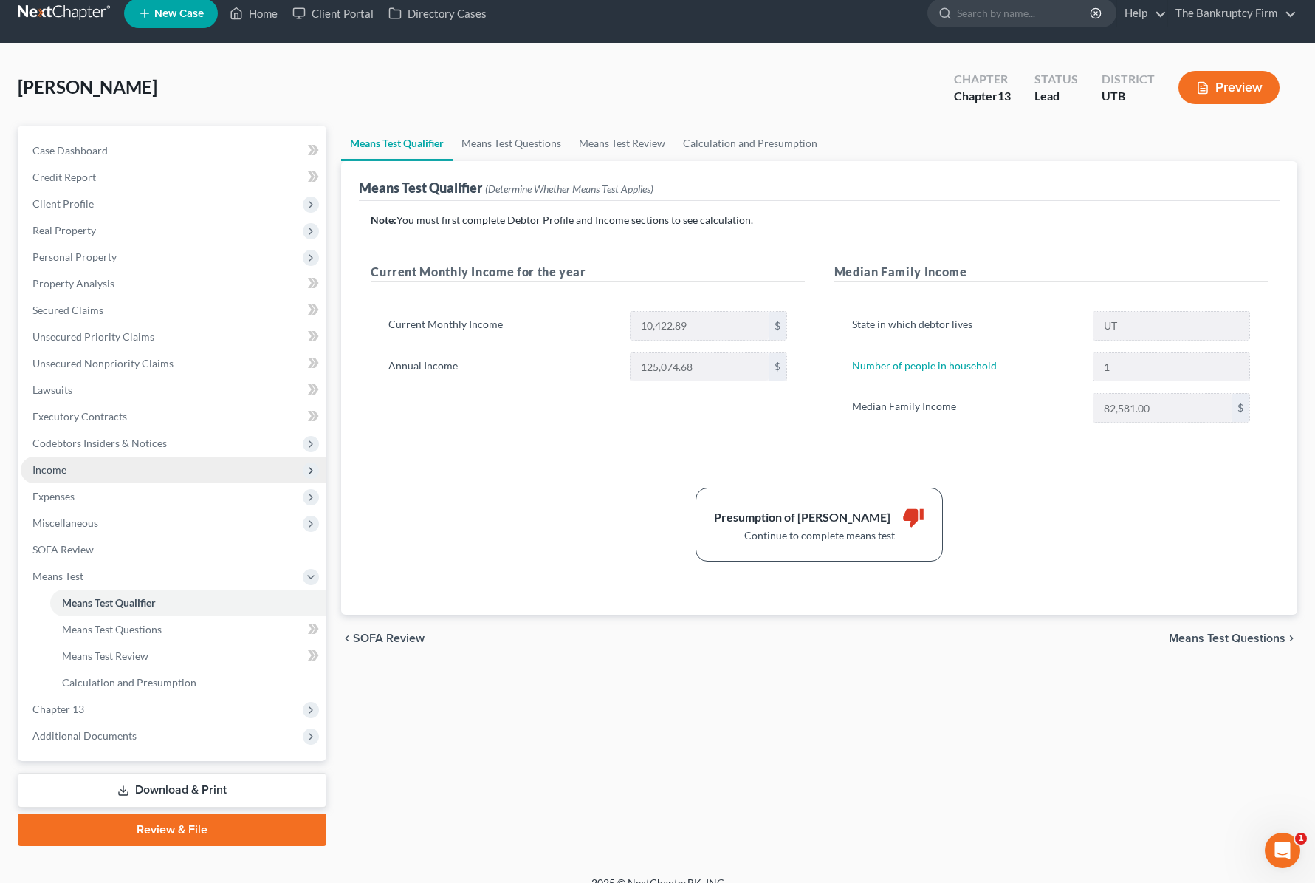
scroll to position [17, 0]
click at [55, 470] on span "Income" at bounding box center [49, 468] width 34 height 13
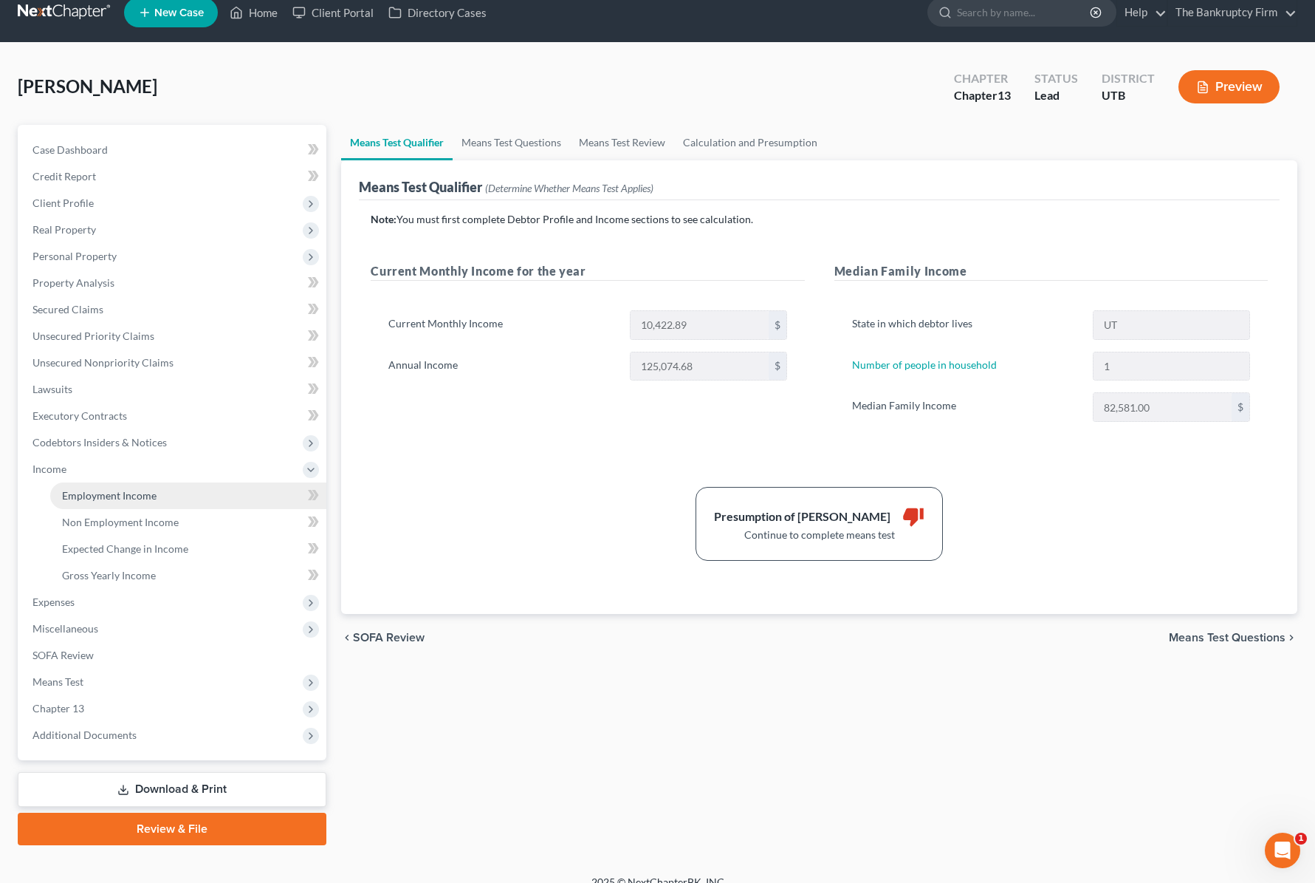
click at [133, 497] on span "Employment Income" at bounding box center [109, 495] width 95 height 13
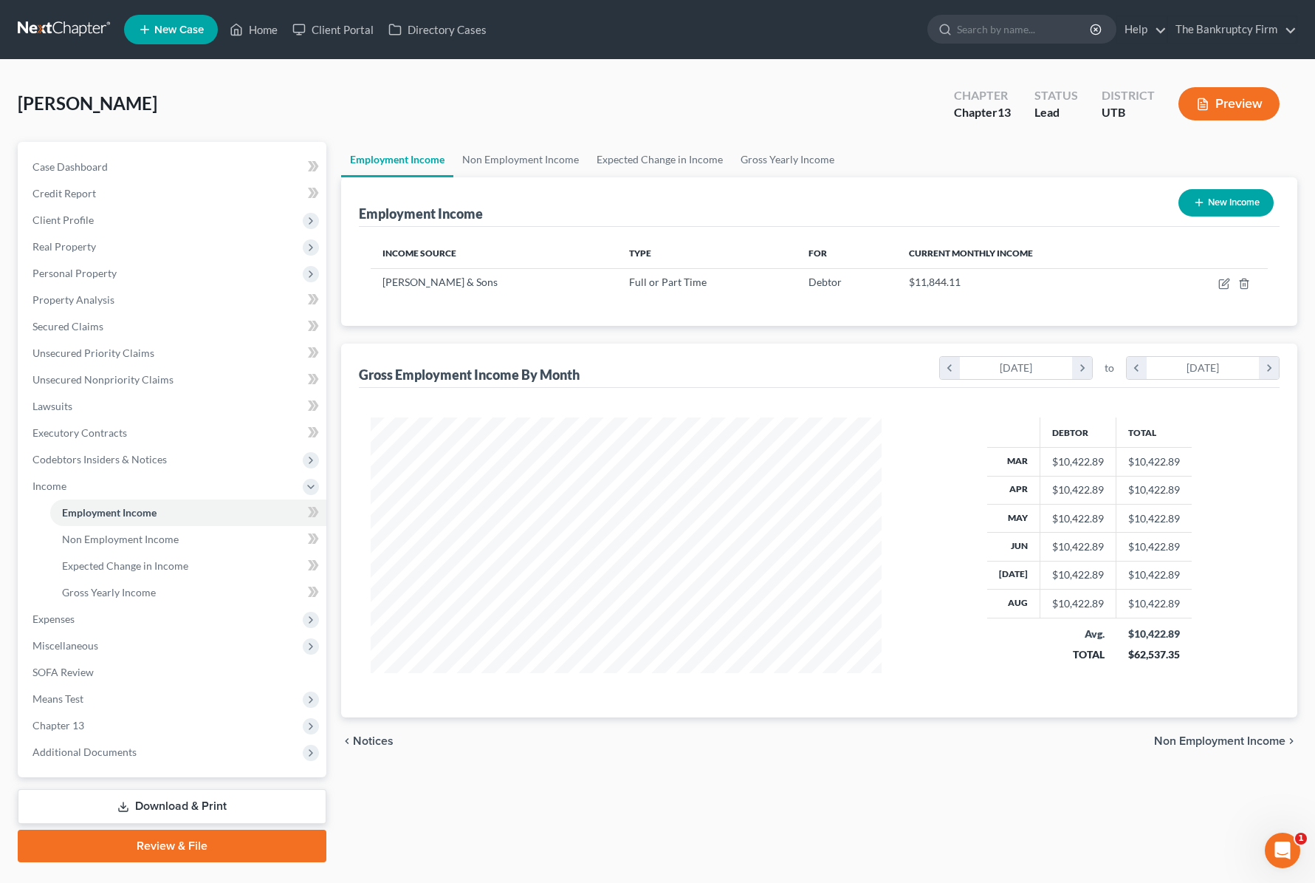
scroll to position [265, 541]
click at [1226, 283] on icon "button" at bounding box center [1225, 281] width 7 height 7
select select "0"
select select "4"
select select "2"
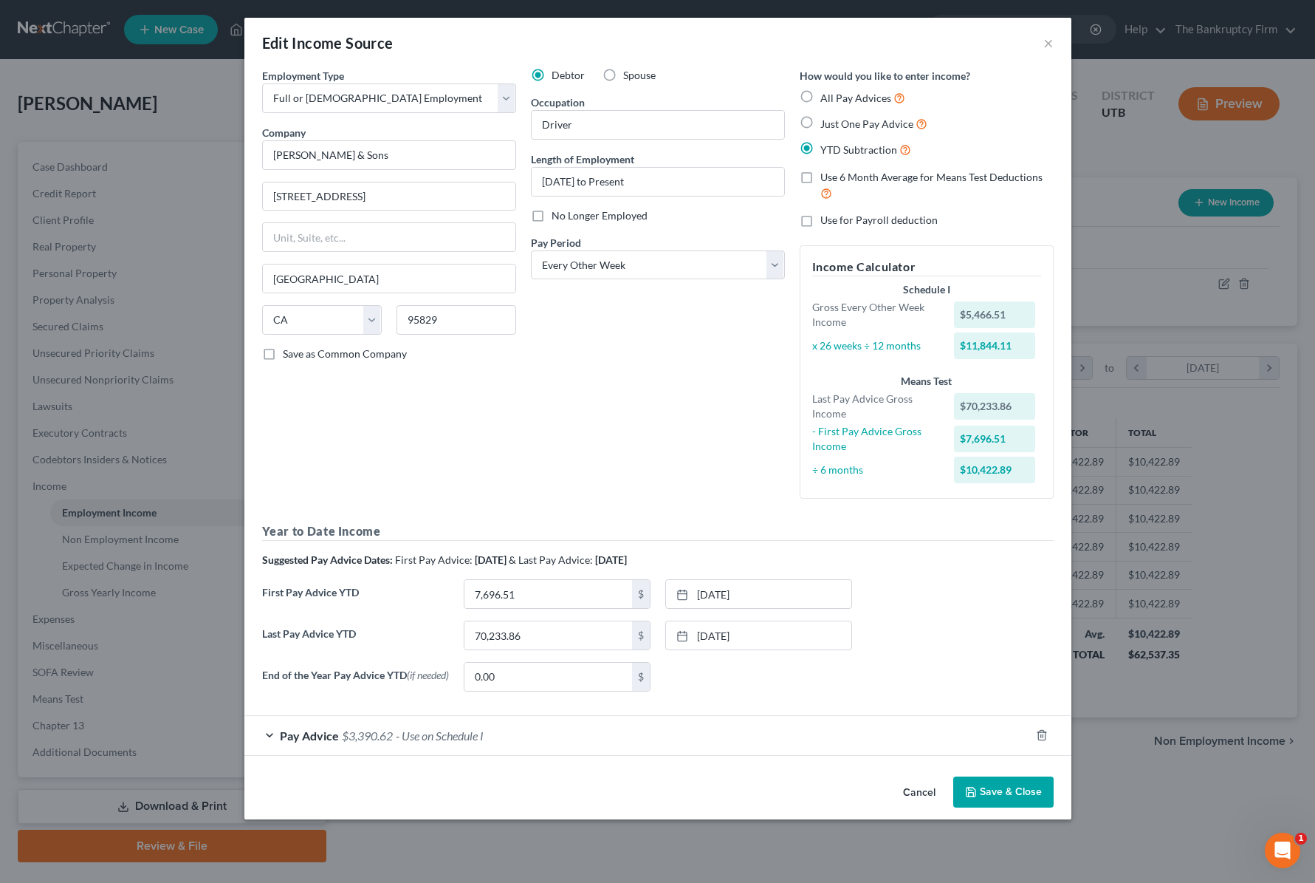
click at [999, 791] on button "Save & Close" at bounding box center [1003, 791] width 100 height 31
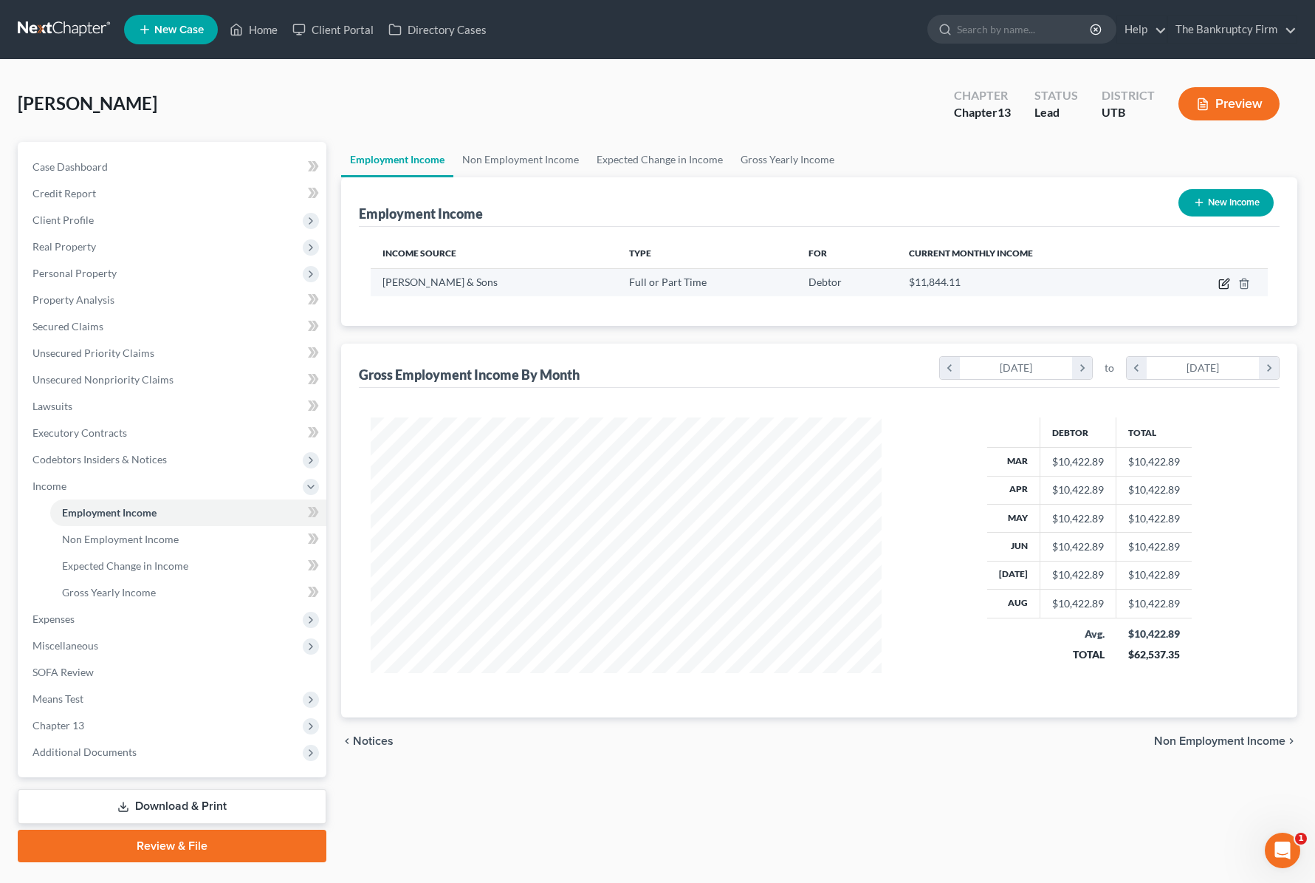
click at [1224, 281] on icon "button" at bounding box center [1225, 284] width 12 height 12
select select "0"
select select "4"
select select "2"
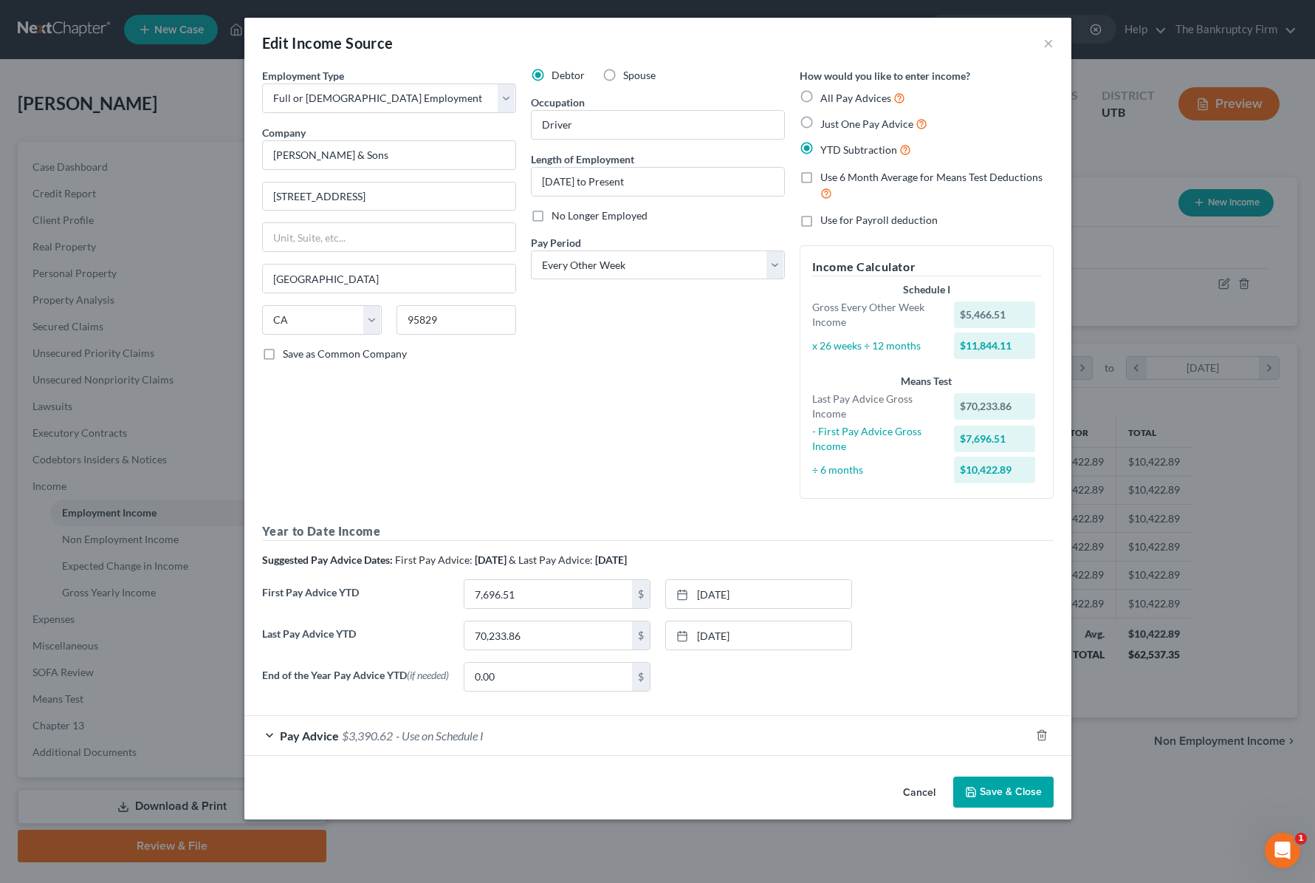
click at [266, 738] on div "Pay Advice $3,390.62 - Use on Schedule I" at bounding box center [637, 735] width 786 height 39
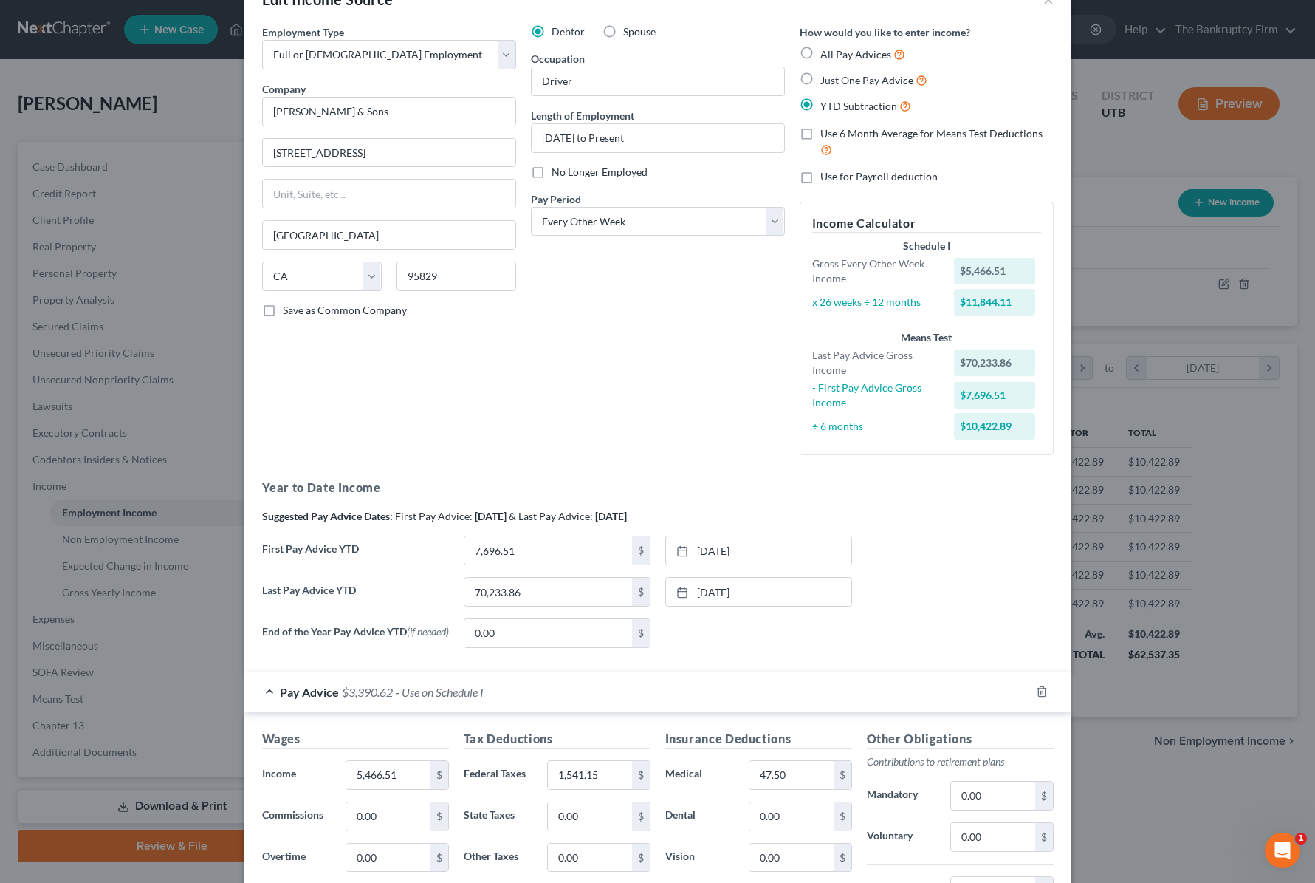
scroll to position [0, 0]
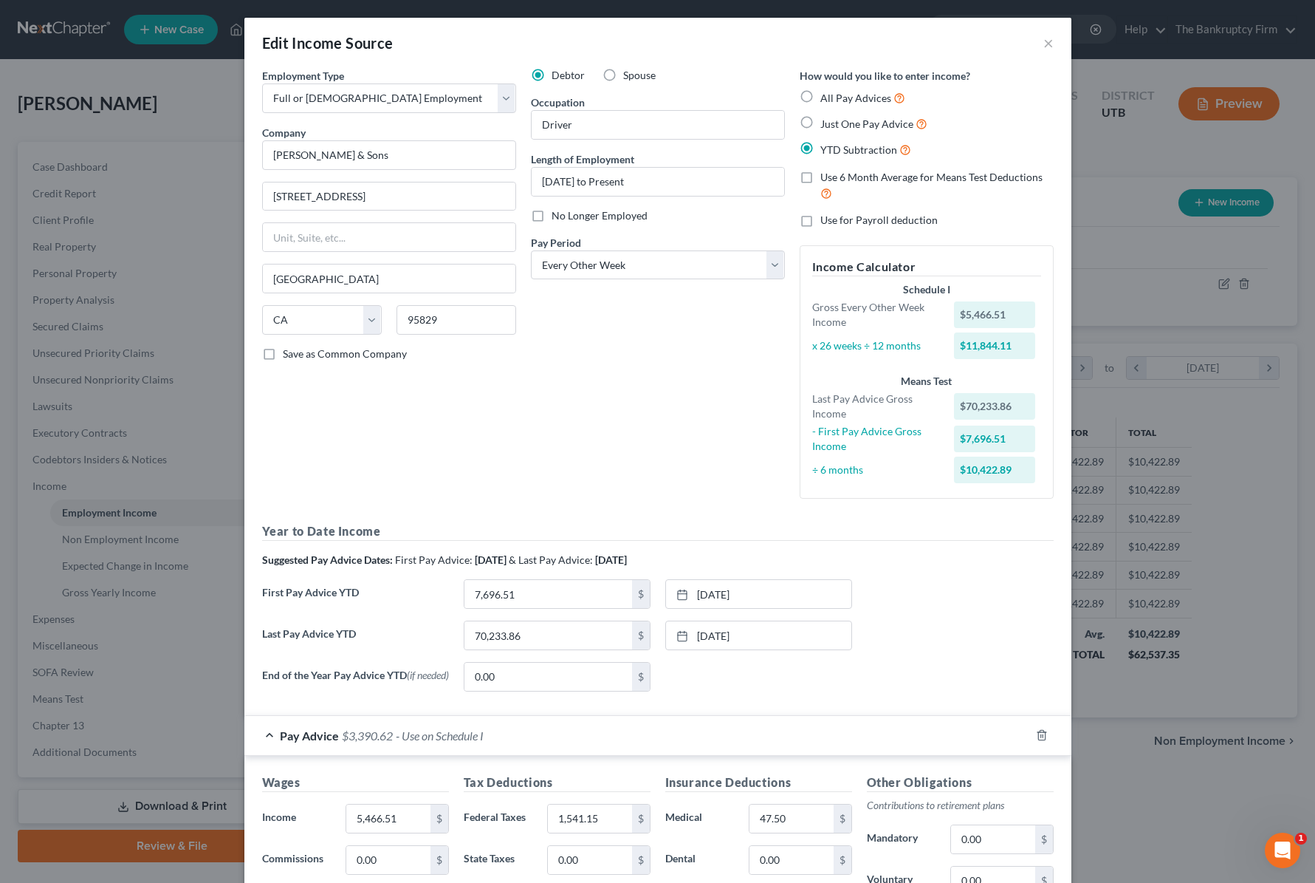
click at [575, 465] on div "Debtor Spouse Occupation Driver Length of Employment Jan 8, 2025 to Present No …" at bounding box center [658, 289] width 269 height 442
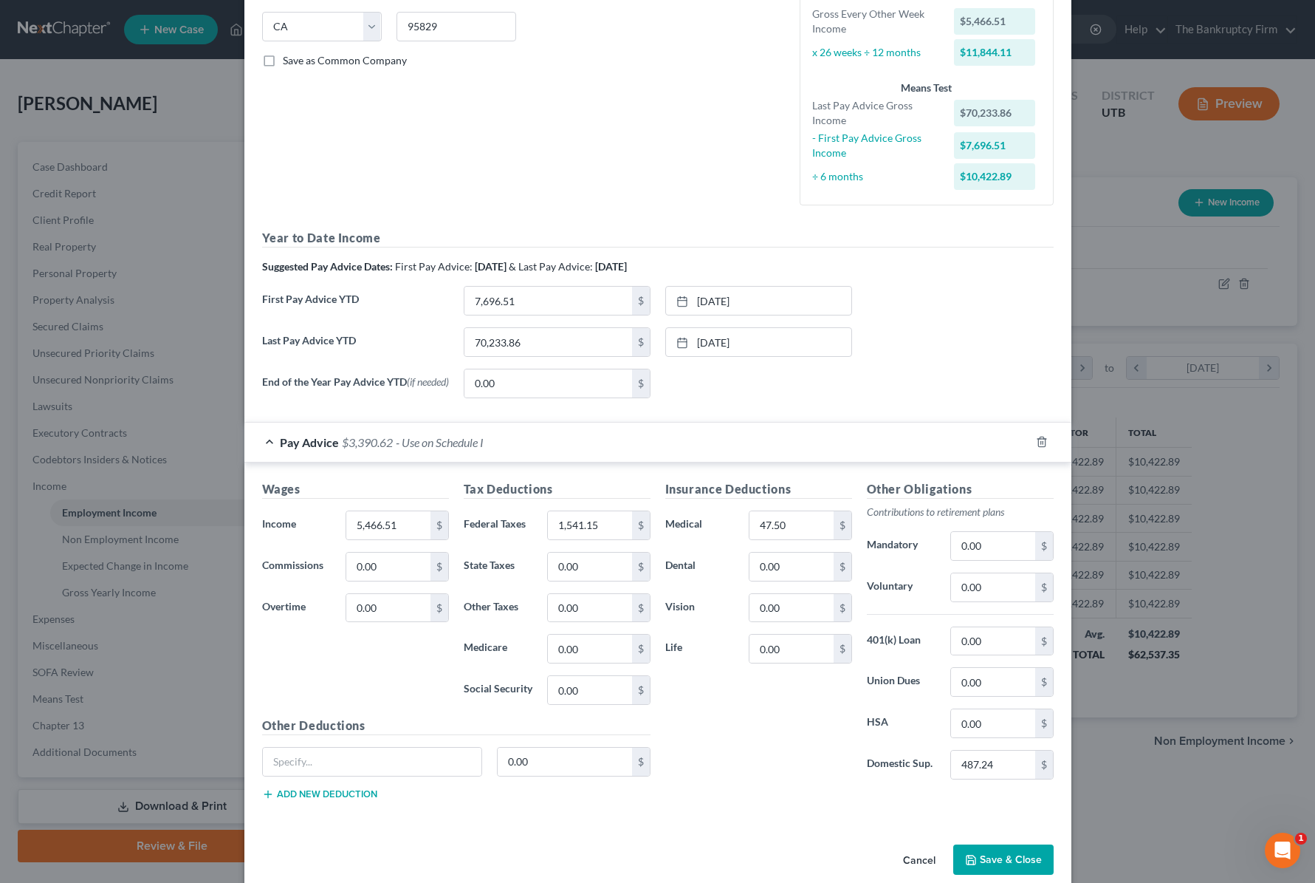
scroll to position [318, 0]
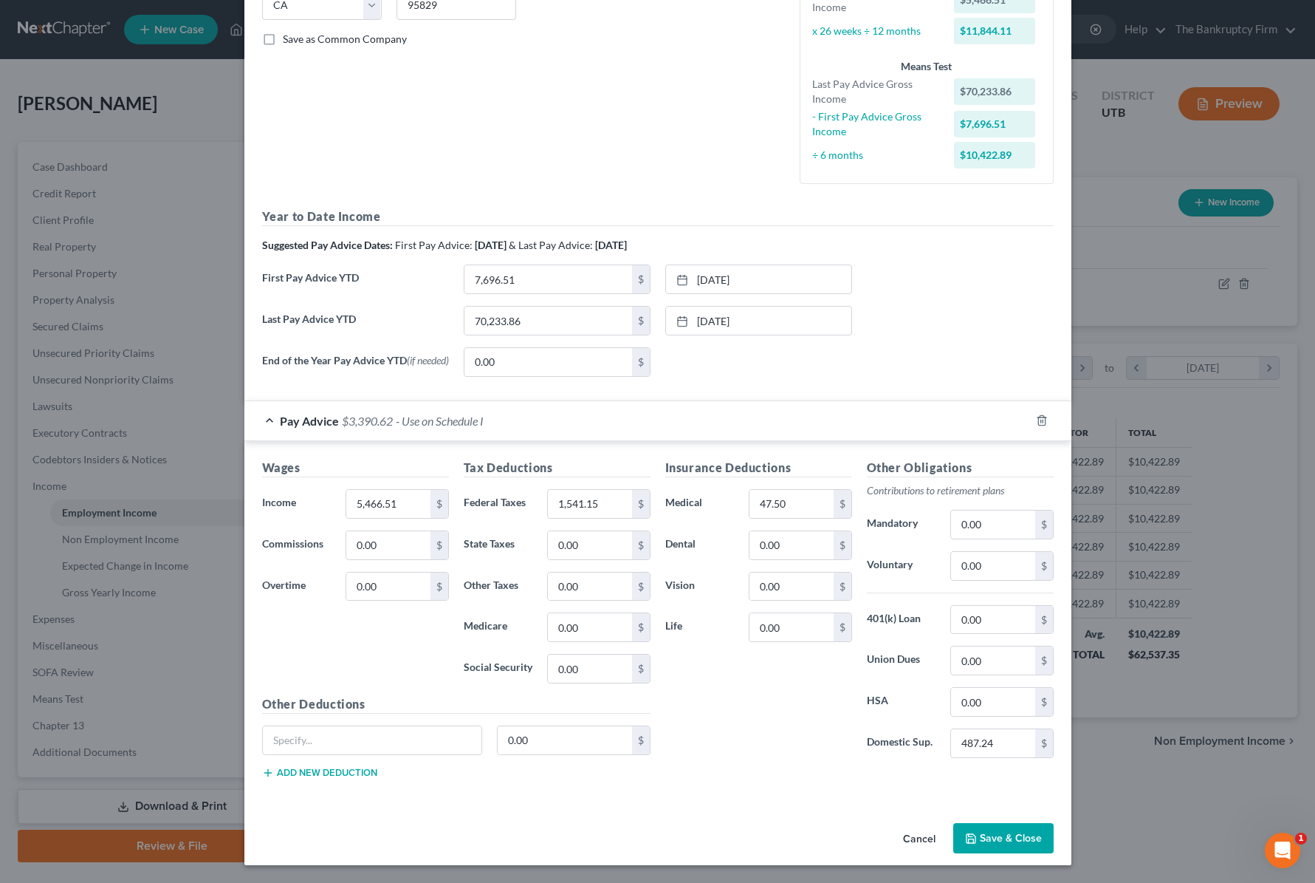
click at [1018, 834] on button "Save & Close" at bounding box center [1003, 838] width 100 height 31
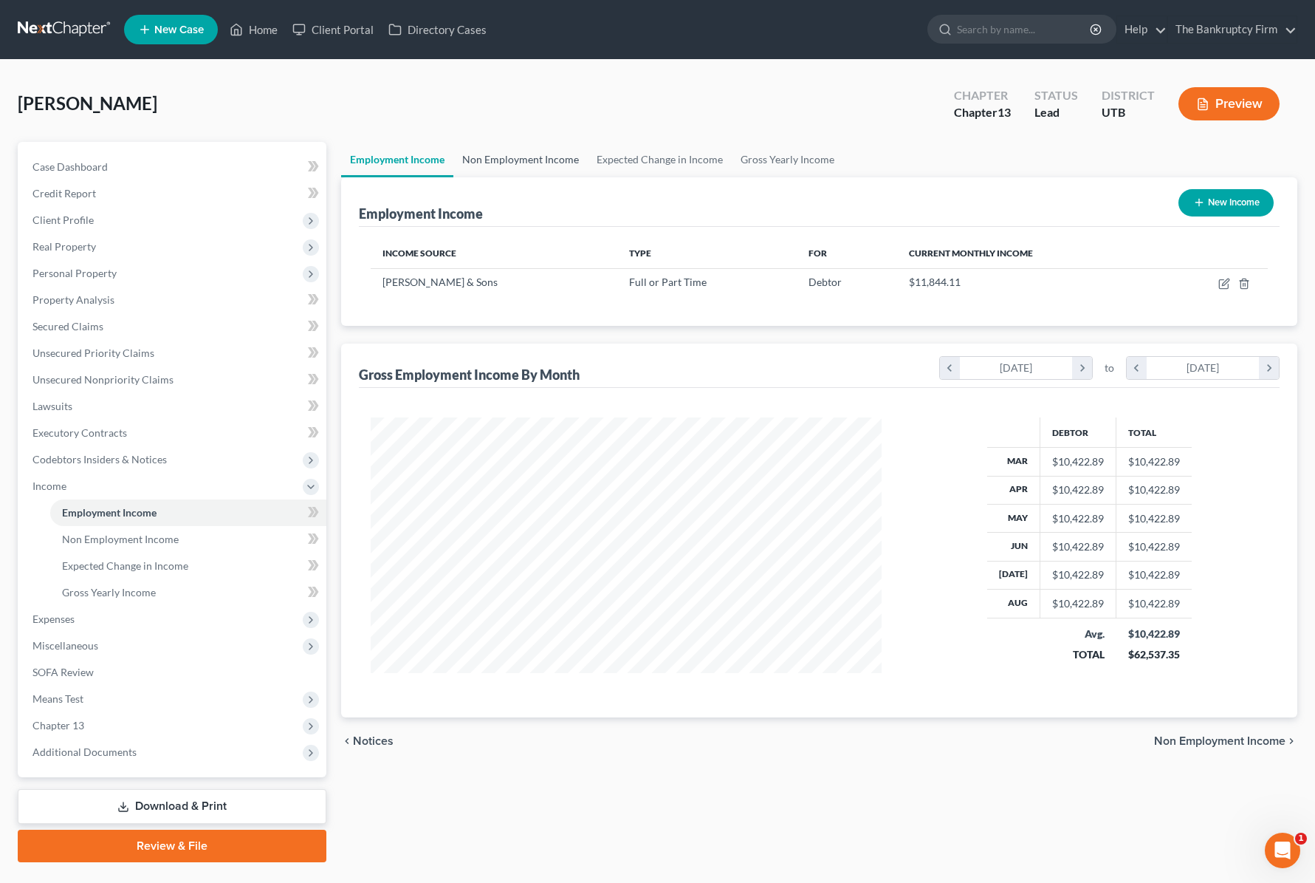
click at [487, 168] on link "Non Employment Income" at bounding box center [520, 159] width 134 height 35
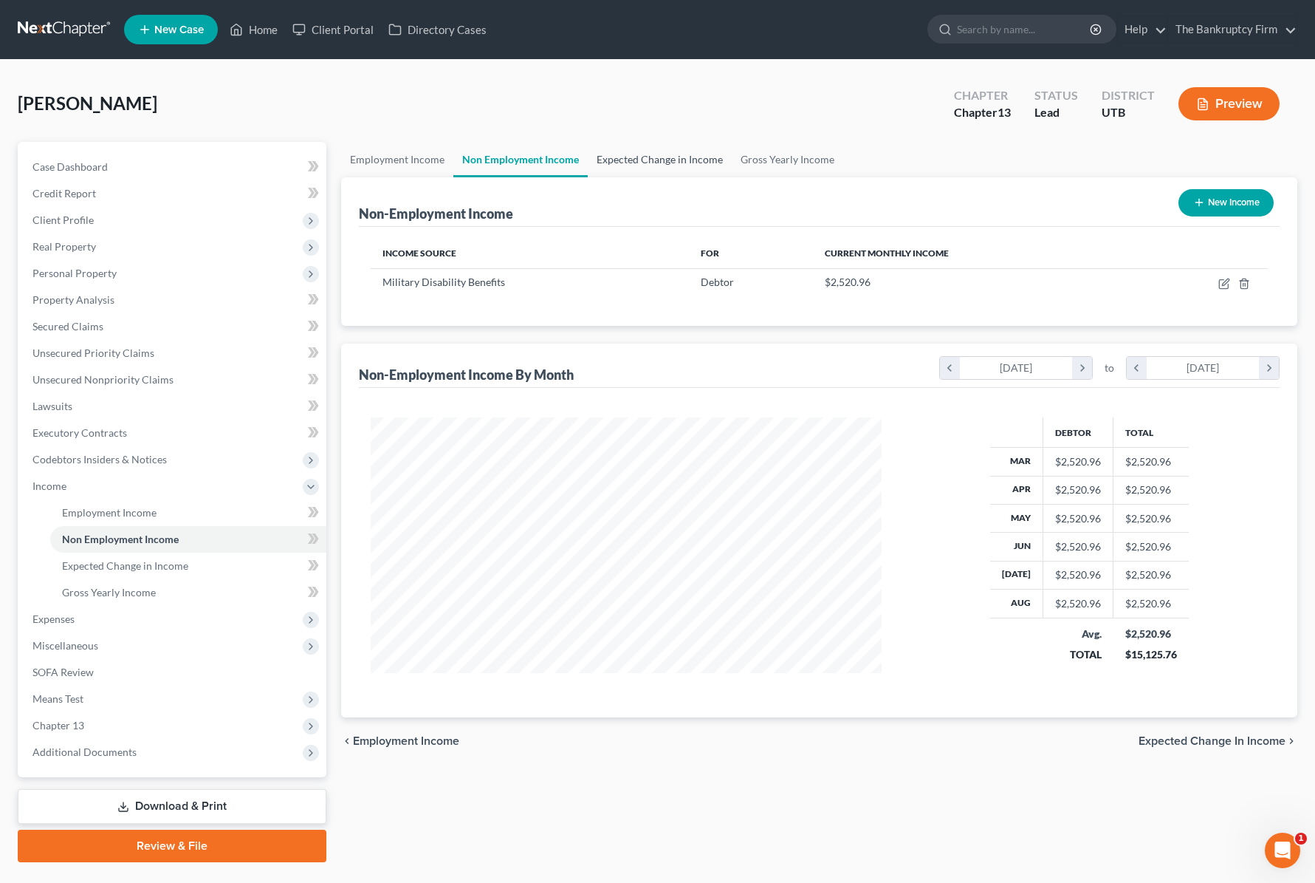
scroll to position [265, 541]
click at [636, 155] on link "Expected Change in Income" at bounding box center [660, 159] width 144 height 35
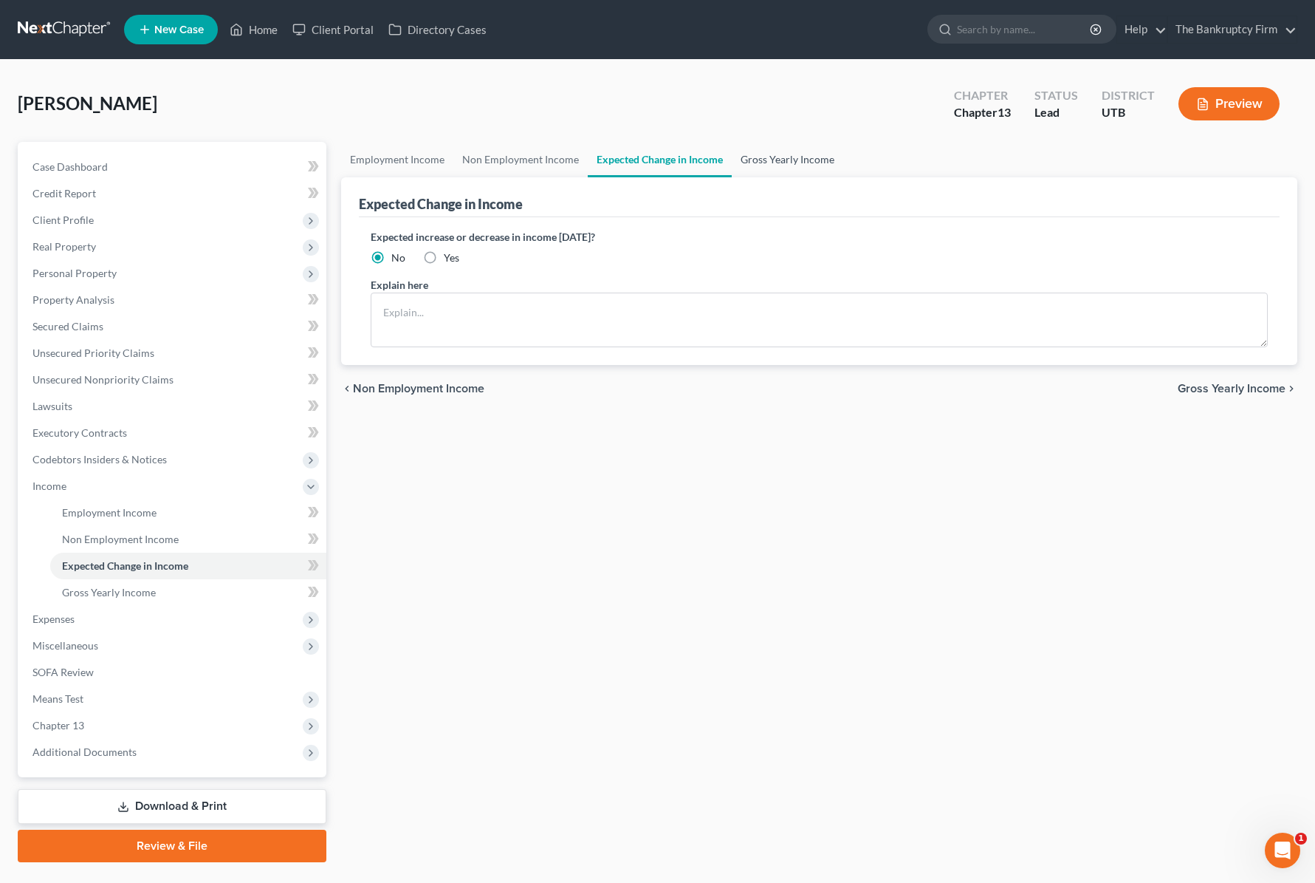
click at [763, 158] on link "Gross Yearly Income" at bounding box center [788, 159] width 112 height 35
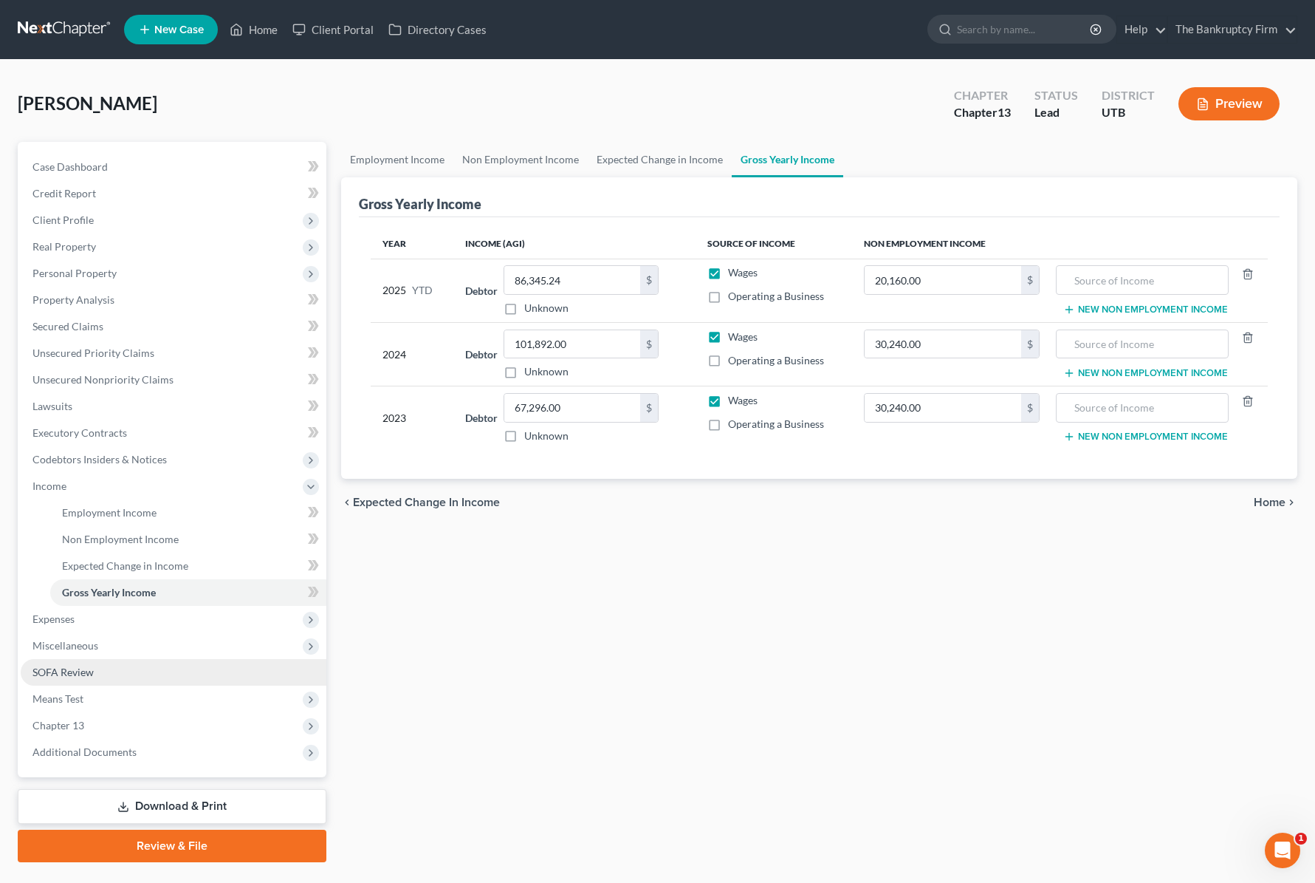
scroll to position [35, 0]
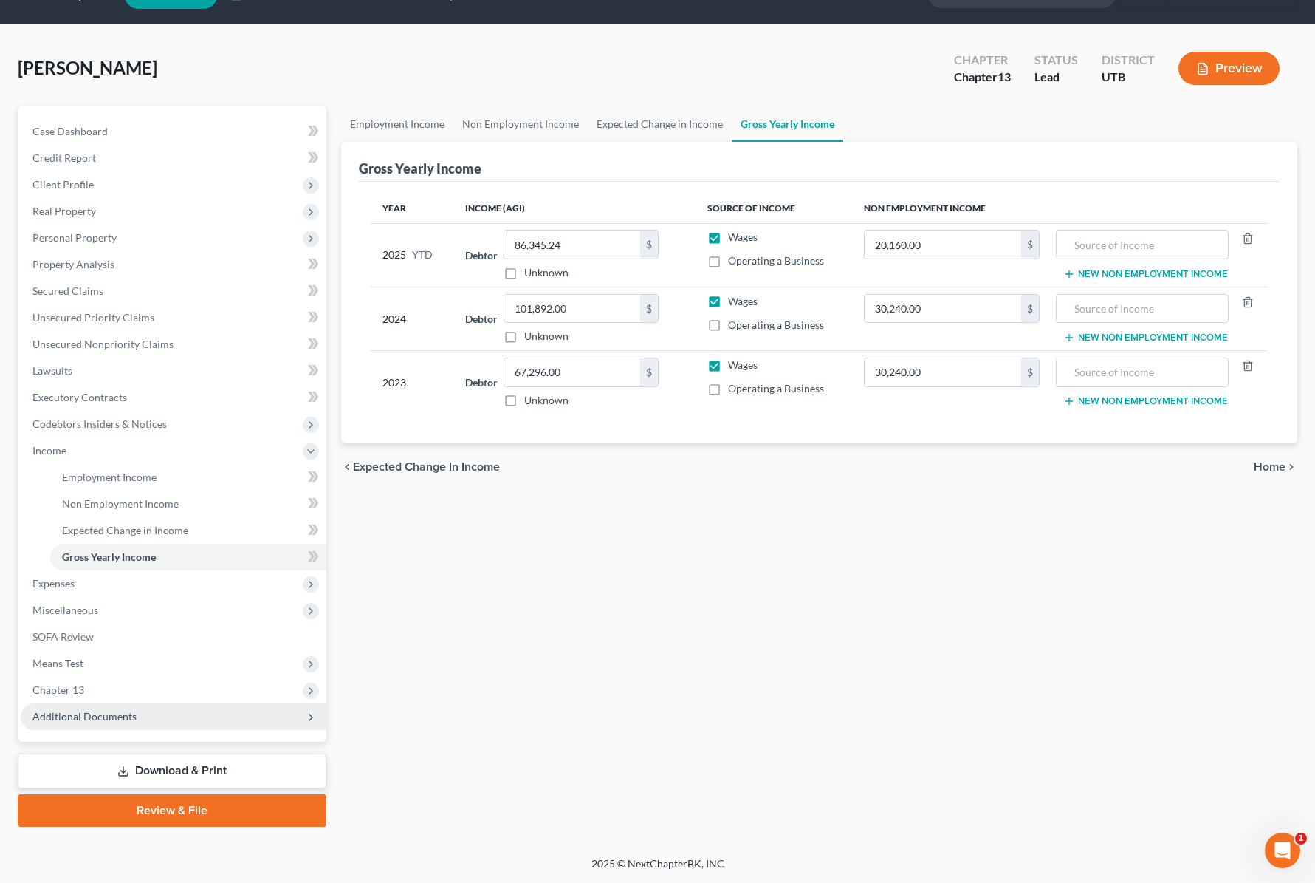
click at [127, 710] on span "Additional Documents" at bounding box center [84, 716] width 104 height 13
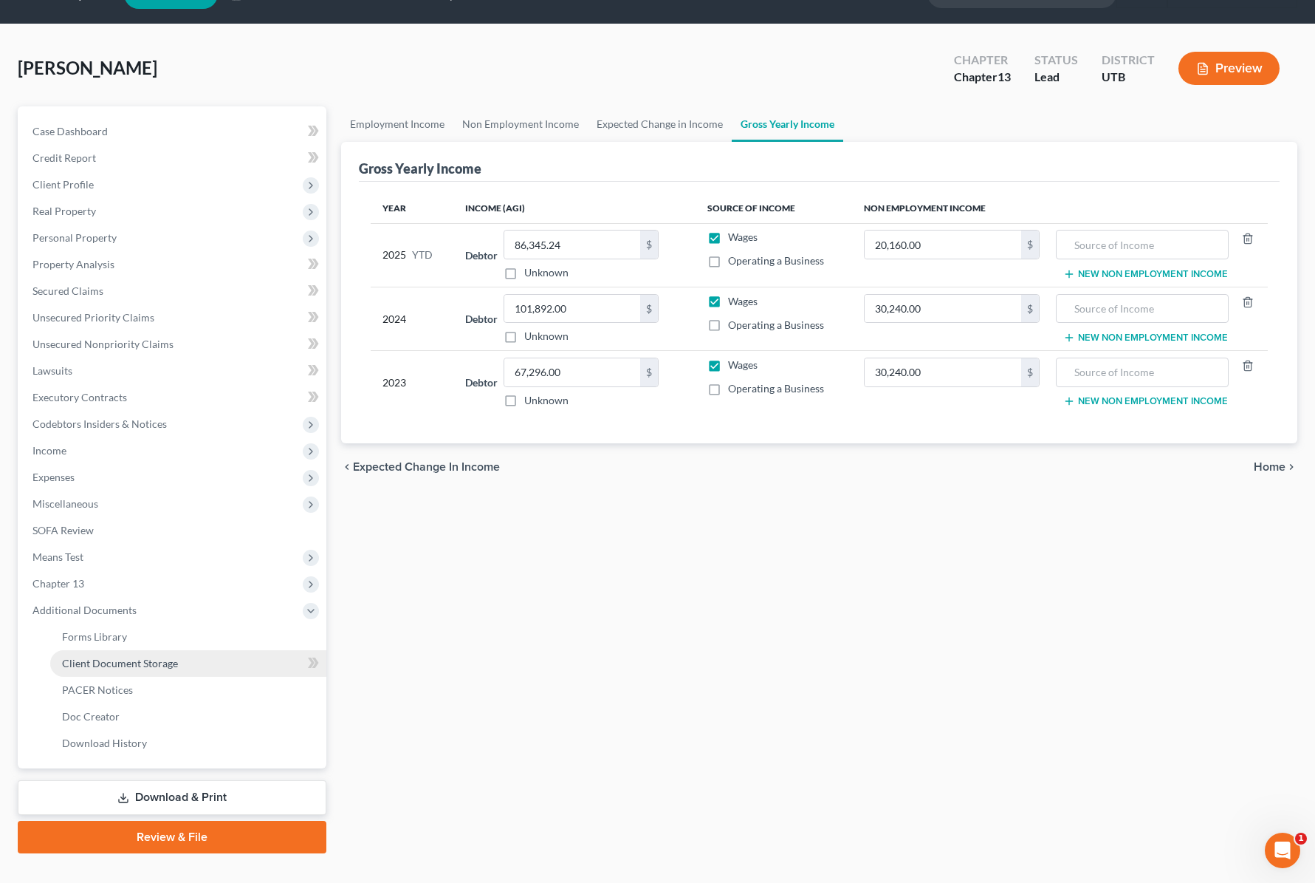
click at [134, 657] on span "Client Document Storage" at bounding box center [120, 663] width 116 height 13
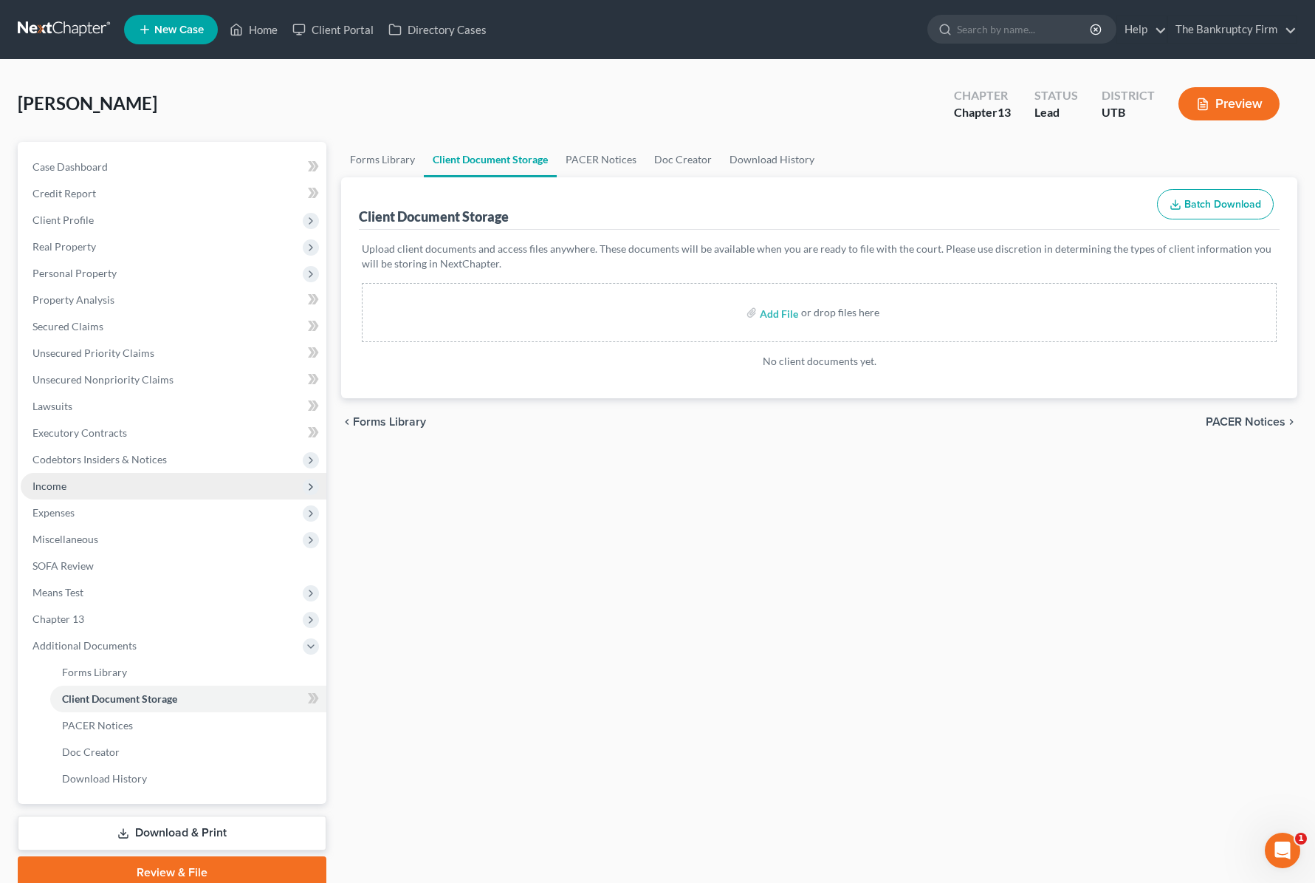
click at [103, 486] on span "Income" at bounding box center [174, 486] width 306 height 27
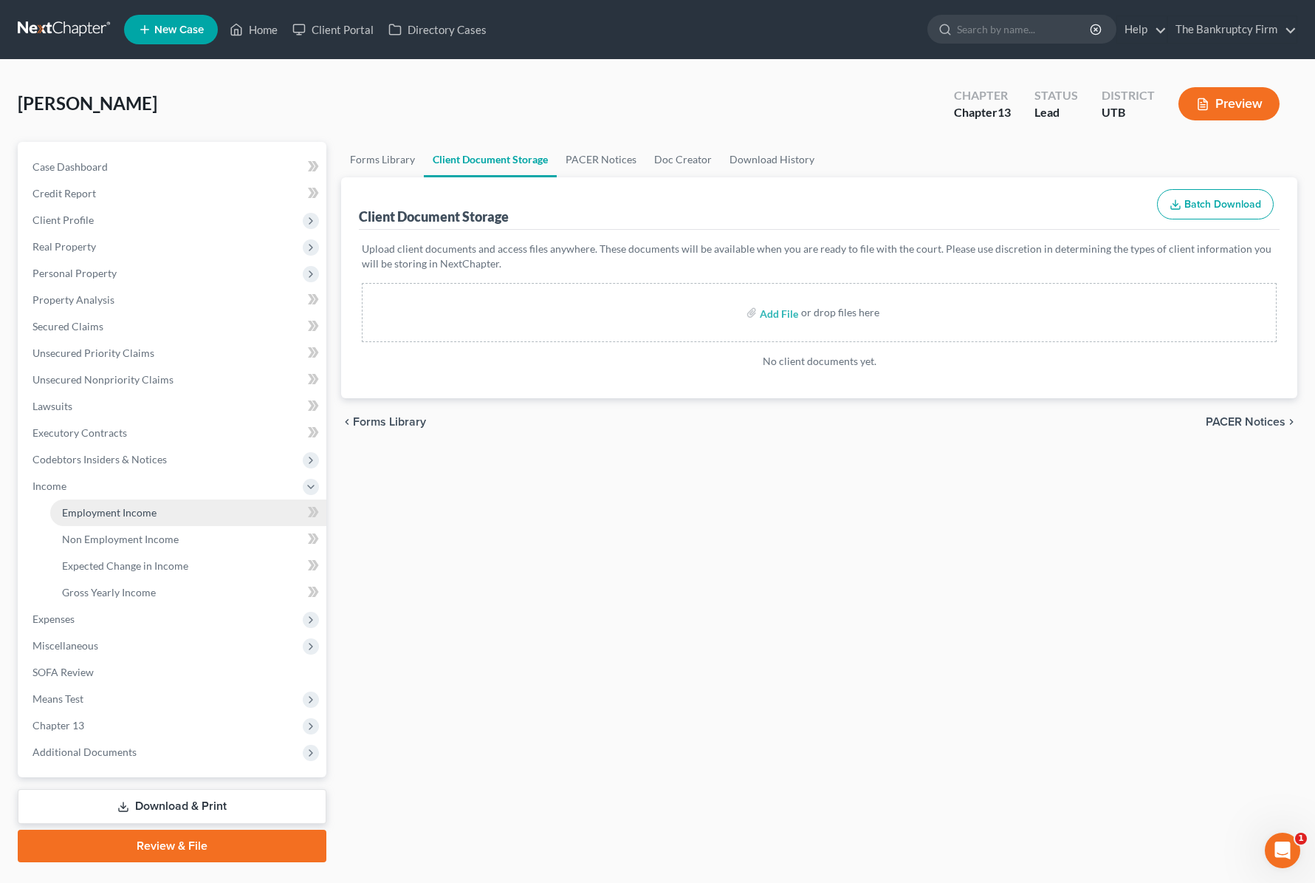
click at [150, 518] on link "Employment Income" at bounding box center [188, 512] width 276 height 27
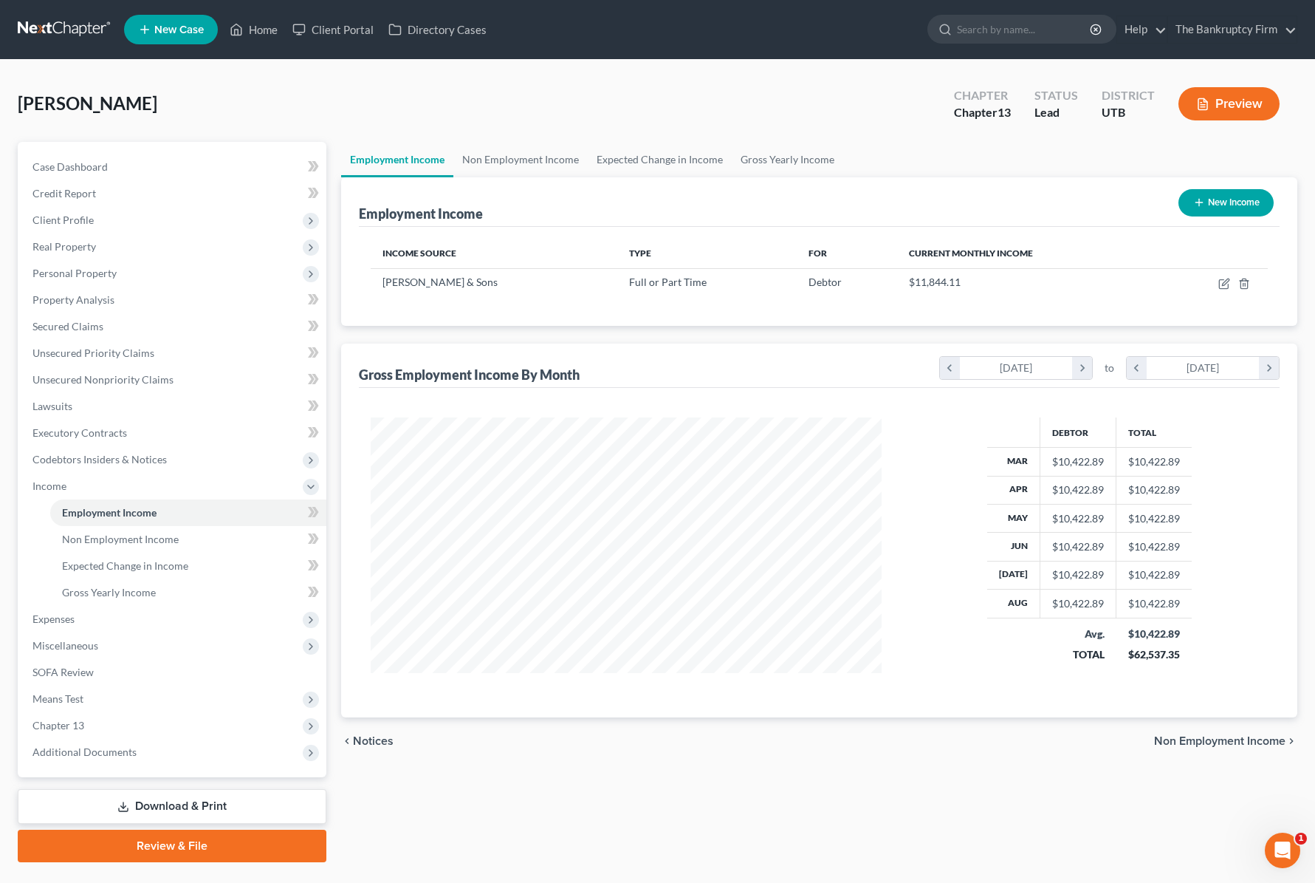
scroll to position [265, 541]
click at [1220, 284] on icon "button" at bounding box center [1225, 284] width 12 height 12
select select "0"
select select "4"
select select "2"
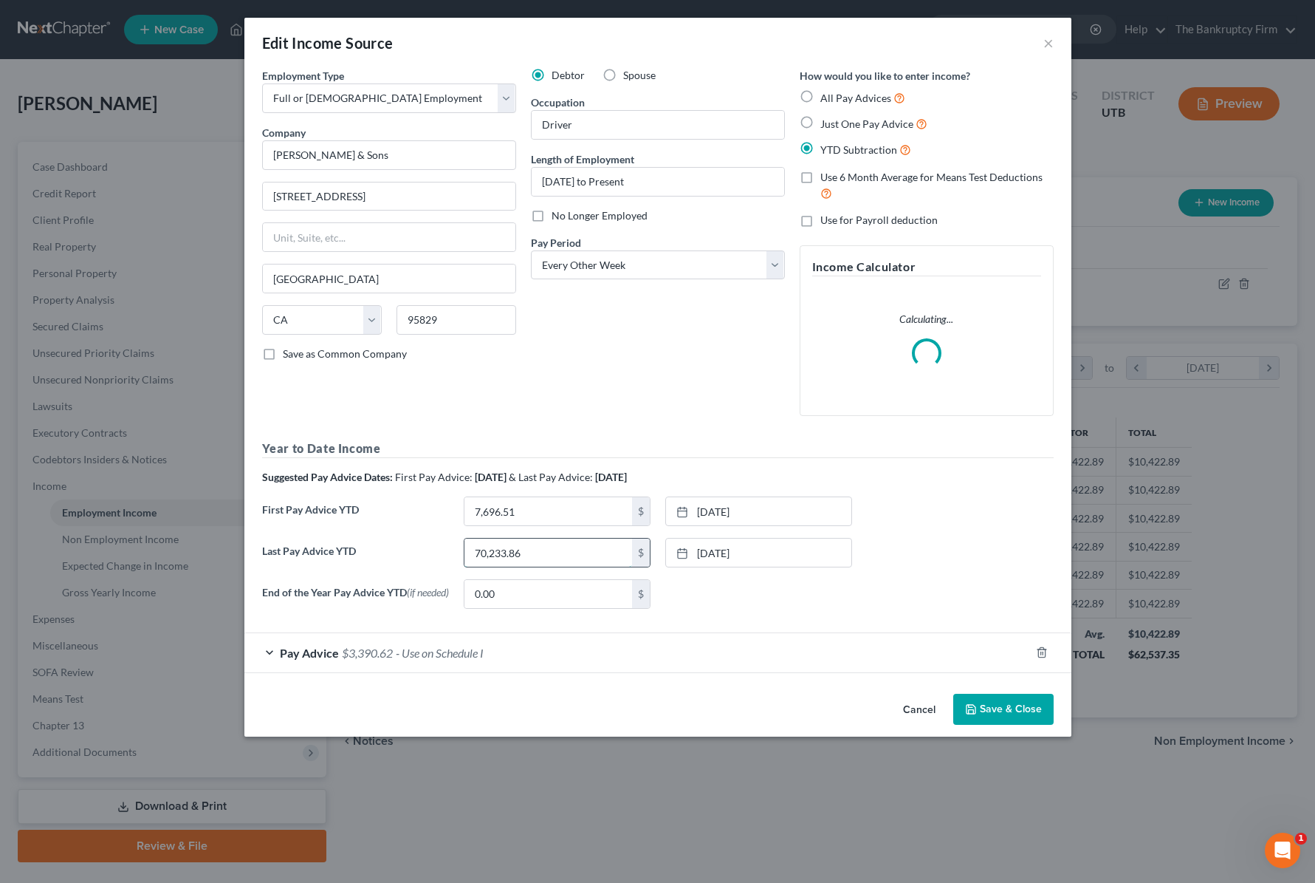
click at [589, 552] on input "70,233.86" at bounding box center [549, 552] width 168 height 28
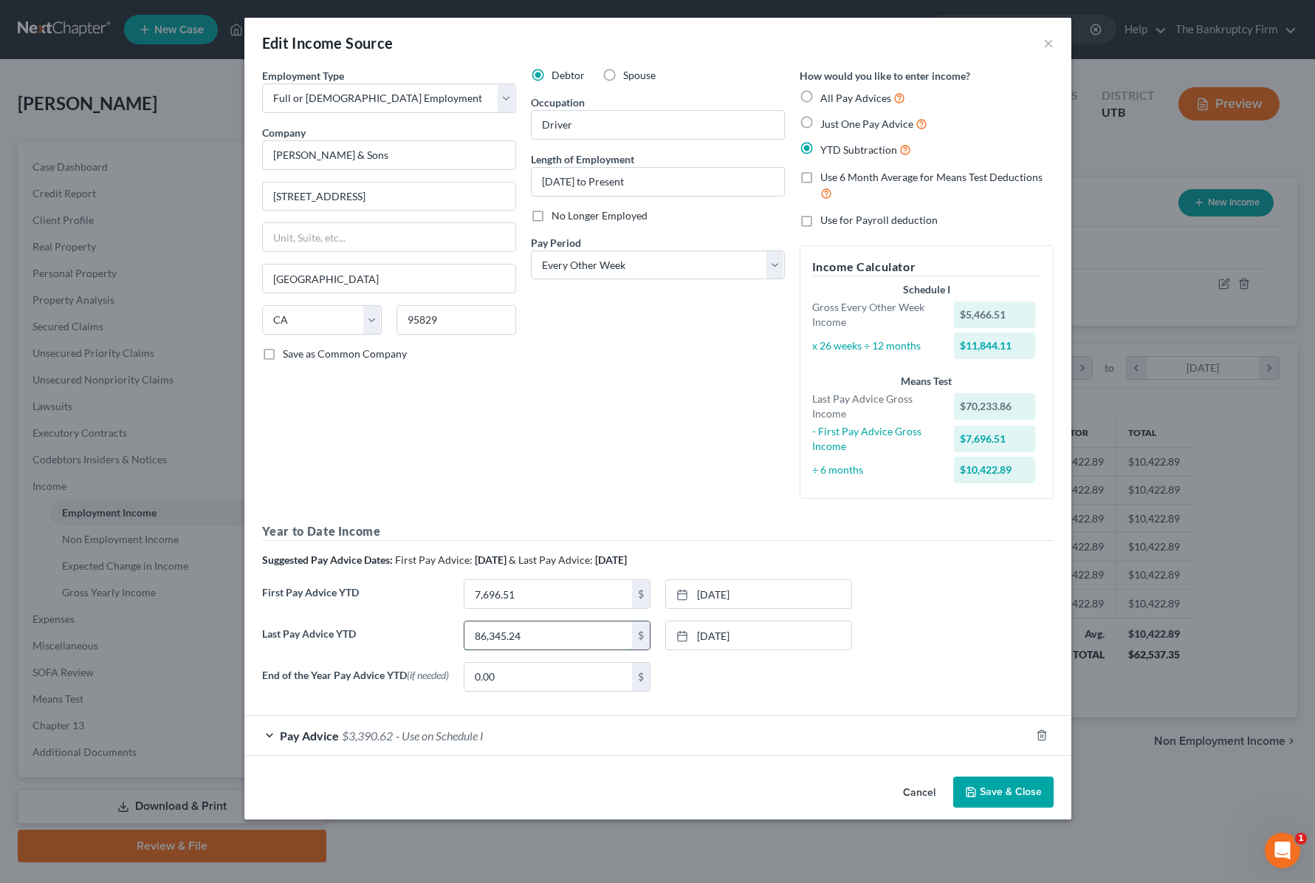
type input "86,345.24"
click at [747, 634] on link "7/31/2025" at bounding box center [758, 635] width 185 height 28
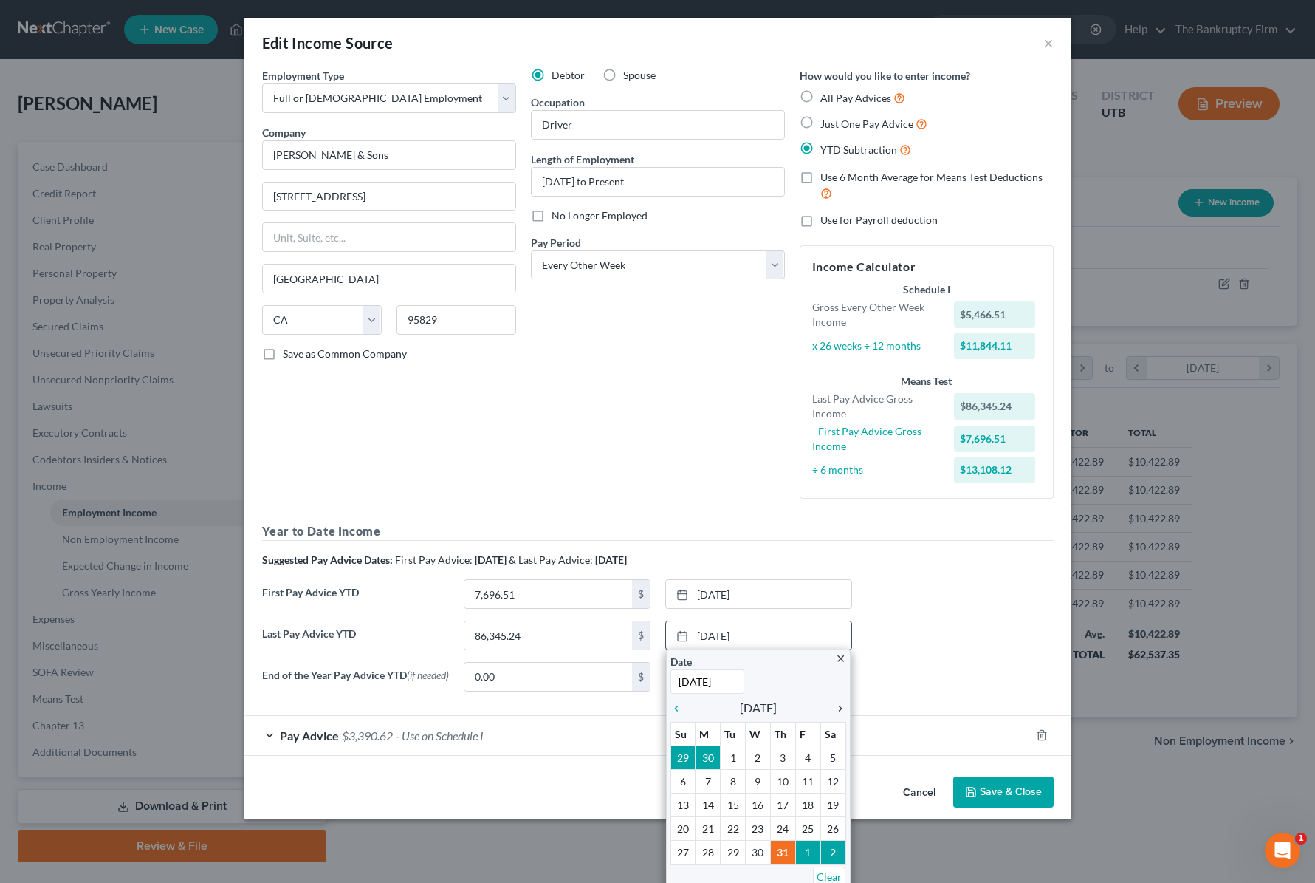
click at [840, 705] on icon "chevron_right" at bounding box center [836, 708] width 19 height 12
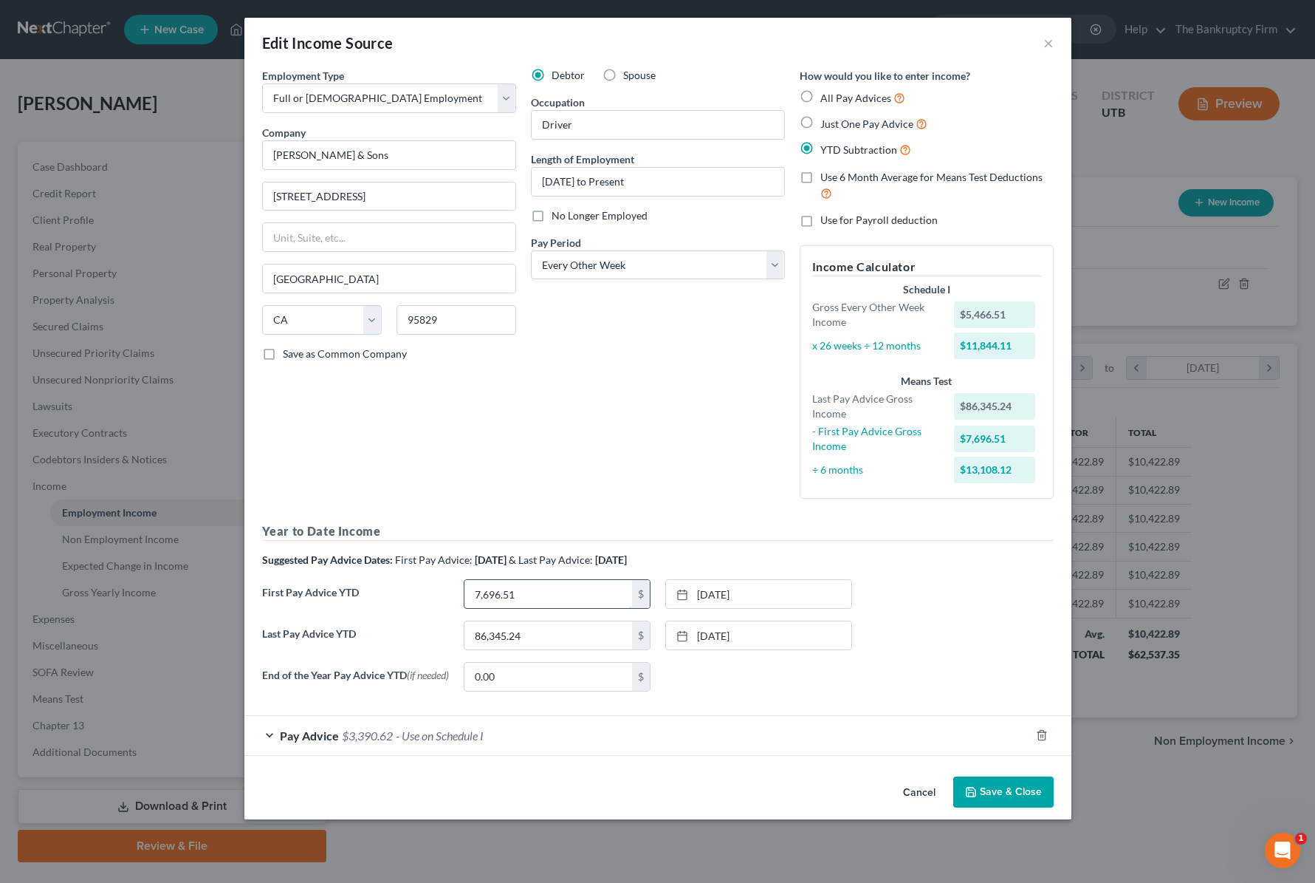
click at [575, 600] on input "7,696.51" at bounding box center [549, 594] width 168 height 28
type input "7"
click at [544, 599] on input "text" at bounding box center [549, 594] width 168 height 28
type input "15,400.37"
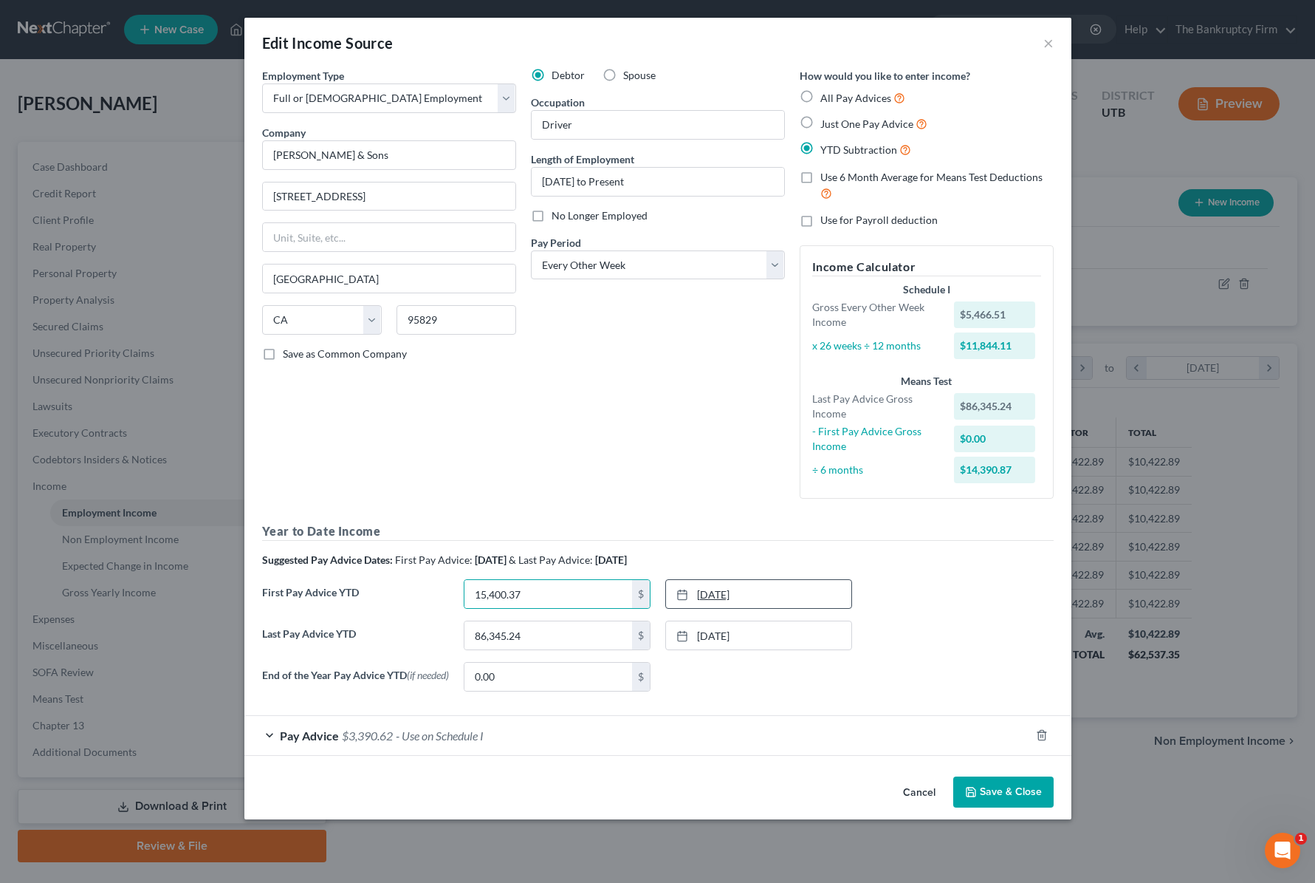
click at [728, 589] on link "1/31/2025" at bounding box center [758, 594] width 185 height 28
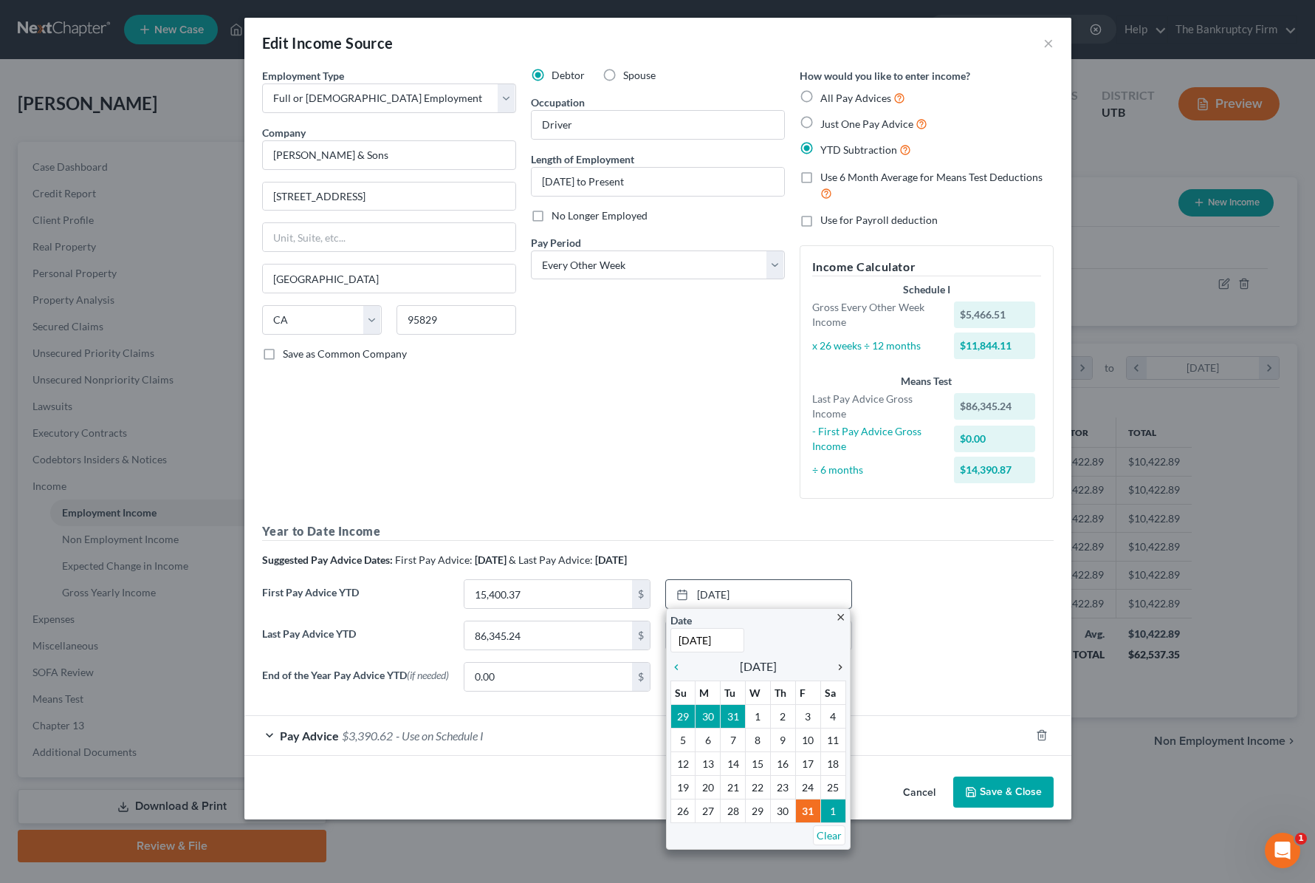
click at [837, 667] on icon "chevron_right" at bounding box center [836, 667] width 19 height 12
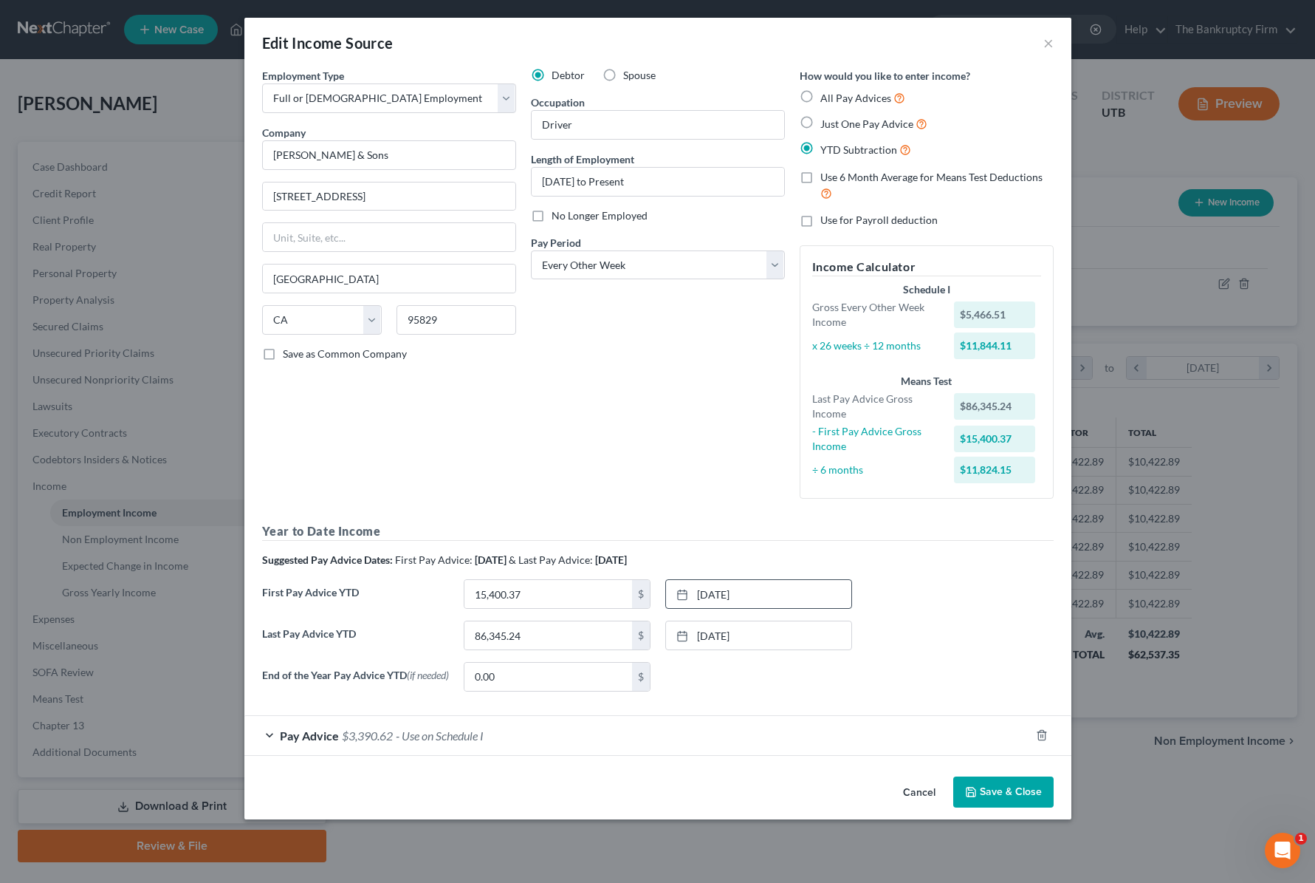
click at [1007, 795] on button "Save & Close" at bounding box center [1003, 791] width 100 height 31
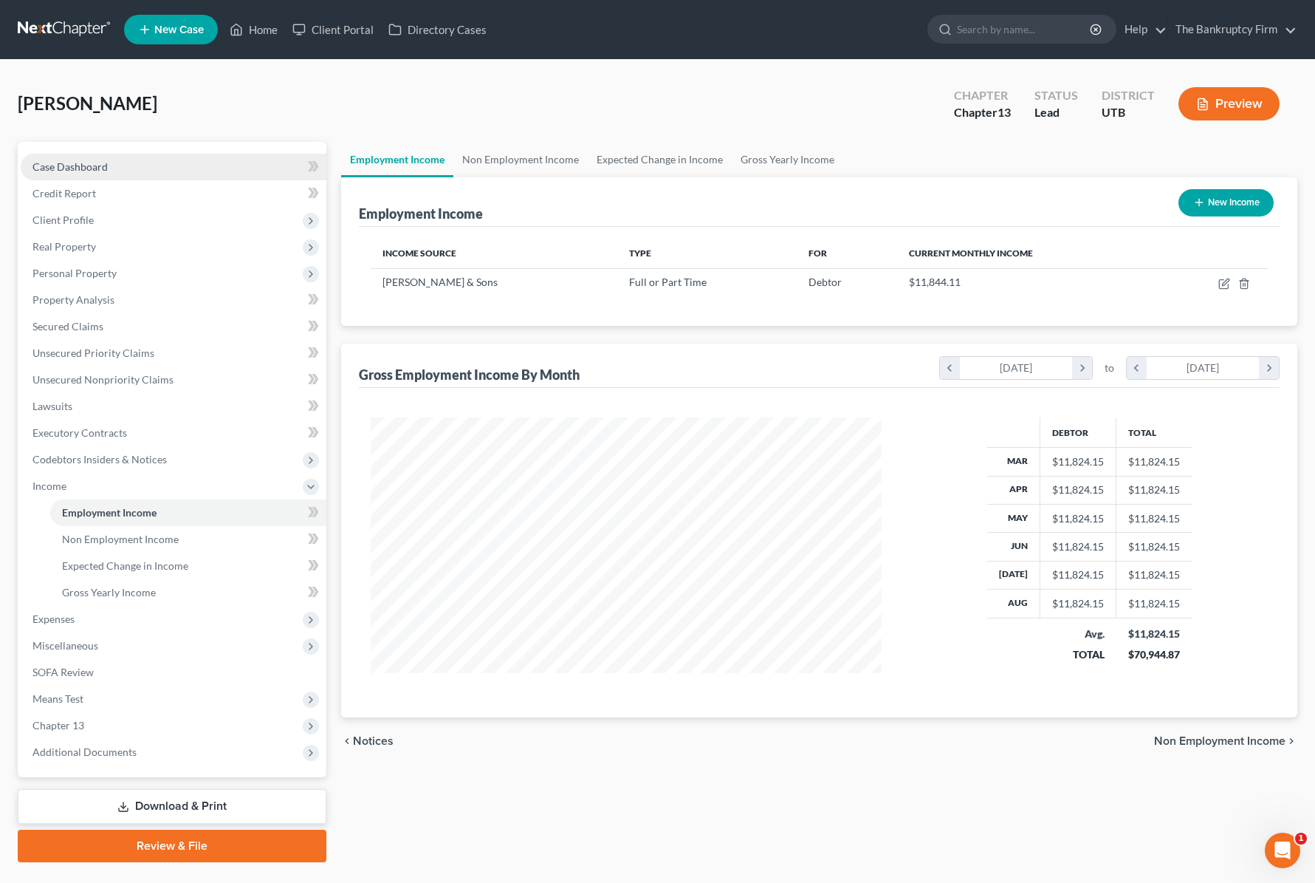
click at [88, 168] on span "Case Dashboard" at bounding box center [69, 166] width 75 height 13
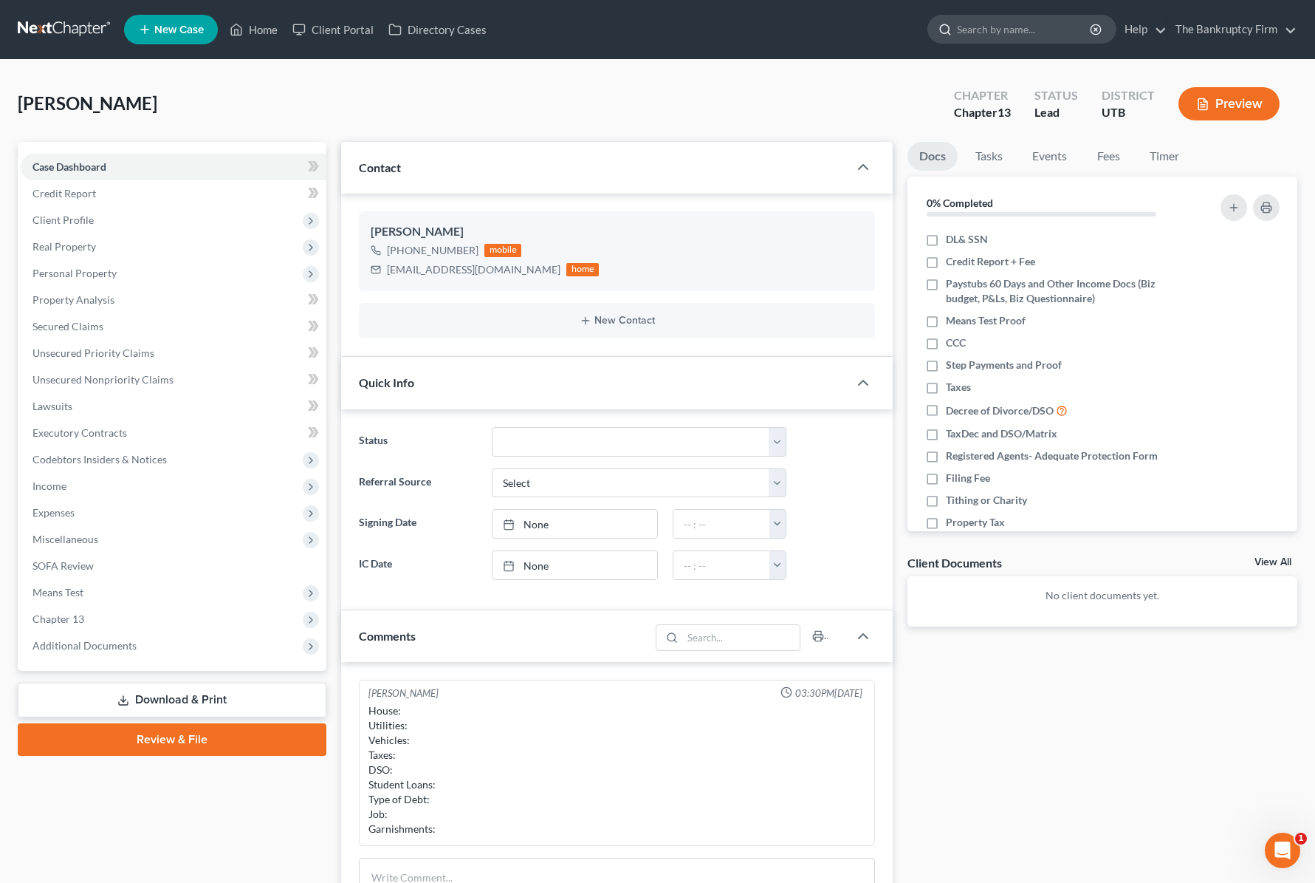
click at [1010, 34] on input "search" at bounding box center [1024, 29] width 135 height 27
click at [109, 347] on span "Unsecured Priority Claims" at bounding box center [93, 352] width 122 height 13
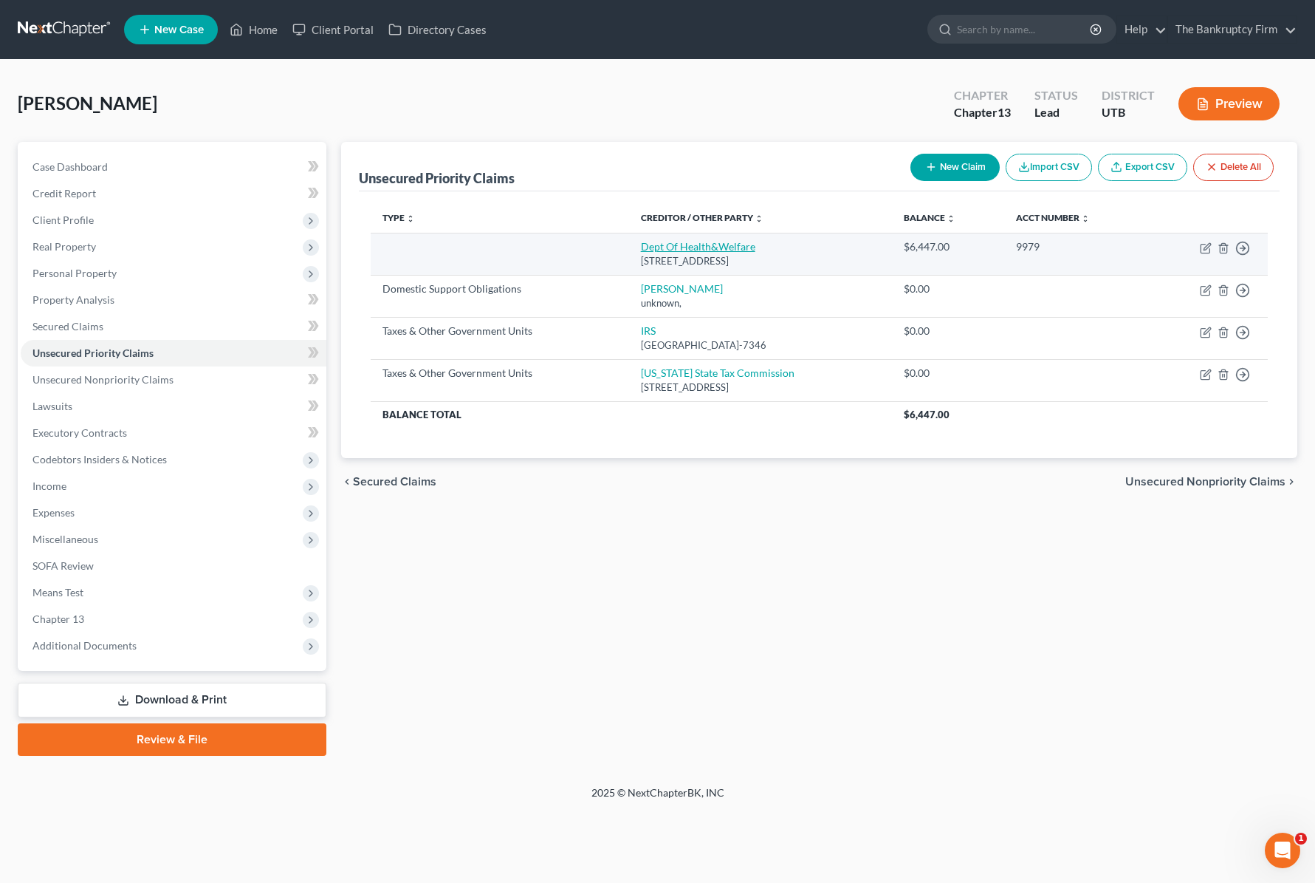
click at [657, 244] on link "Dept Of Health&Welfare" at bounding box center [698, 246] width 114 height 13
select select "13"
select select "0"
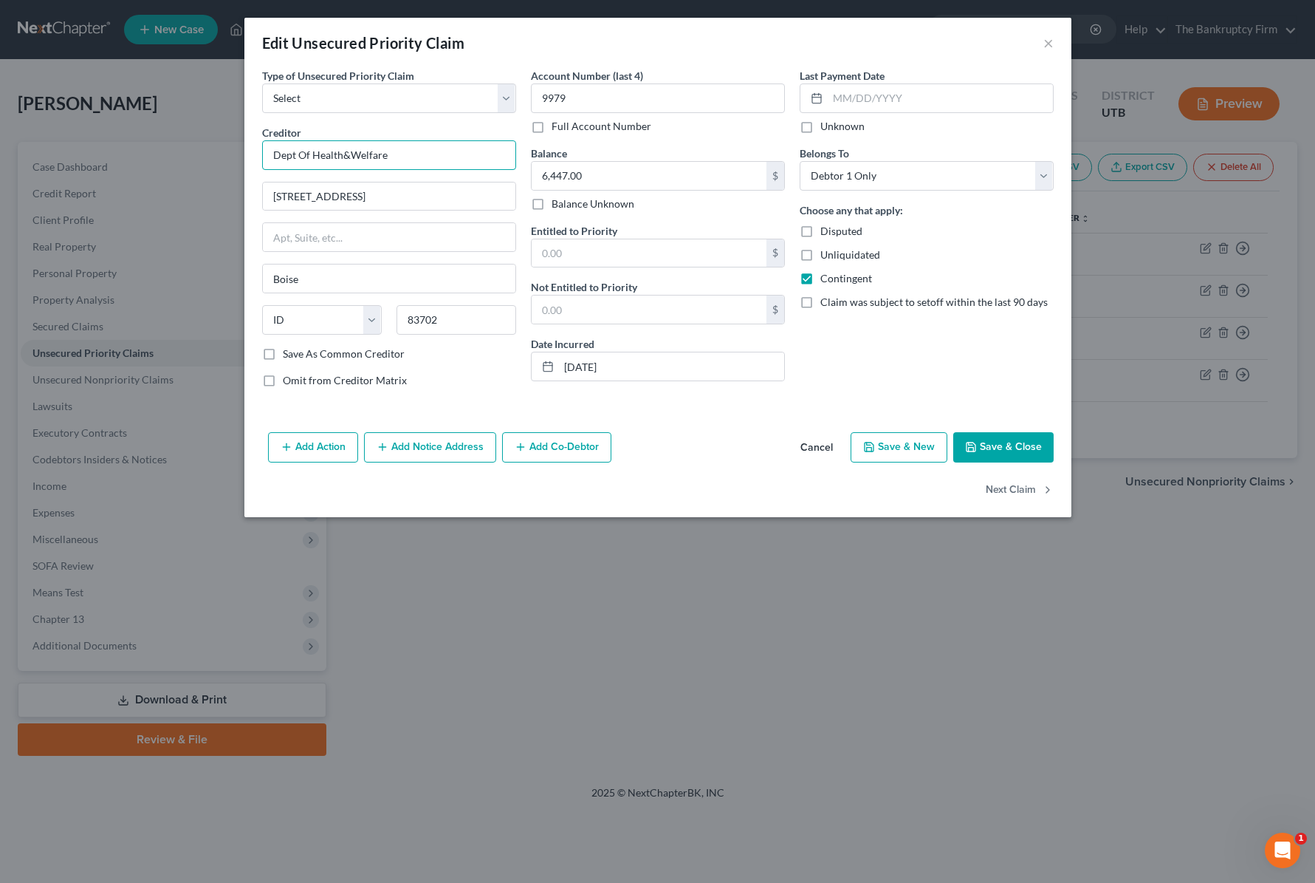
drag, startPoint x: 424, startPoint y: 153, endPoint x: 265, endPoint y: 160, distance: 158.9
click at [265, 160] on input "Dept Of Health&Welfare" at bounding box center [389, 155] width 254 height 30
click at [1032, 446] on button "Save & Close" at bounding box center [1003, 447] width 100 height 31
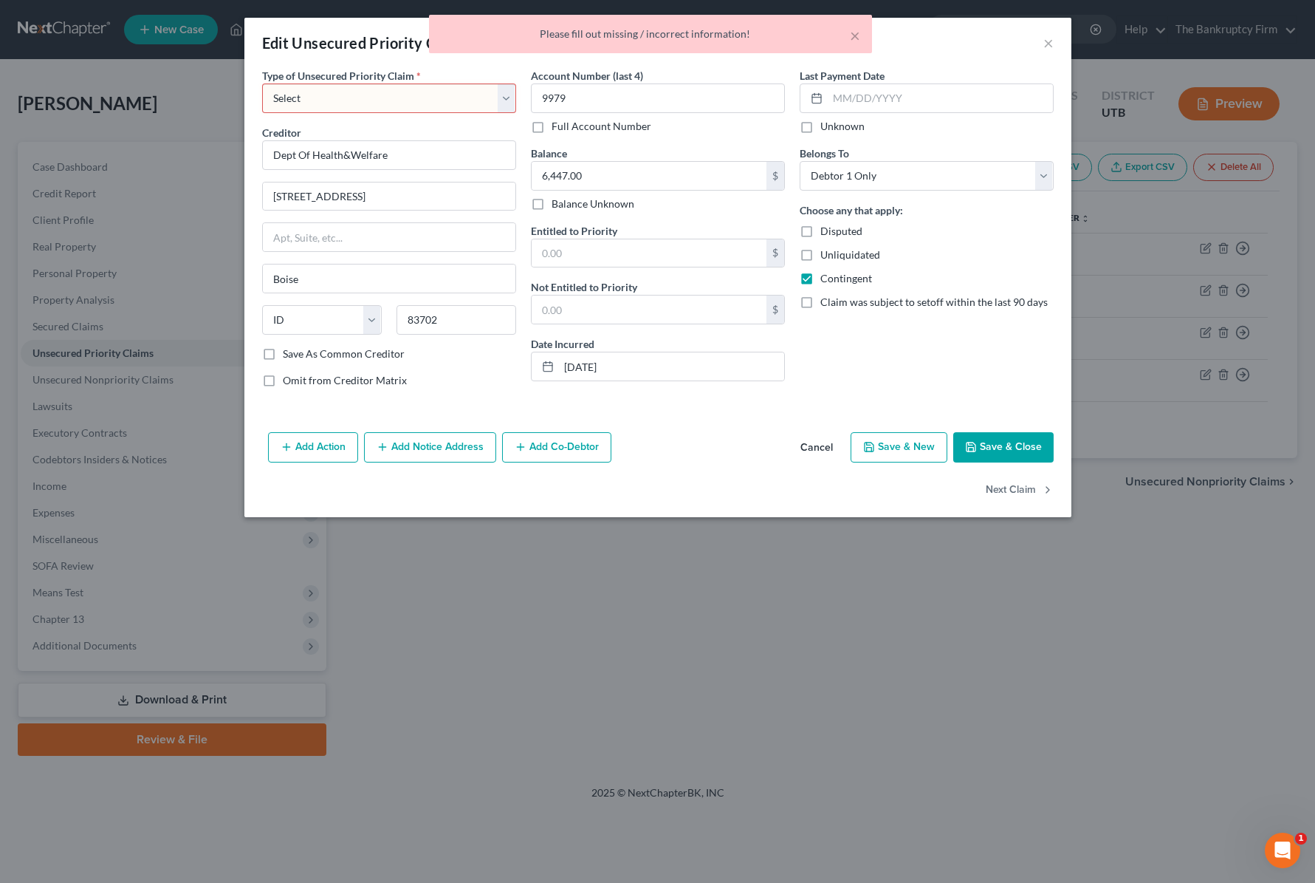
click at [489, 93] on select "Select Taxes & Other Government Units Domestic Support Obligations Extensions o…" at bounding box center [389, 98] width 254 height 30
select select "13"
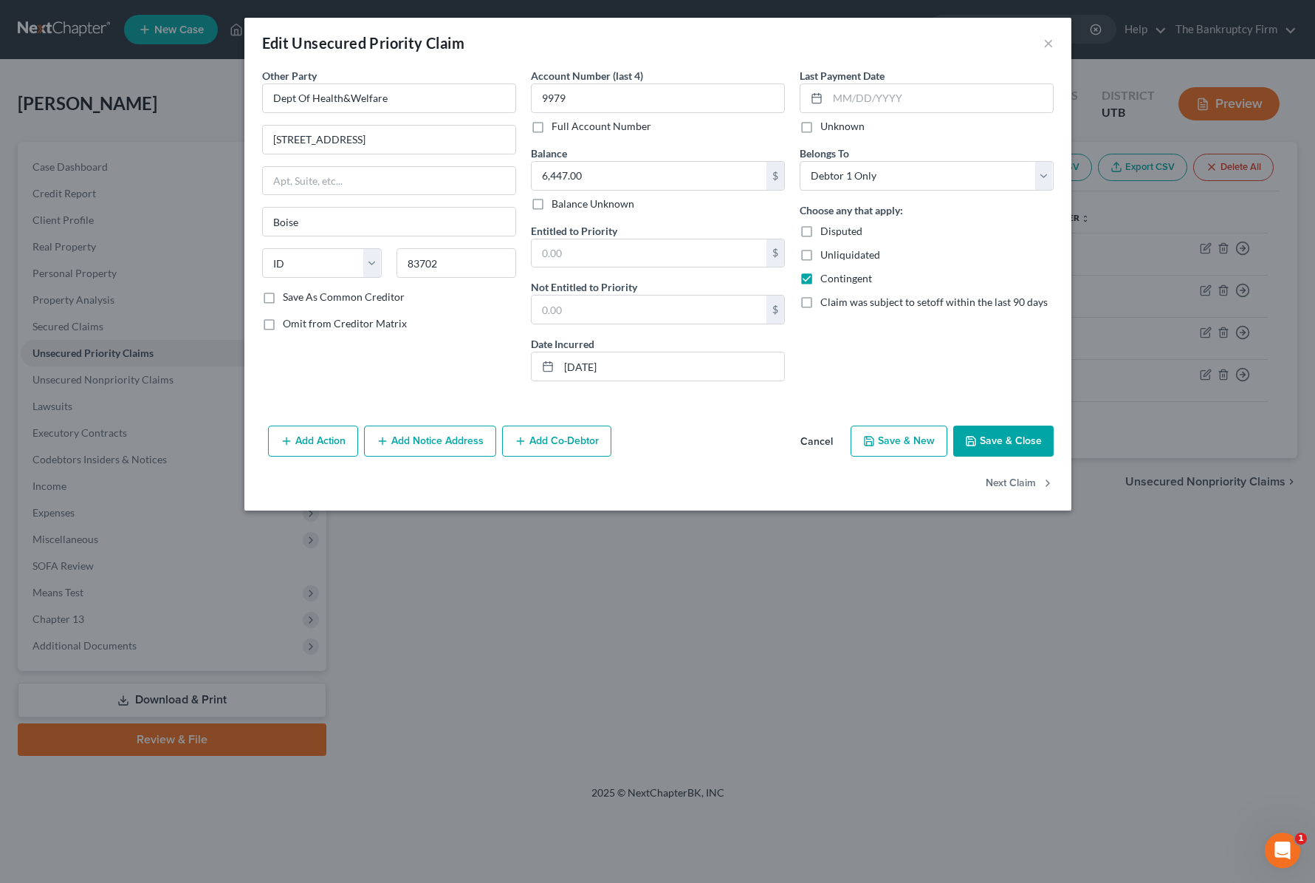
click at [1027, 439] on button "Save & Close" at bounding box center [1003, 440] width 100 height 31
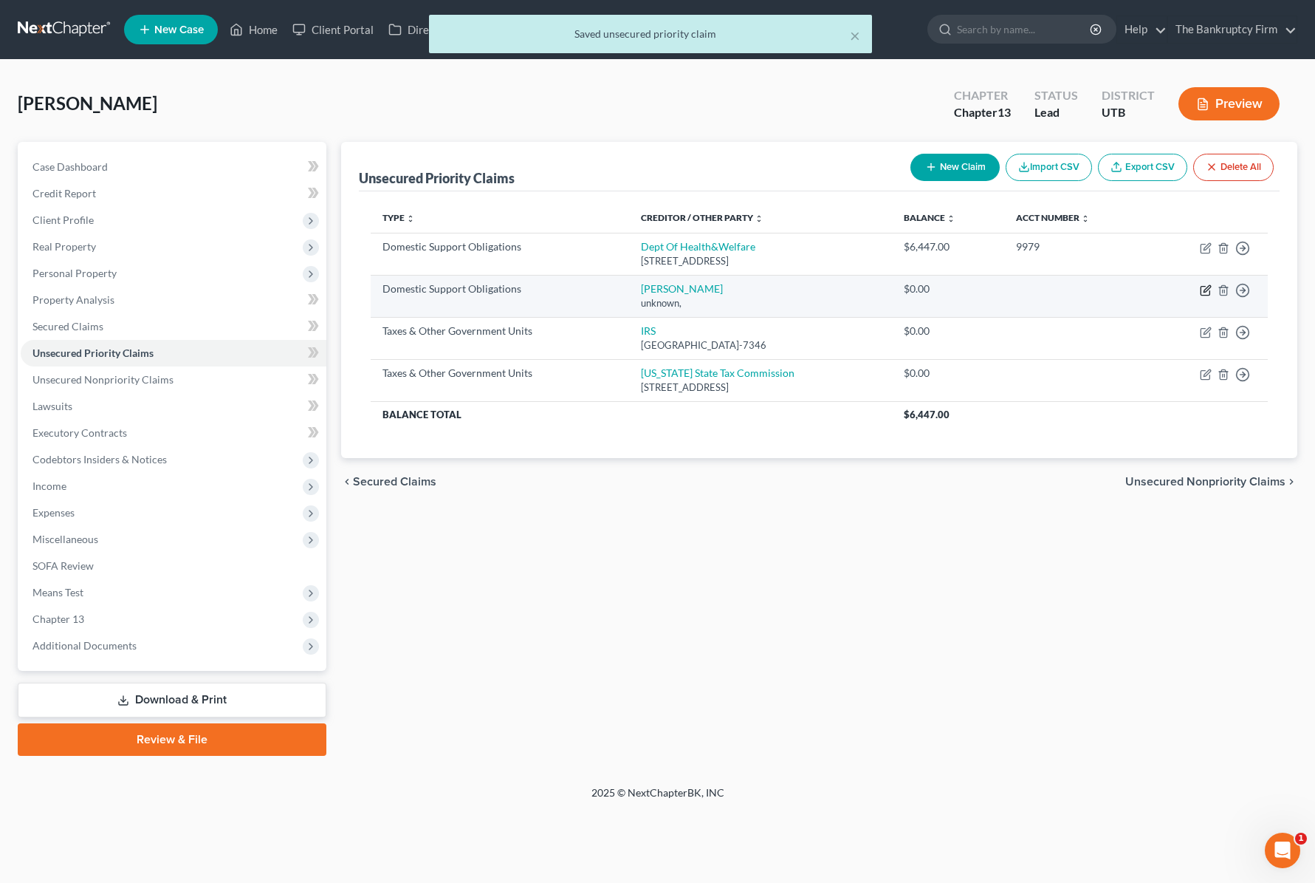
click at [1207, 288] on icon "button" at bounding box center [1206, 290] width 12 height 12
select select "0"
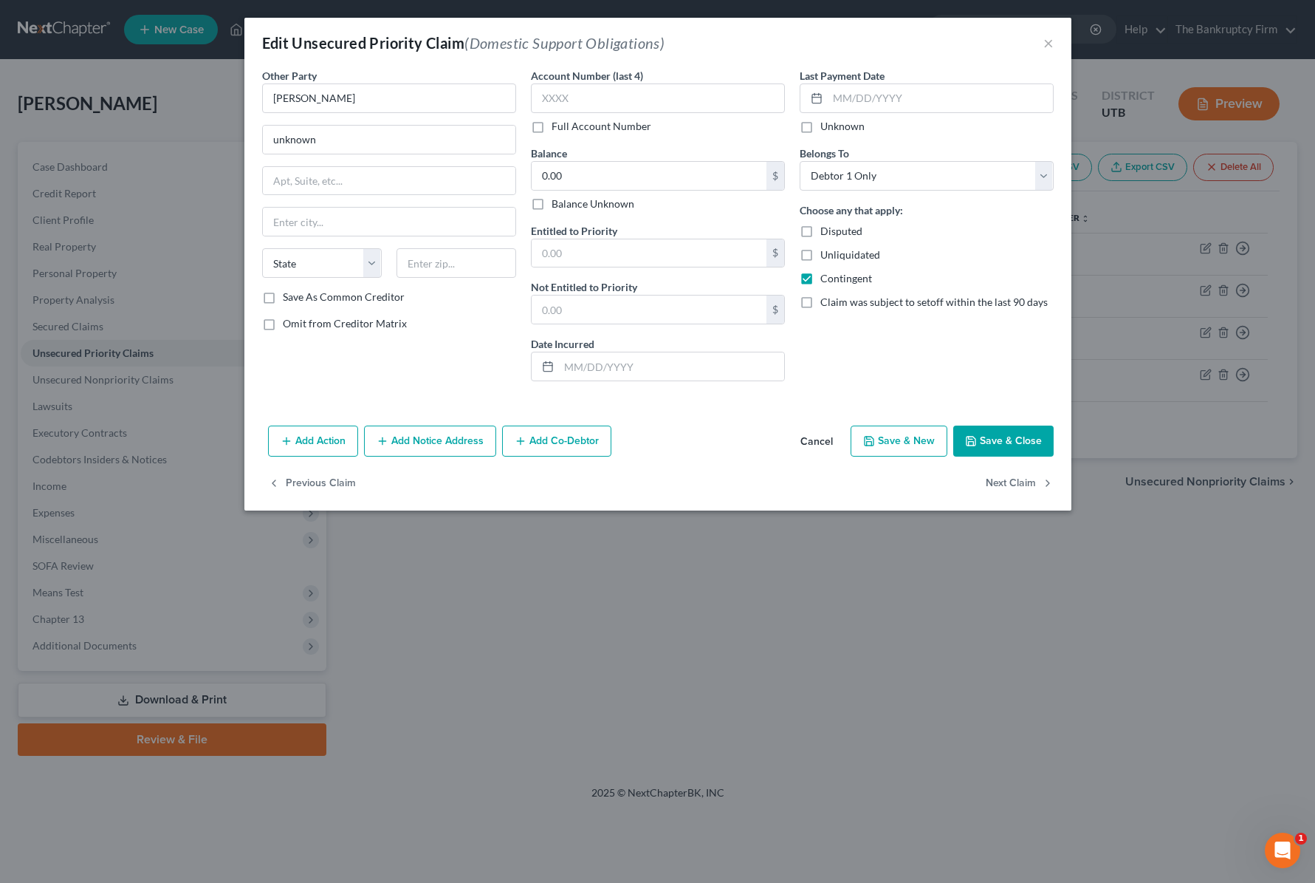
click at [996, 446] on button "Save & Close" at bounding box center [1003, 440] width 100 height 31
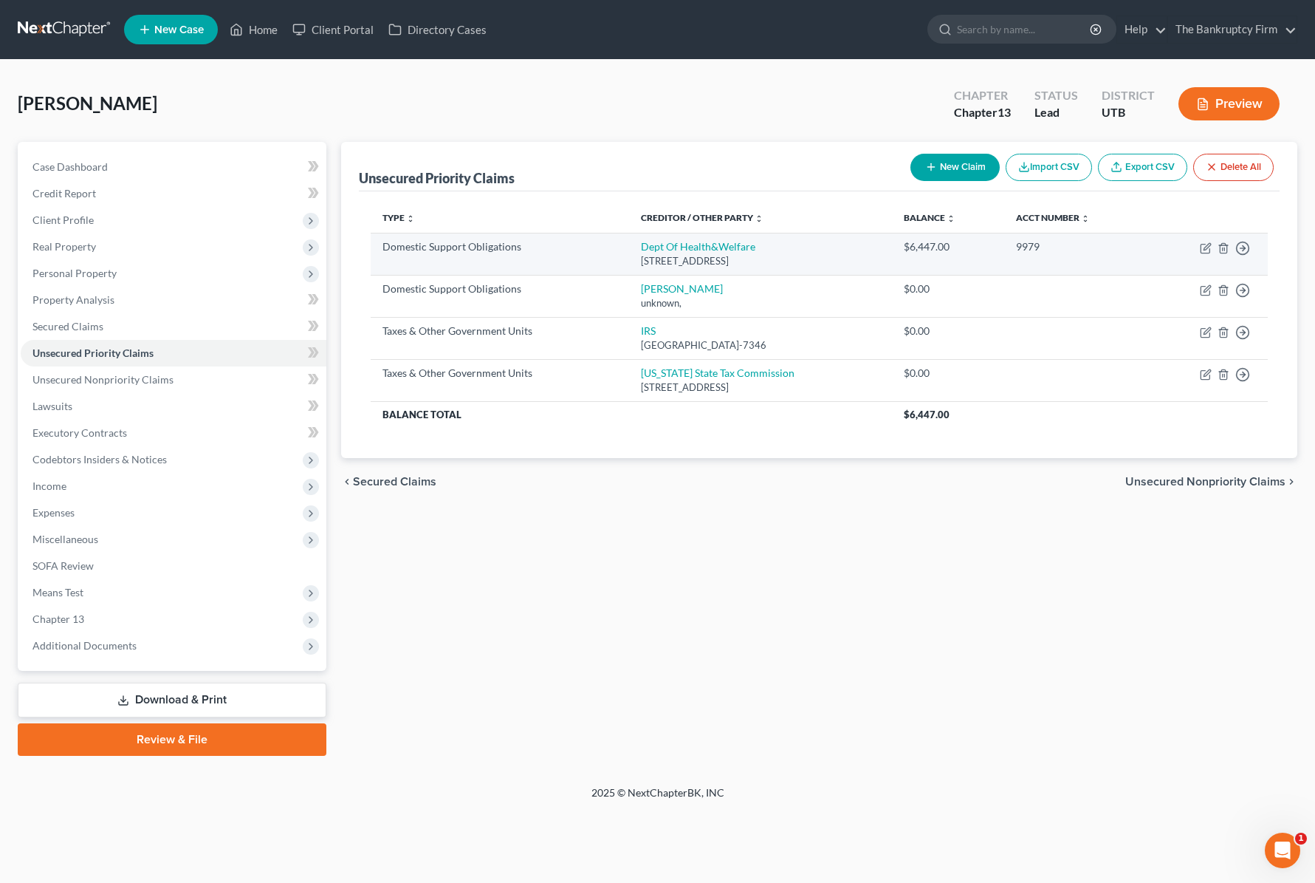
drag, startPoint x: 809, startPoint y: 259, endPoint x: 607, endPoint y: 247, distance: 202.7
click at [629, 247] on td "Dept Of Health&Welfare 450 W State St # 1w, Boise, ID 83702" at bounding box center [761, 254] width 264 height 42
copy td "Dept Of Health&Welfare 450 W State St # 1w, Boise, ID 83702"
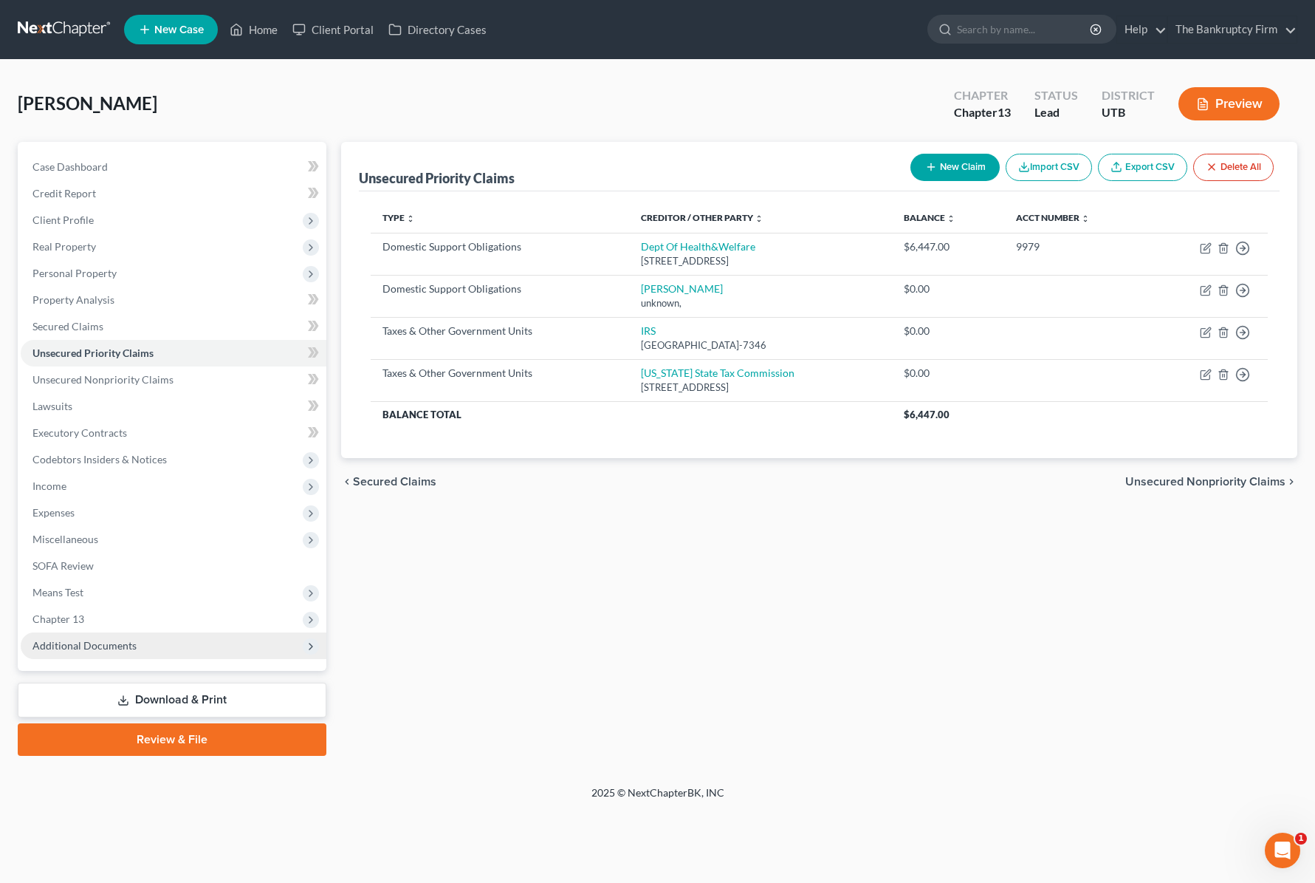
click at [124, 648] on span "Additional Documents" at bounding box center [84, 645] width 104 height 13
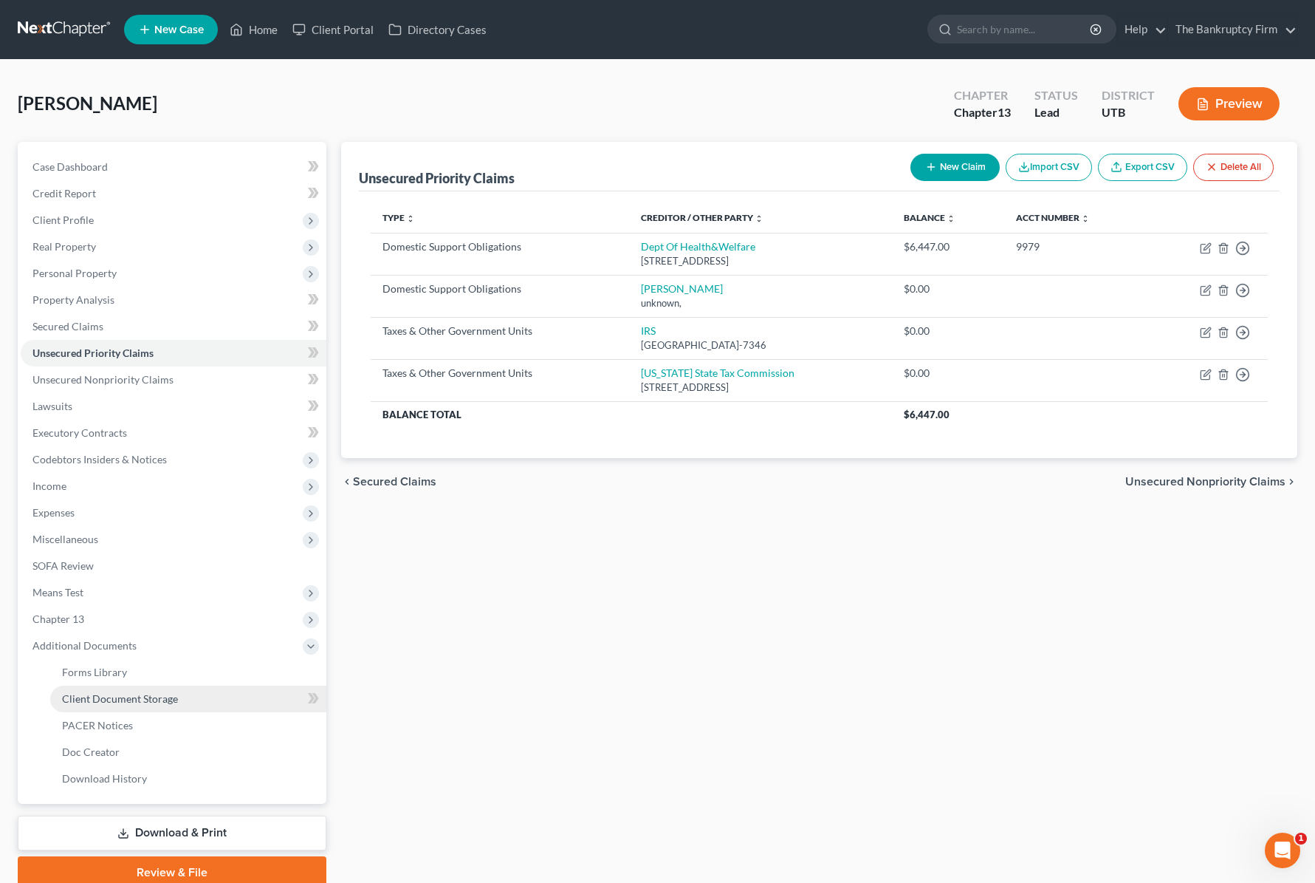
click at [152, 702] on span "Client Document Storage" at bounding box center [120, 698] width 116 height 13
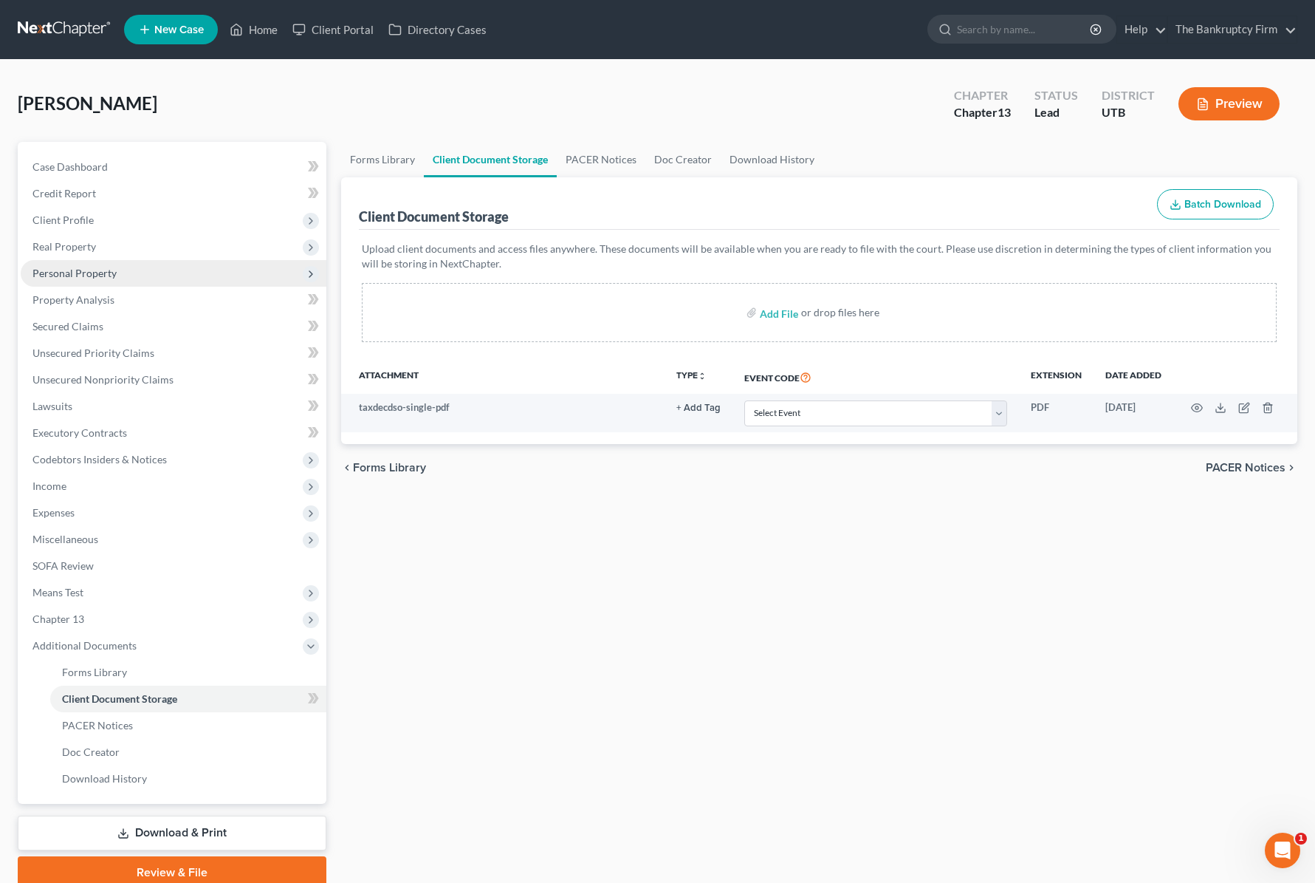
click at [98, 269] on span "Personal Property" at bounding box center [74, 273] width 84 height 13
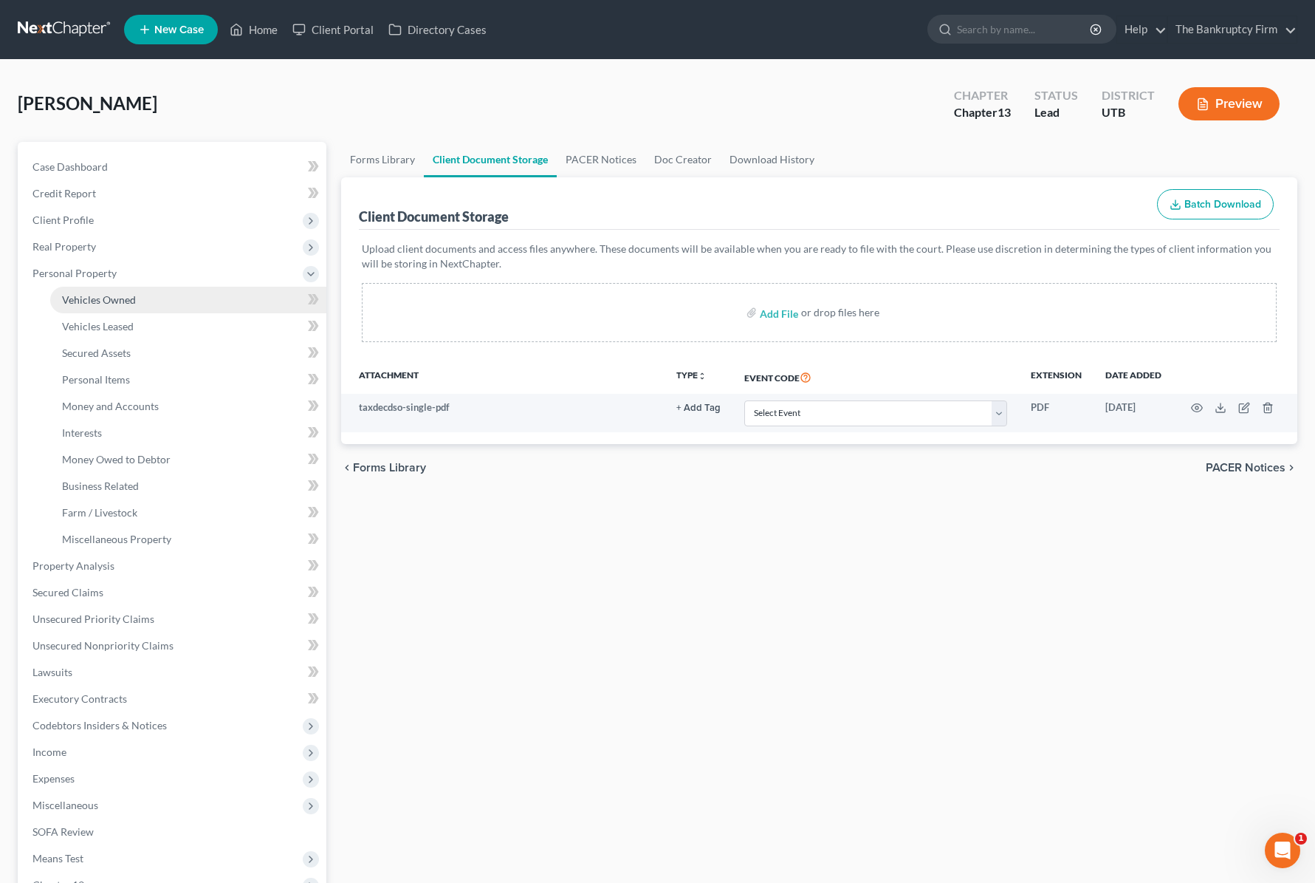
click at [122, 295] on span "Vehicles Owned" at bounding box center [99, 299] width 74 height 13
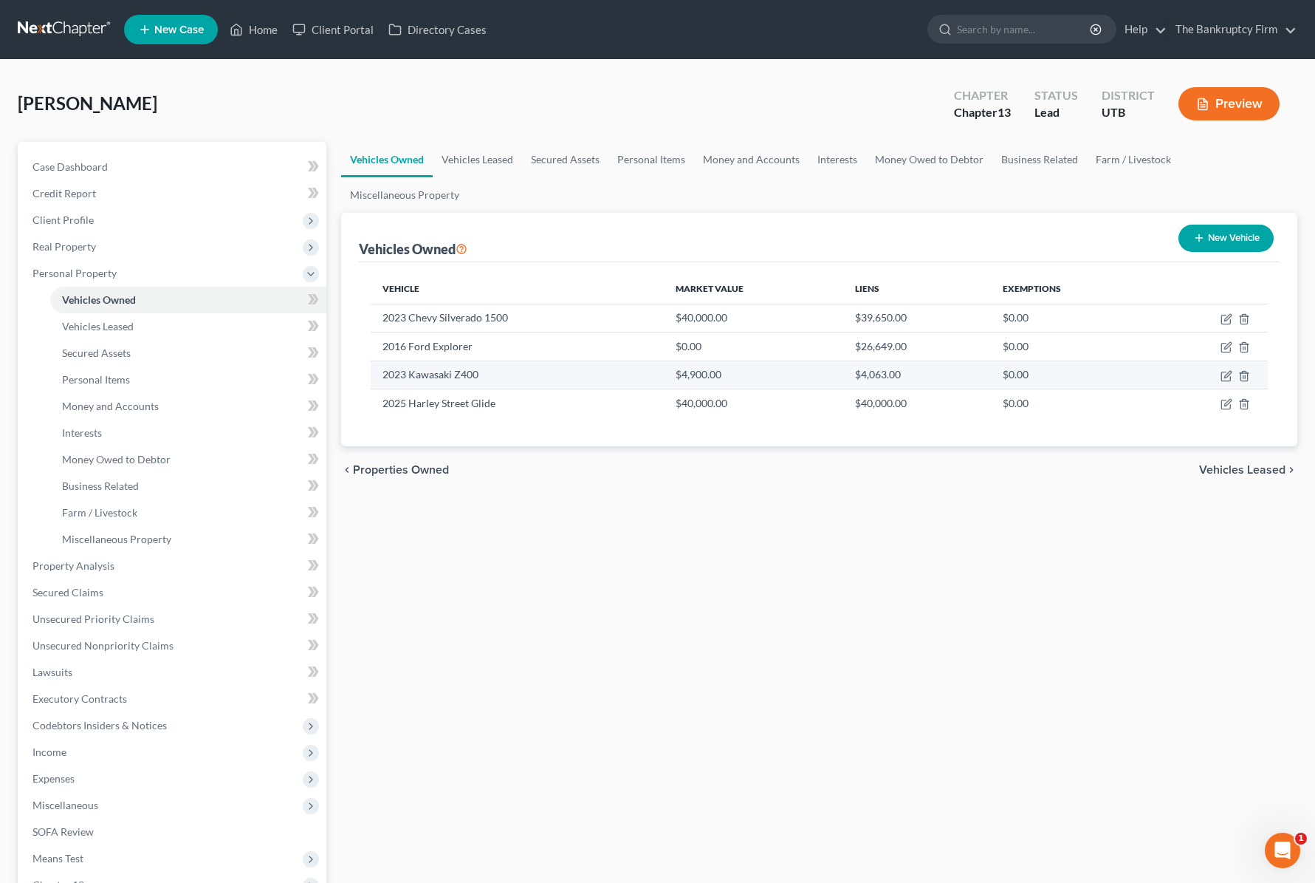
click at [531, 374] on td "2023 Kawasaki Z400" at bounding box center [517, 374] width 292 height 28
click at [1224, 371] on icon "button" at bounding box center [1226, 375] width 9 height 9
select select "0"
select select "3"
select select "0"
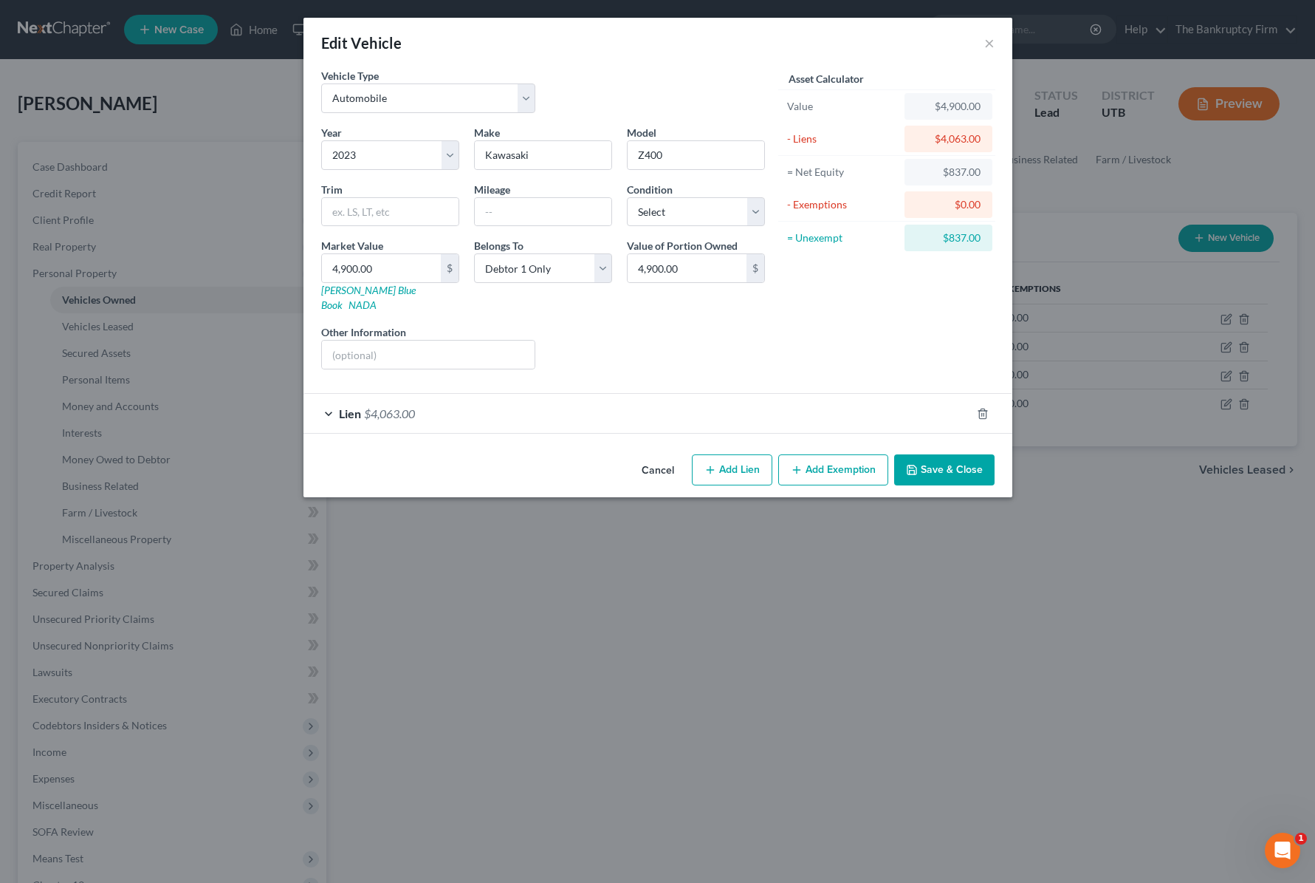
click at [336, 399] on div "Lien $4,063.00" at bounding box center [638, 413] width 668 height 39
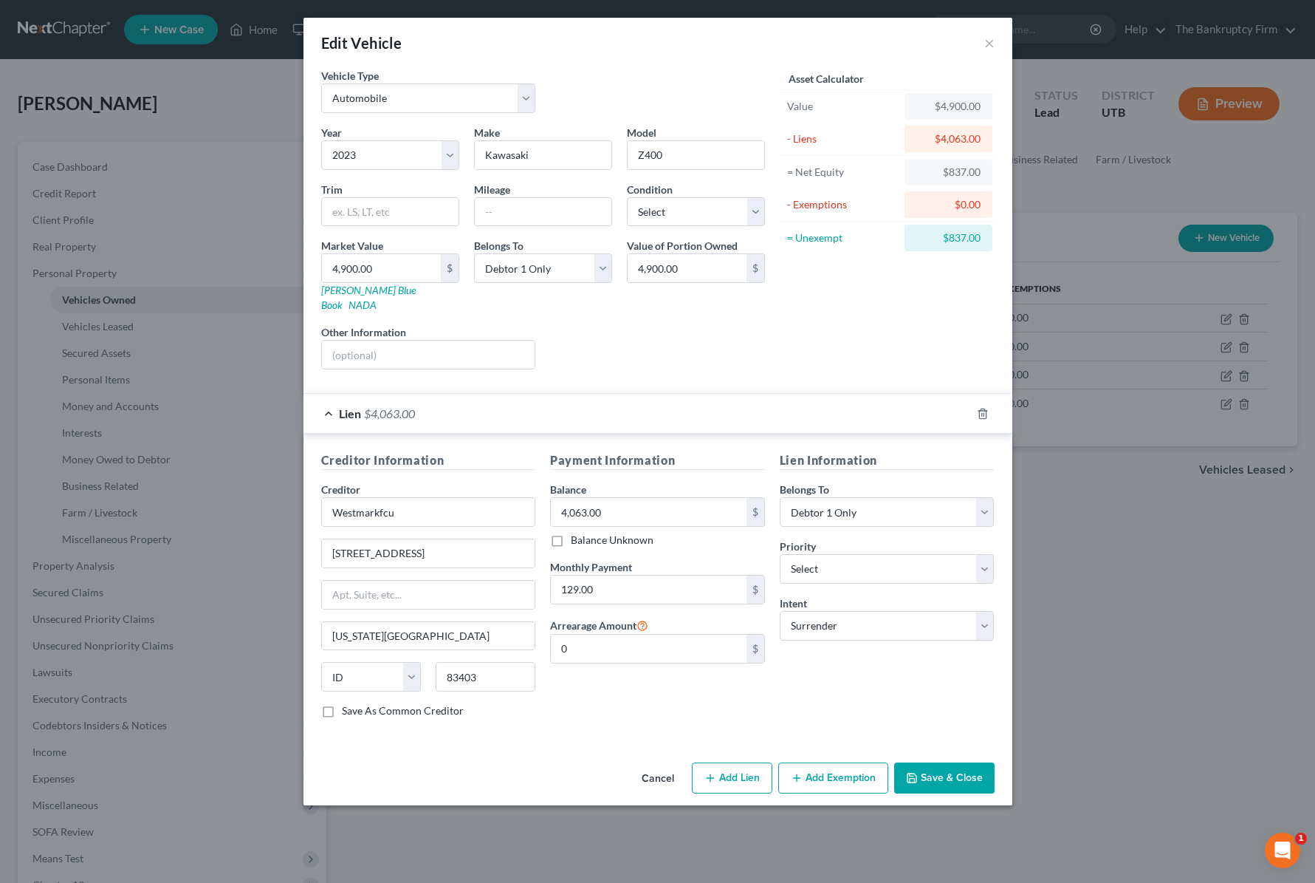
click at [959, 762] on button "Save & Close" at bounding box center [944, 777] width 100 height 31
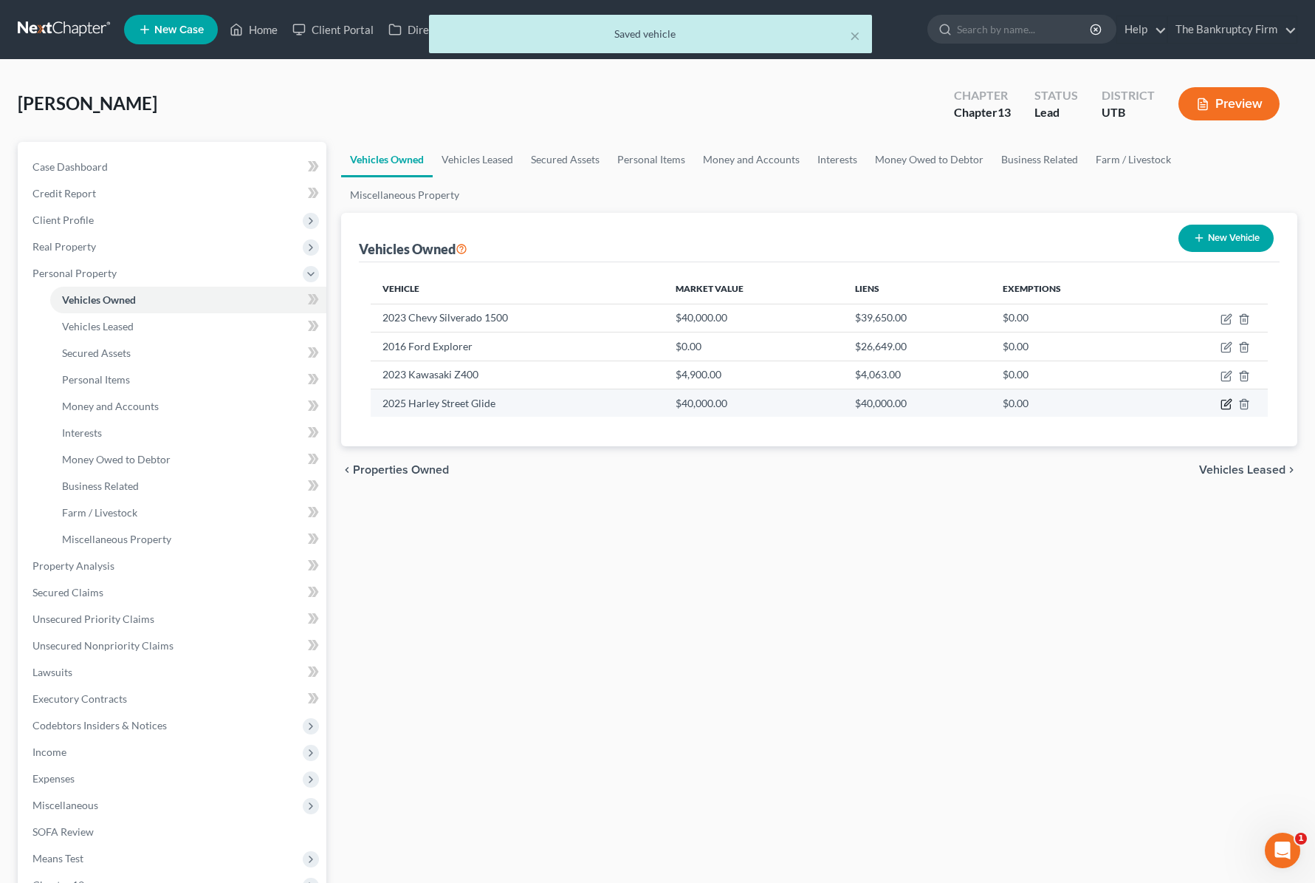
click at [1230, 403] on icon "button" at bounding box center [1227, 404] width 12 height 12
select select "0"
select select "1"
select select "0"
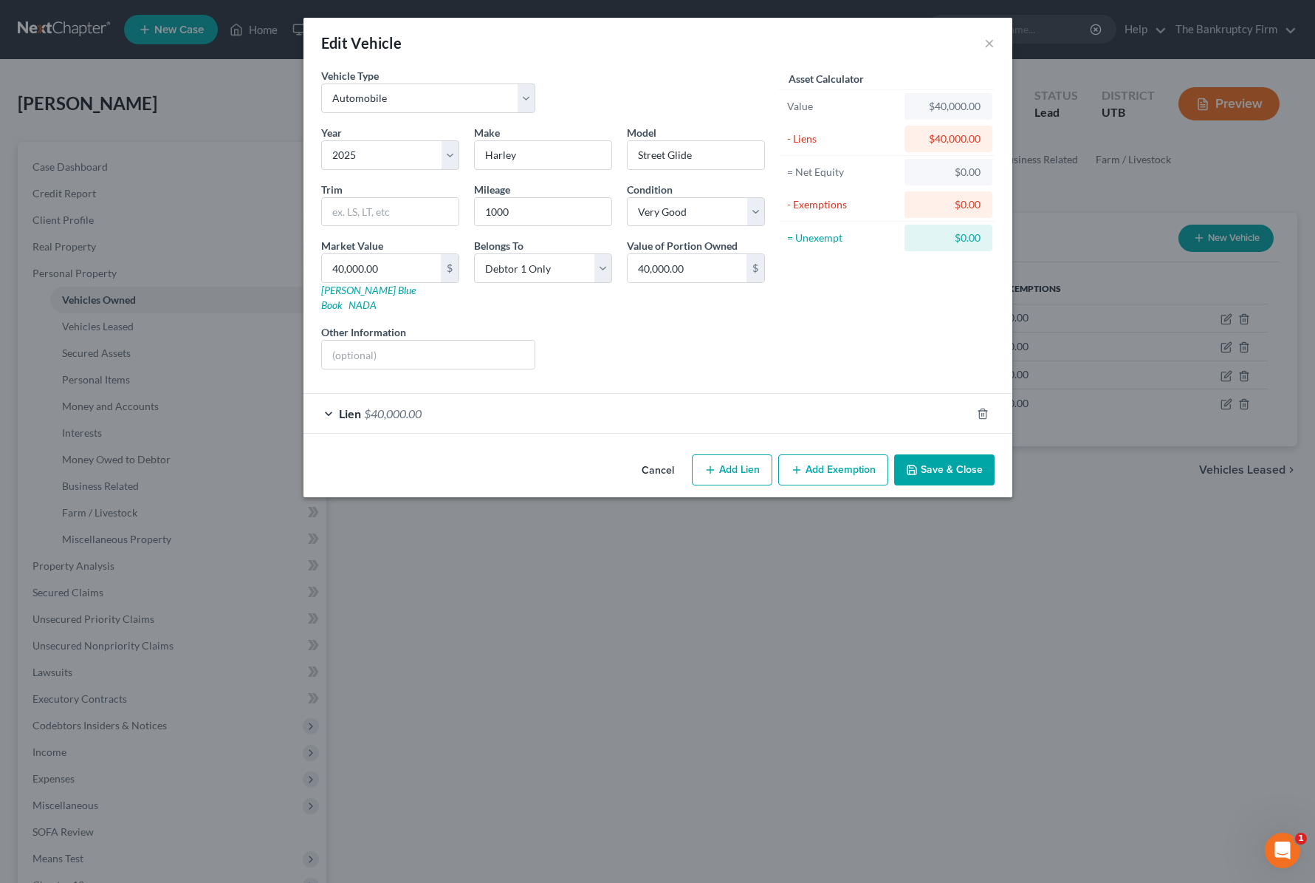
click at [330, 397] on div "Lien $40,000.00" at bounding box center [638, 413] width 668 height 39
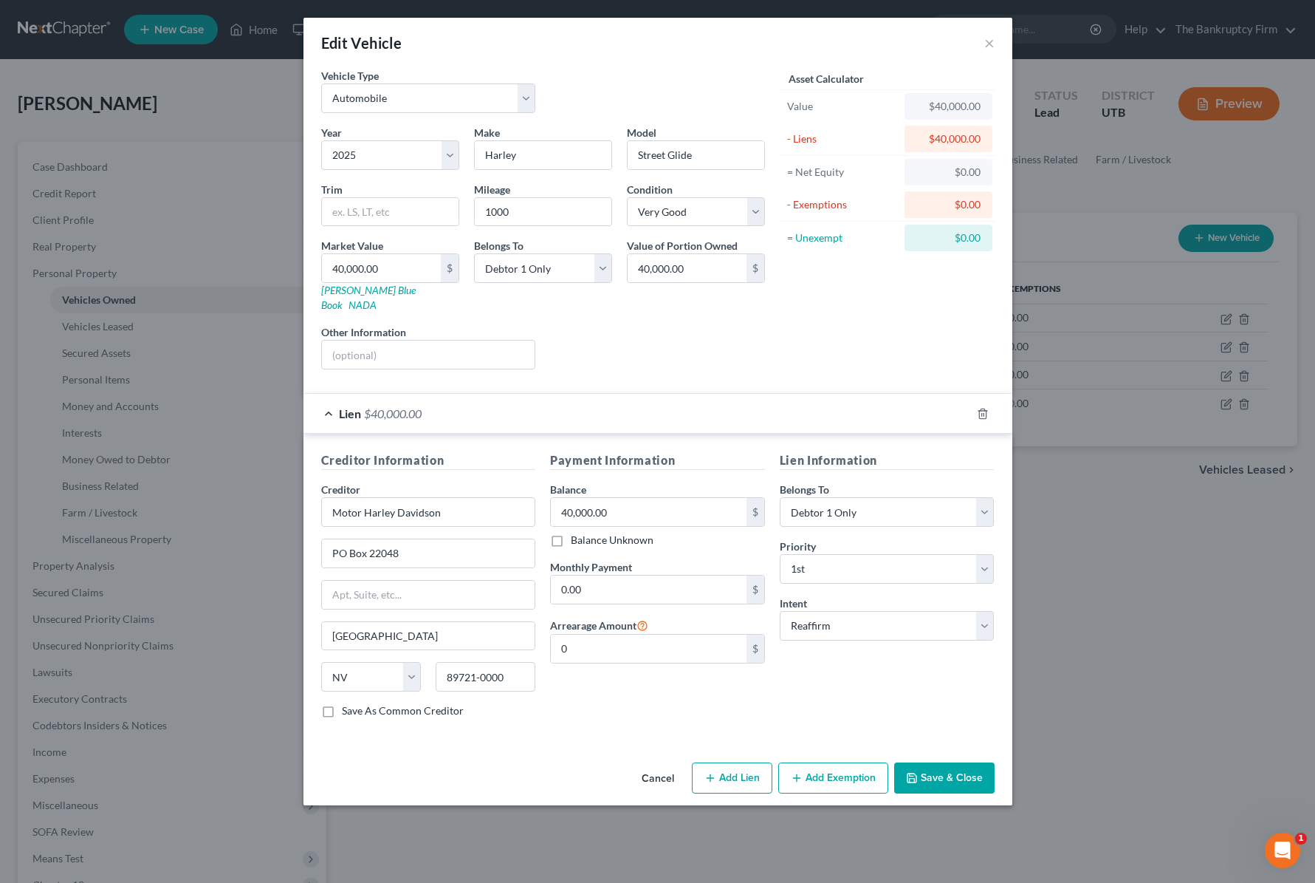
click at [951, 762] on button "Save & Close" at bounding box center [944, 777] width 100 height 31
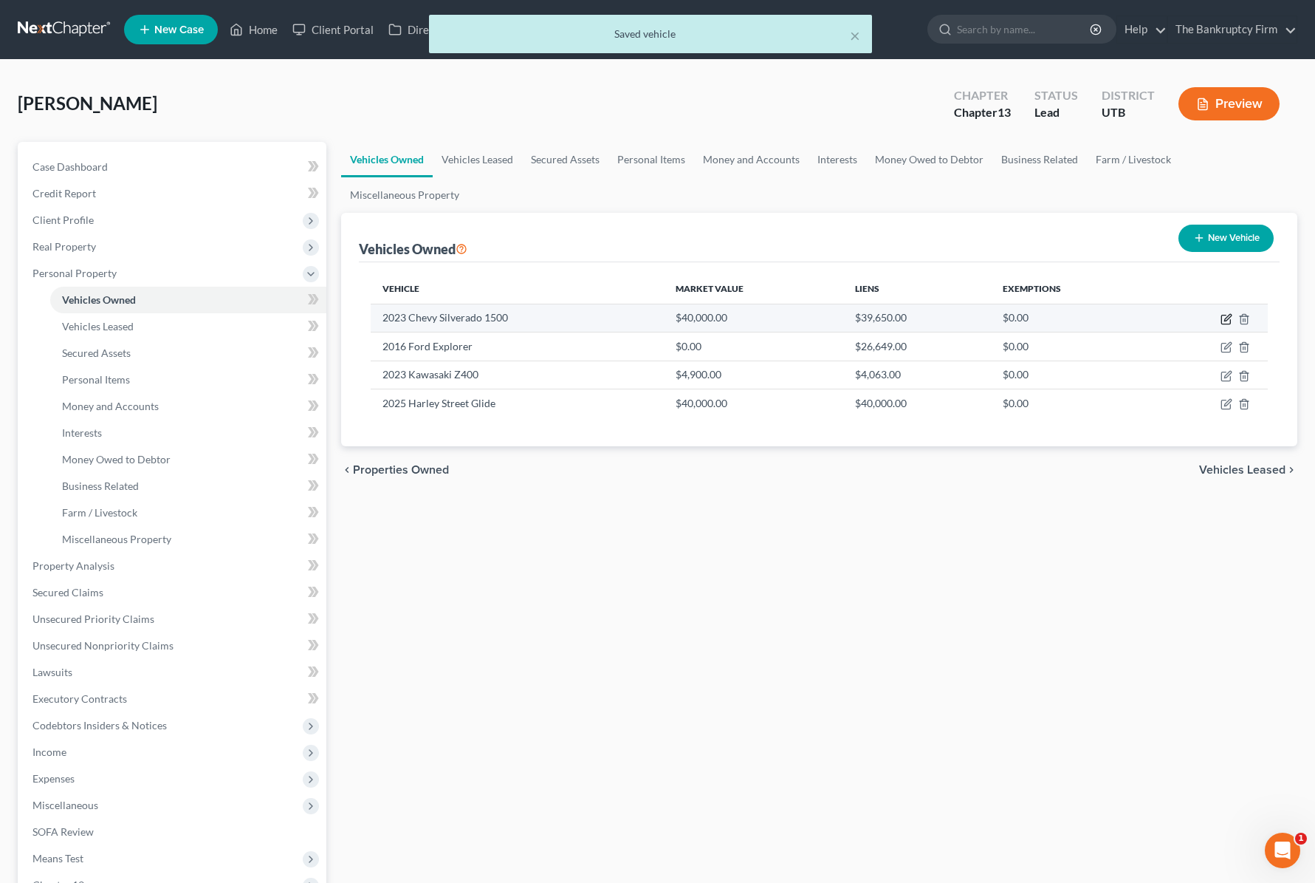
click at [1224, 317] on icon "button" at bounding box center [1227, 319] width 12 height 12
select select "0"
select select "3"
select select "0"
select select "46"
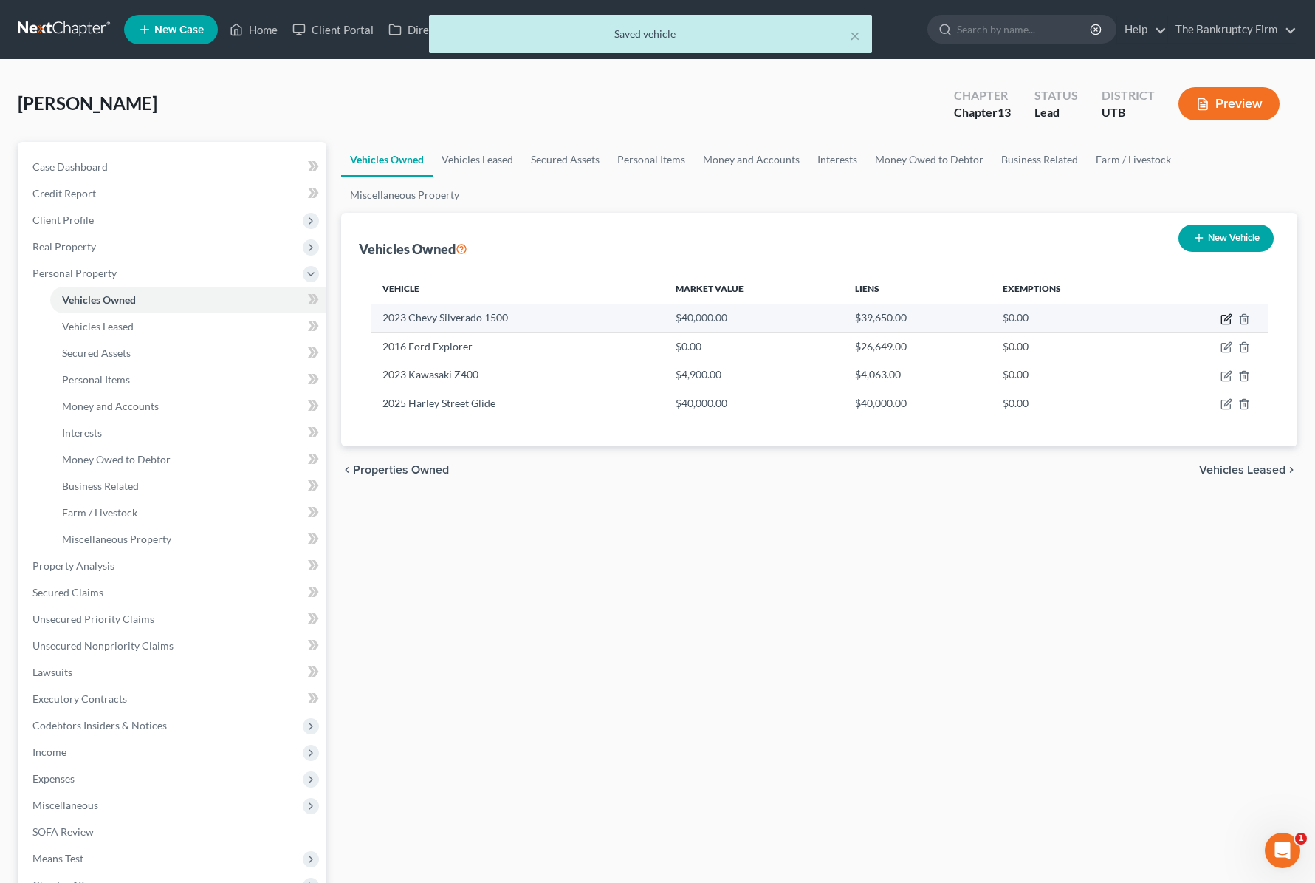
select select "0"
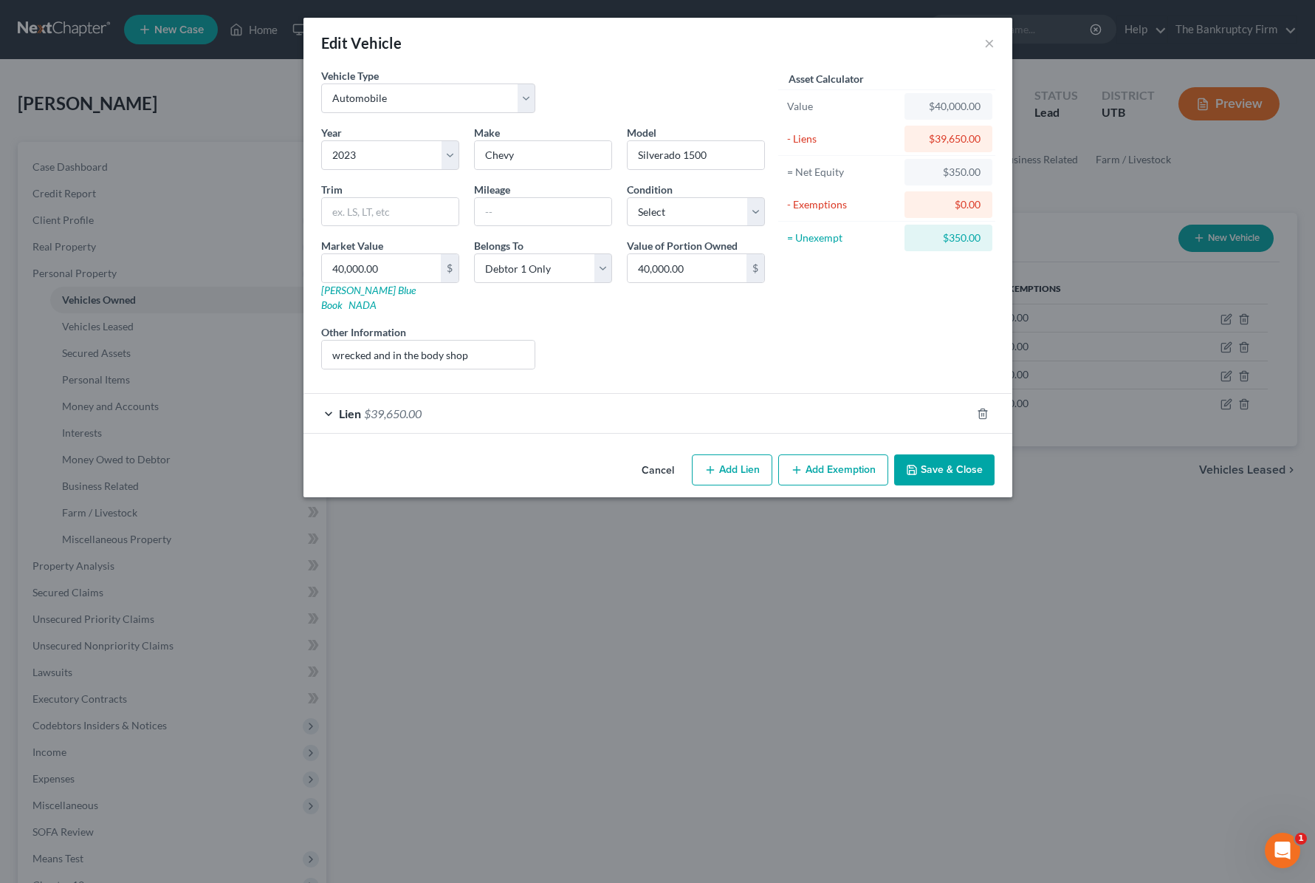
click at [328, 397] on div "Lien $39,650.00" at bounding box center [638, 413] width 668 height 39
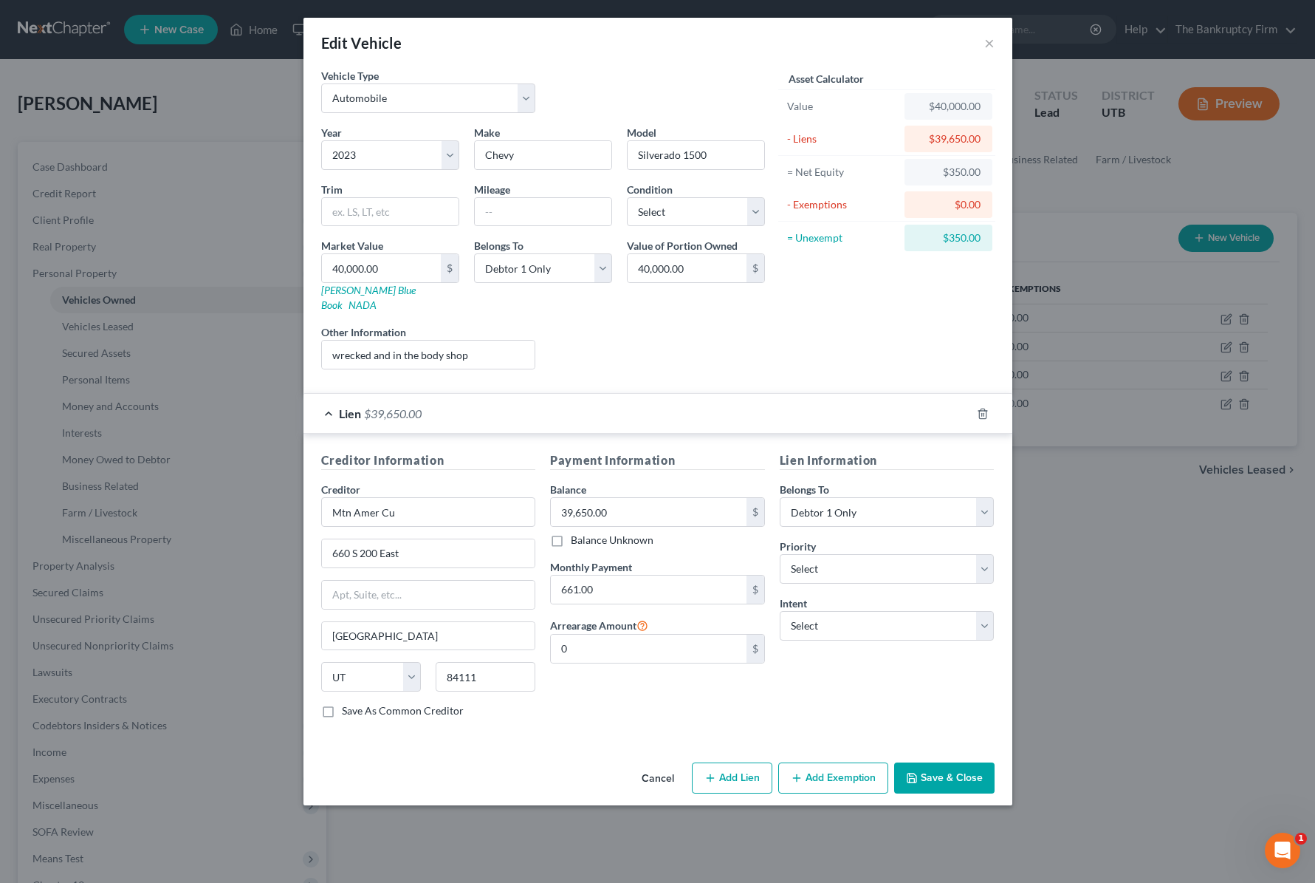
click at [952, 762] on button "Save & Close" at bounding box center [944, 777] width 100 height 31
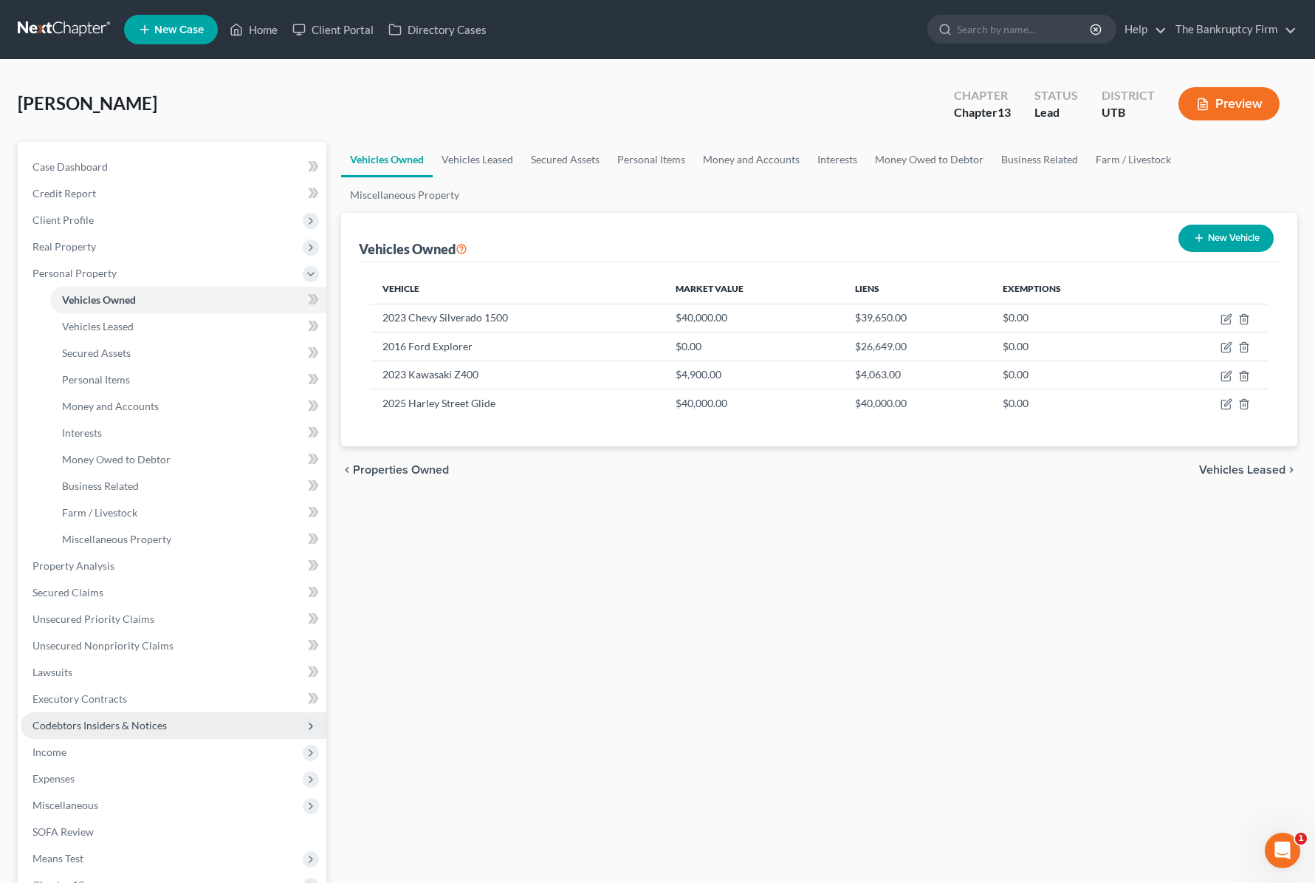
click at [131, 724] on span "Codebtors Insiders & Notices" at bounding box center [99, 725] width 134 height 13
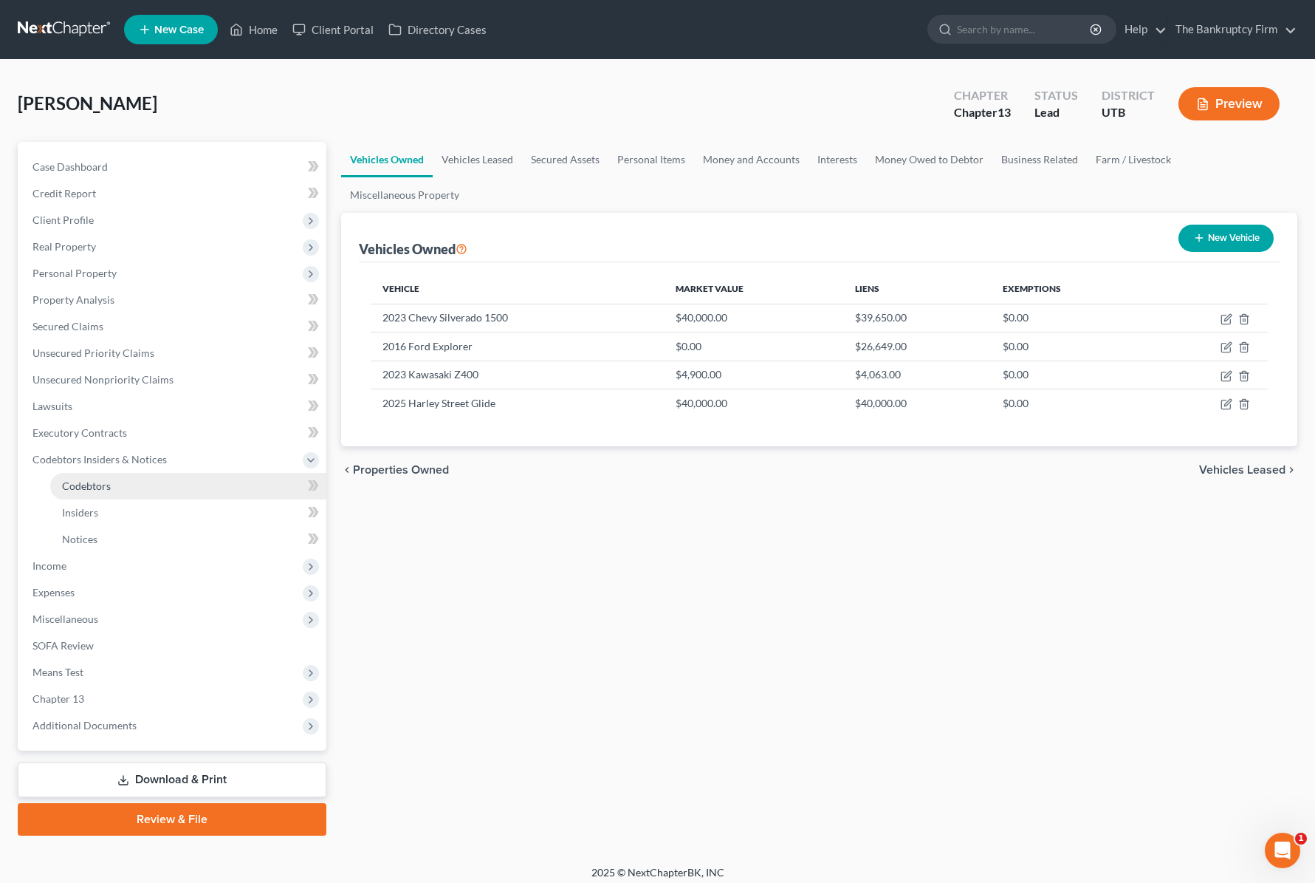
click at [139, 473] on link "Codebtors" at bounding box center [188, 486] width 276 height 27
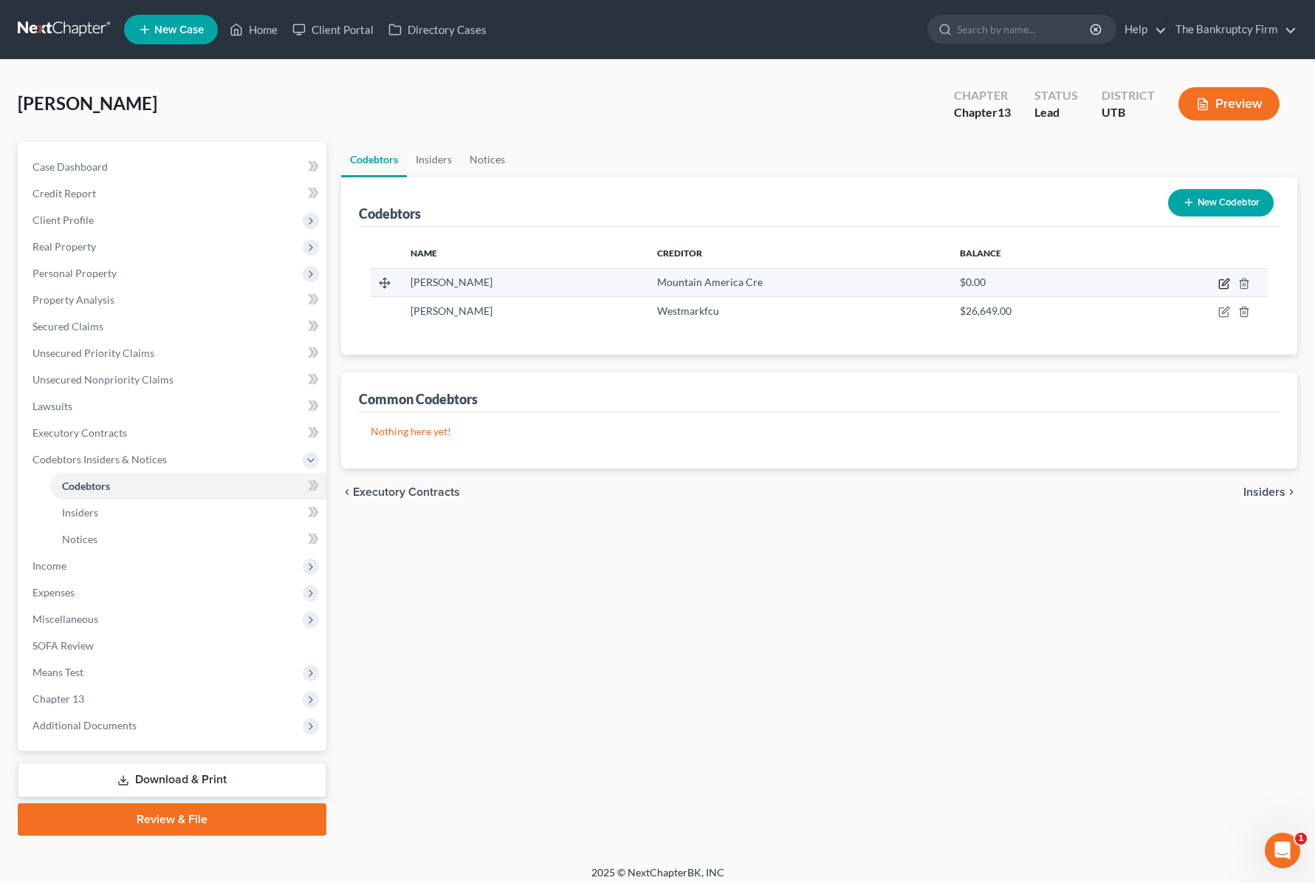
click at [1223, 278] on icon "button" at bounding box center [1225, 284] width 12 height 12
select select "30"
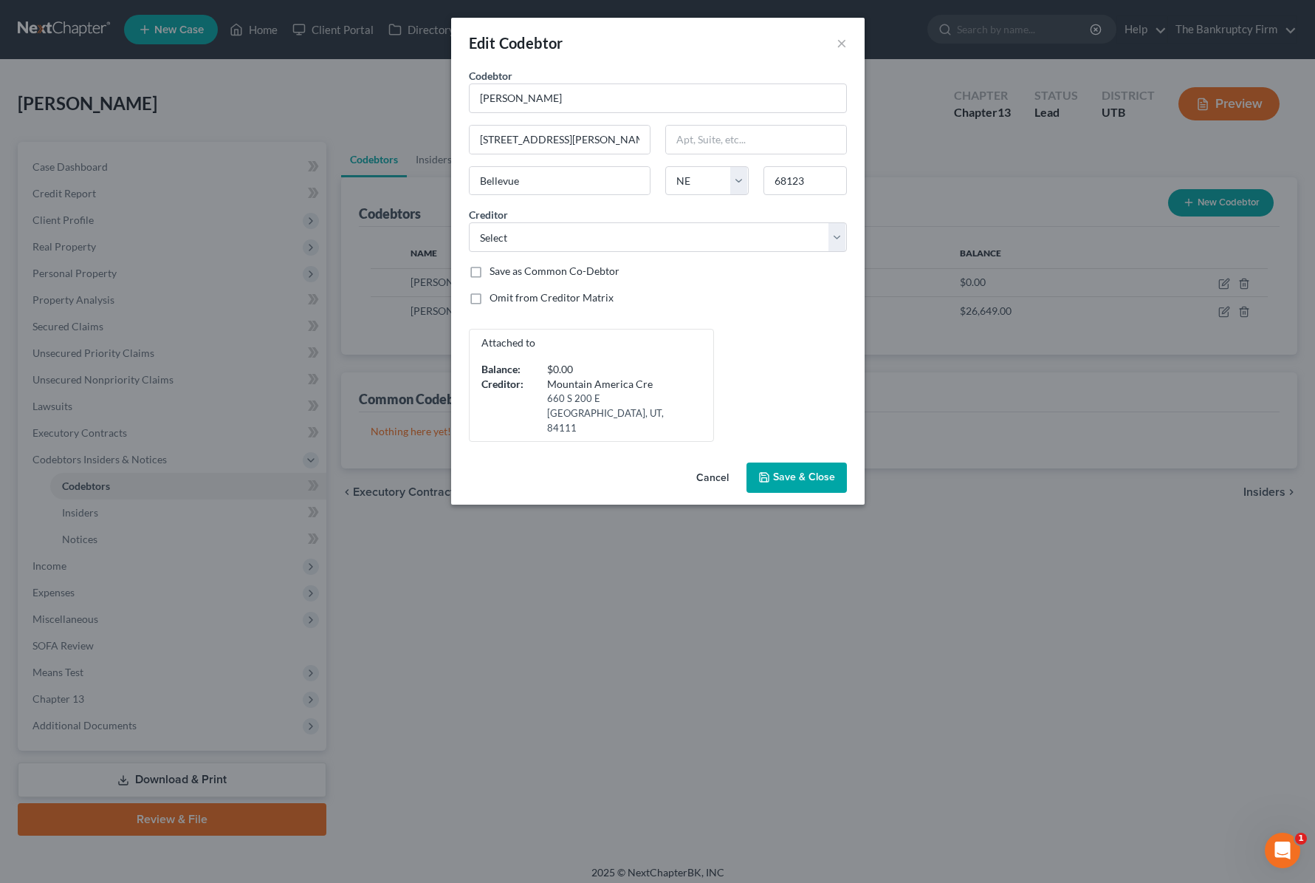
click at [792, 471] on span "Save & Close" at bounding box center [804, 477] width 62 height 13
